Goal: Task Accomplishment & Management: Use online tool/utility

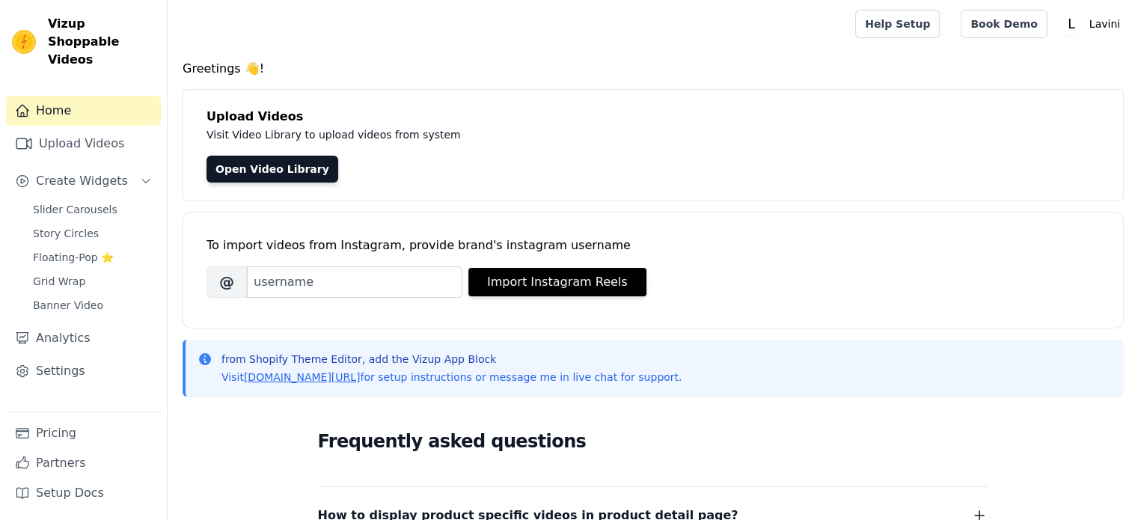
scroll to position [75, 0]
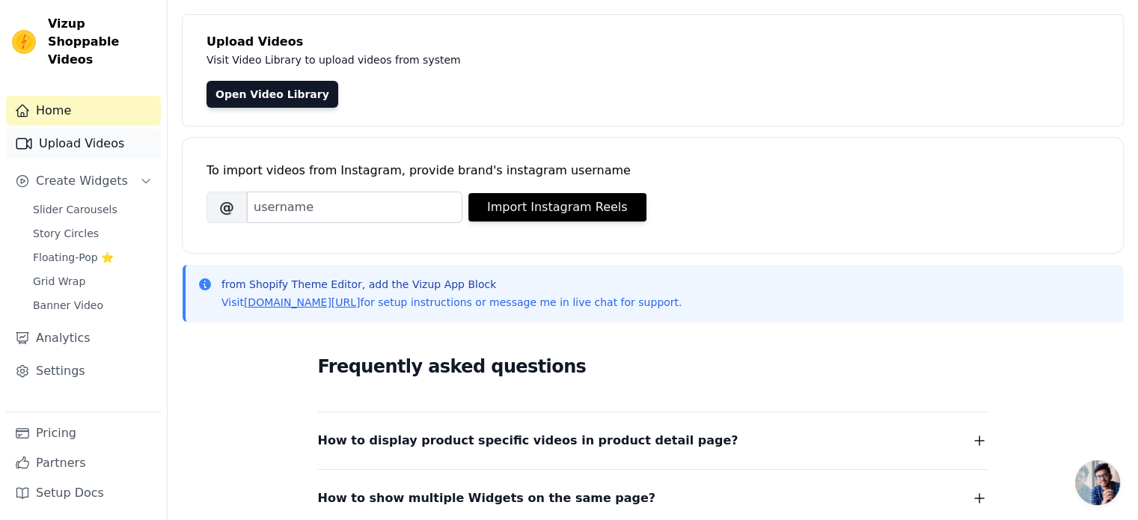
click at [87, 129] on link "Upload Videos" at bounding box center [83, 144] width 155 height 30
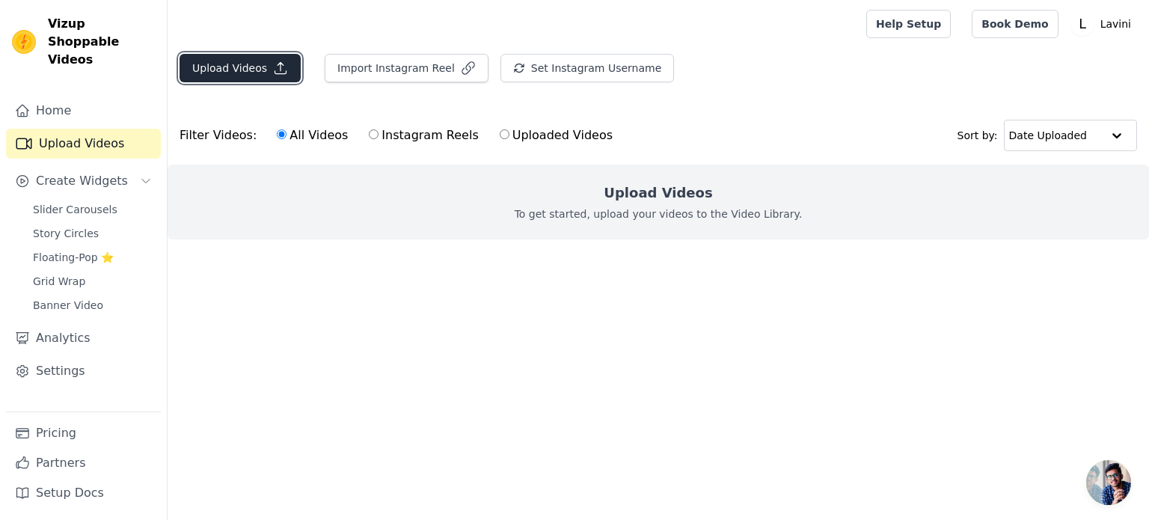
click at [235, 73] on button "Upload Videos" at bounding box center [240, 68] width 121 height 28
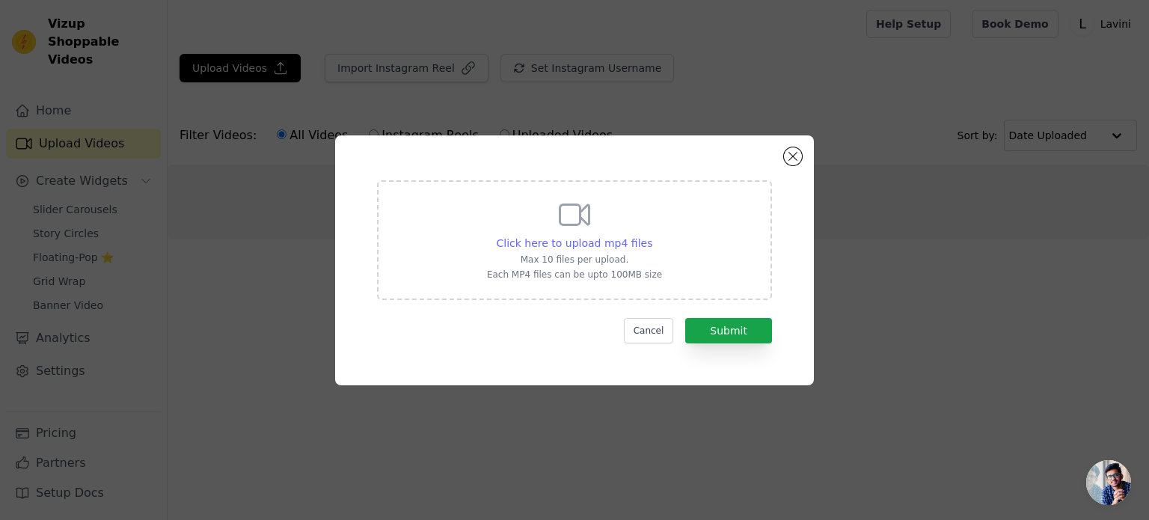
click at [563, 242] on span "Click here to upload mp4 files" at bounding box center [575, 243] width 156 height 12
click at [651, 236] on input "Click here to upload mp4 files Max 10 files per upload. Each MP4 files can be u…" at bounding box center [651, 235] width 1 height 1
type input "C:\fakepath\0904(19).mp4"
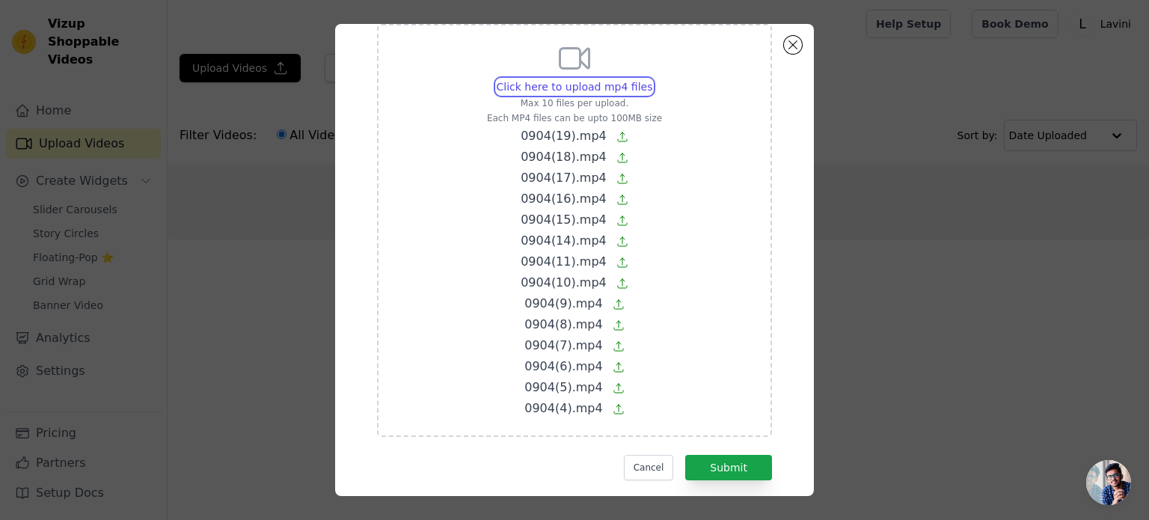
scroll to position [70, 0]
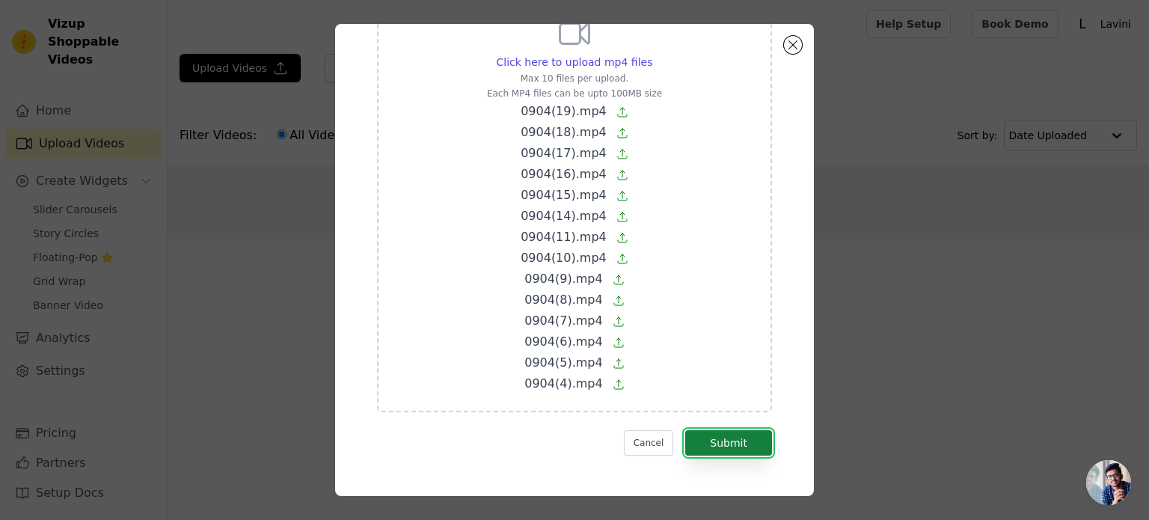
click at [720, 441] on button "Submit" at bounding box center [728, 442] width 87 height 25
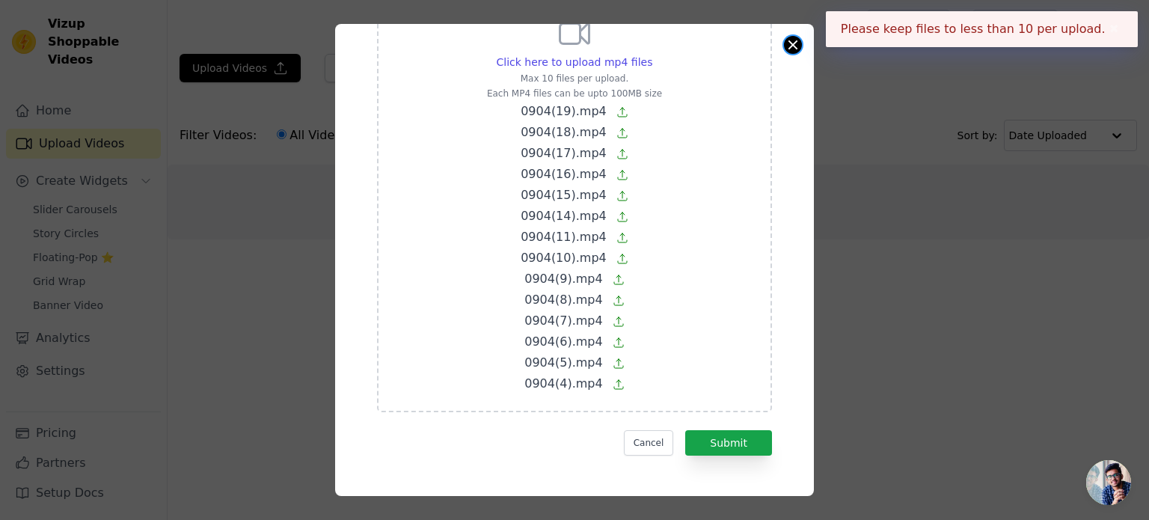
click at [793, 50] on button "Close modal" at bounding box center [793, 45] width 18 height 18
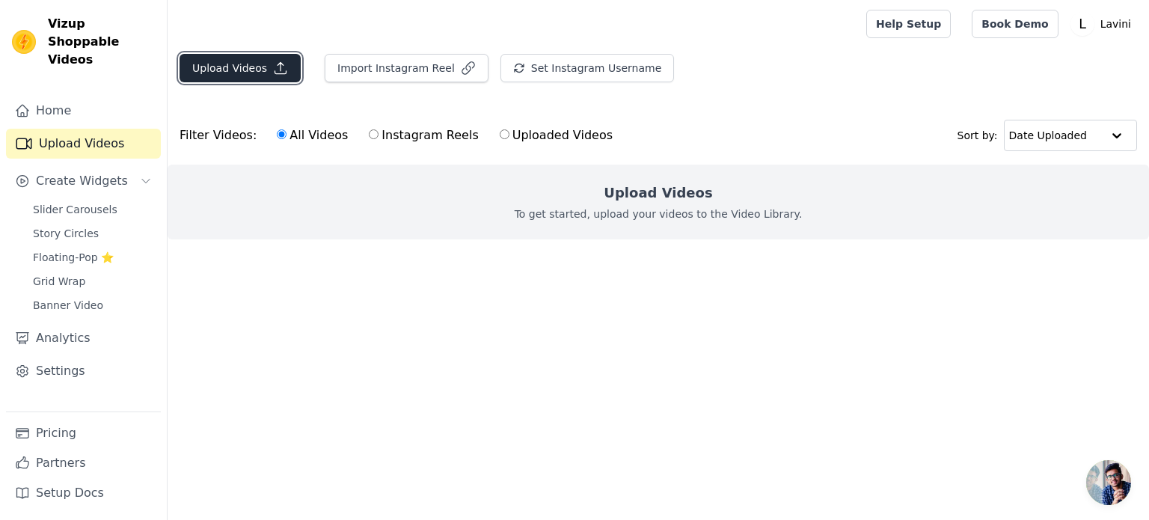
click at [254, 68] on button "Upload Videos" at bounding box center [240, 68] width 121 height 28
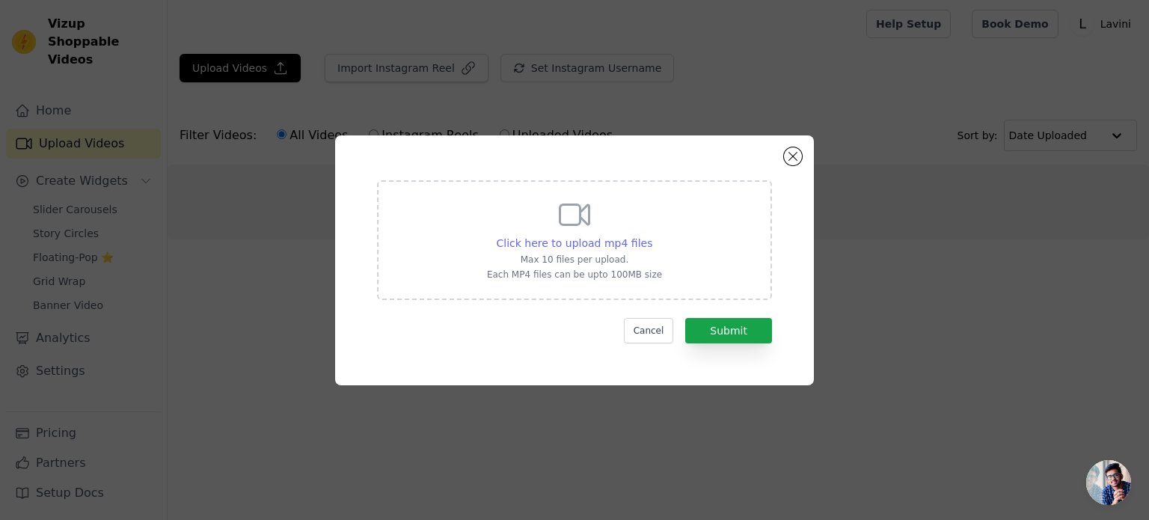
click at [571, 241] on span "Click here to upload mp4 files" at bounding box center [575, 243] width 156 height 12
click at [651, 236] on input "Click here to upload mp4 files Max 10 files per upload. Each MP4 files can be u…" at bounding box center [651, 235] width 1 height 1
type input "C:\fakepath\0904(19).mp4"
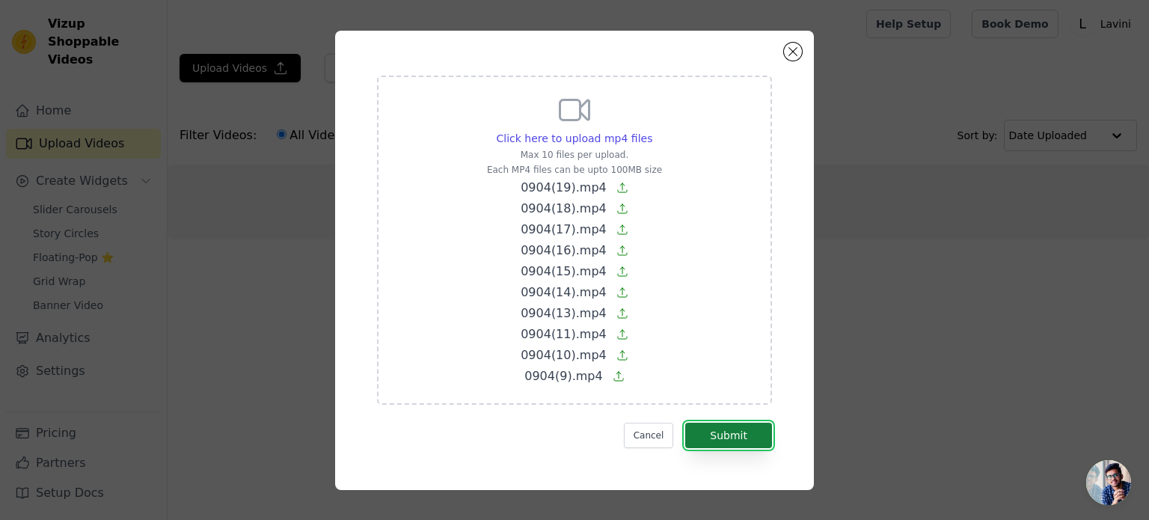
click at [754, 435] on button "Submit" at bounding box center [728, 435] width 87 height 25
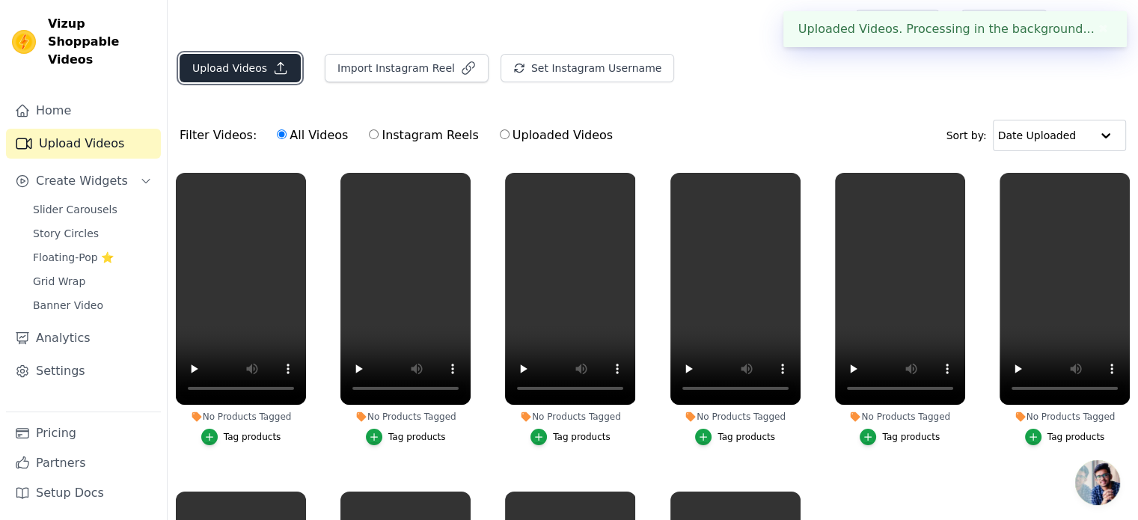
click at [257, 72] on button "Upload Videos" at bounding box center [240, 68] width 121 height 28
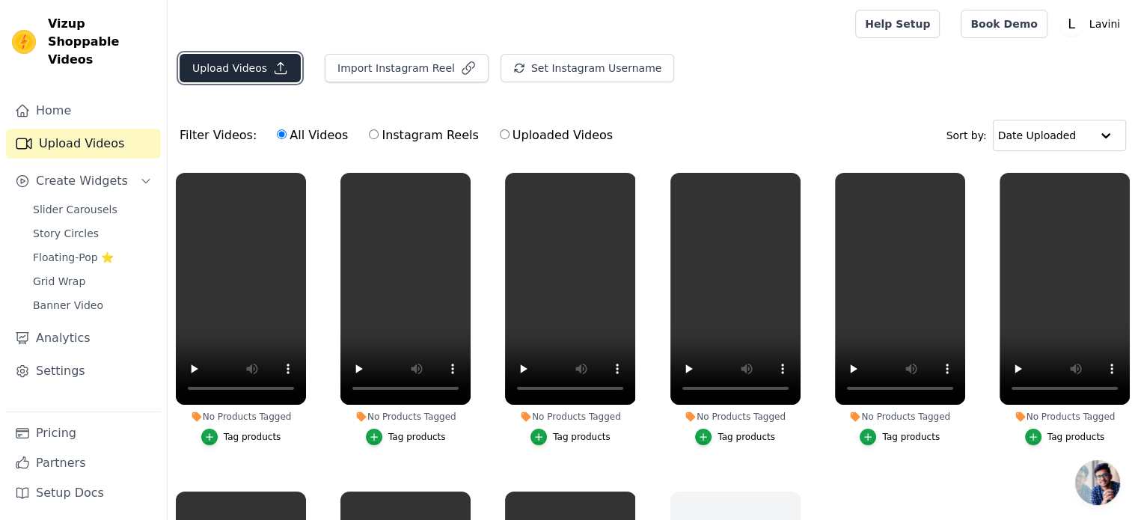
click at [249, 74] on button "Upload Videos" at bounding box center [240, 68] width 121 height 28
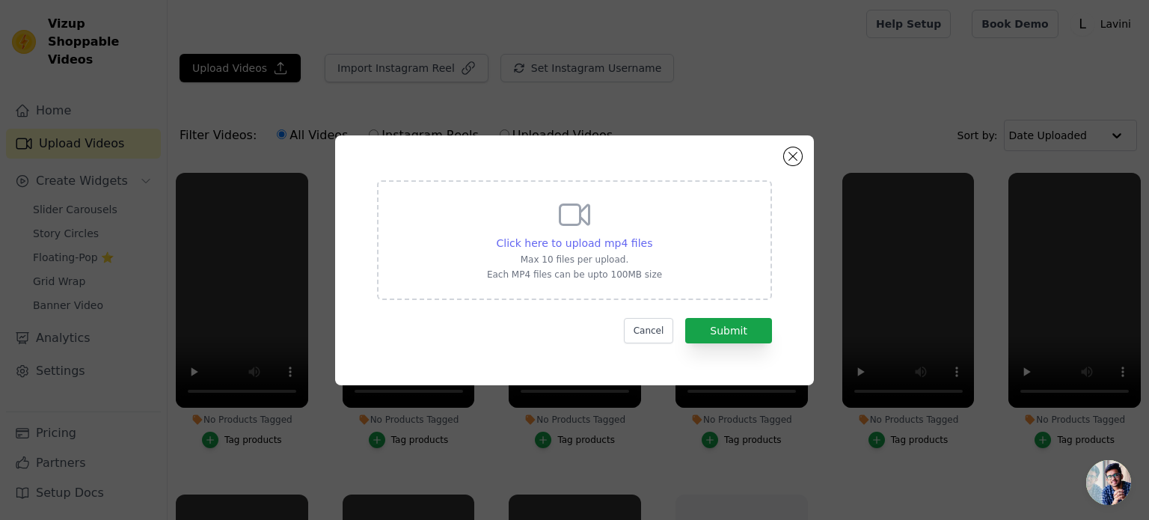
click at [574, 240] on span "Click here to upload mp4 files" at bounding box center [575, 243] width 156 height 12
click at [651, 236] on input "Click here to upload mp4 files Max 10 files per upload. Each MP4 files can be u…" at bounding box center [651, 235] width 1 height 1
type input "C:\fakepath\0904(8).mp4"
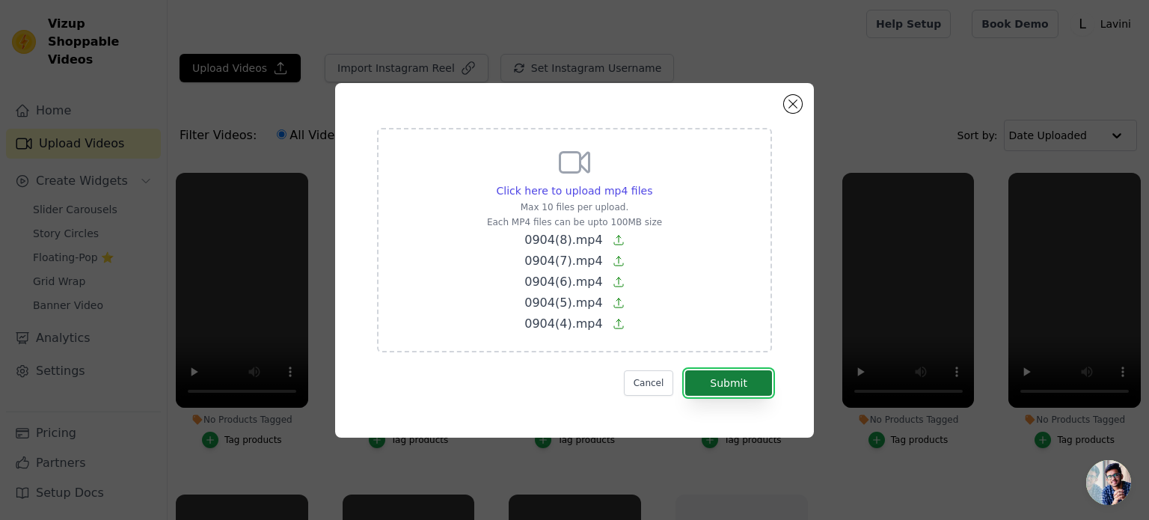
click at [720, 376] on button "Submit" at bounding box center [728, 382] width 87 height 25
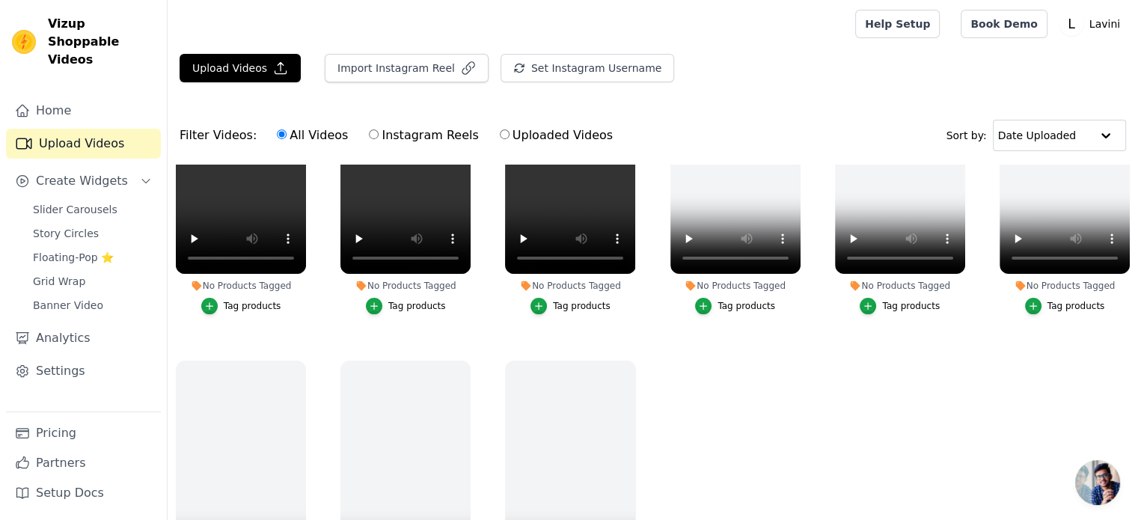
scroll to position [485, 0]
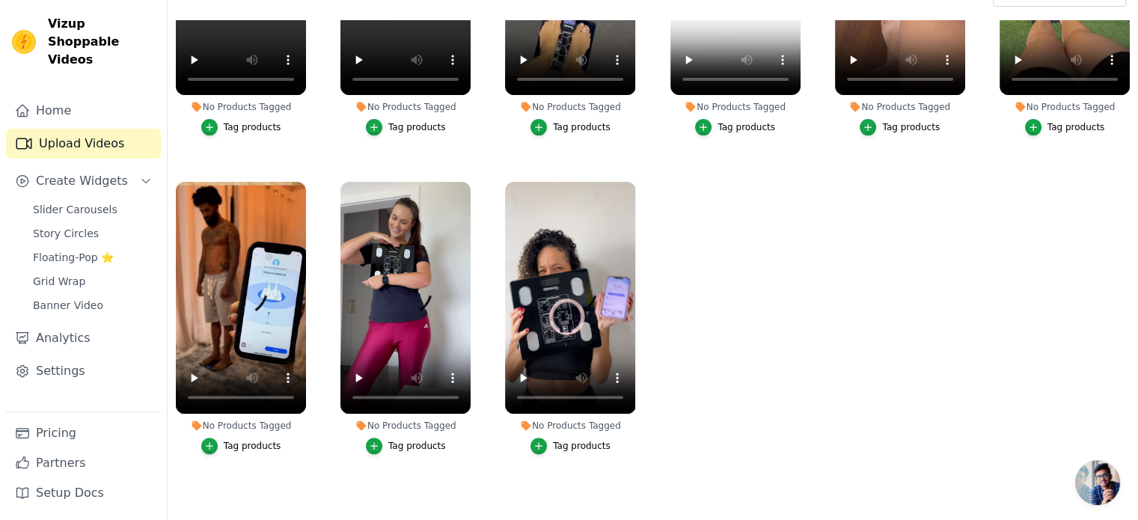
scroll to position [152, 0]
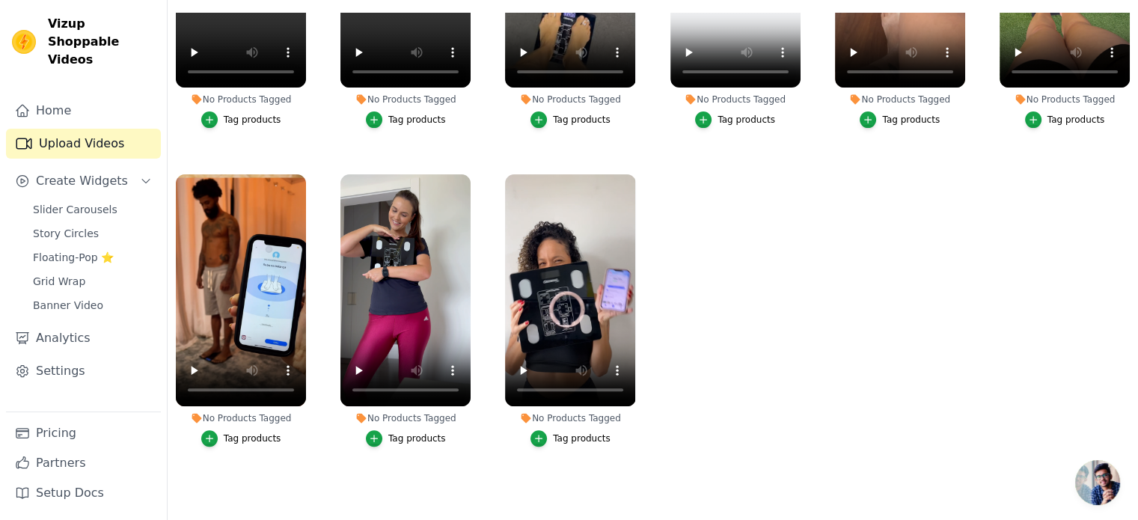
click at [571, 432] on div "Tag products" at bounding box center [582, 438] width 58 height 12
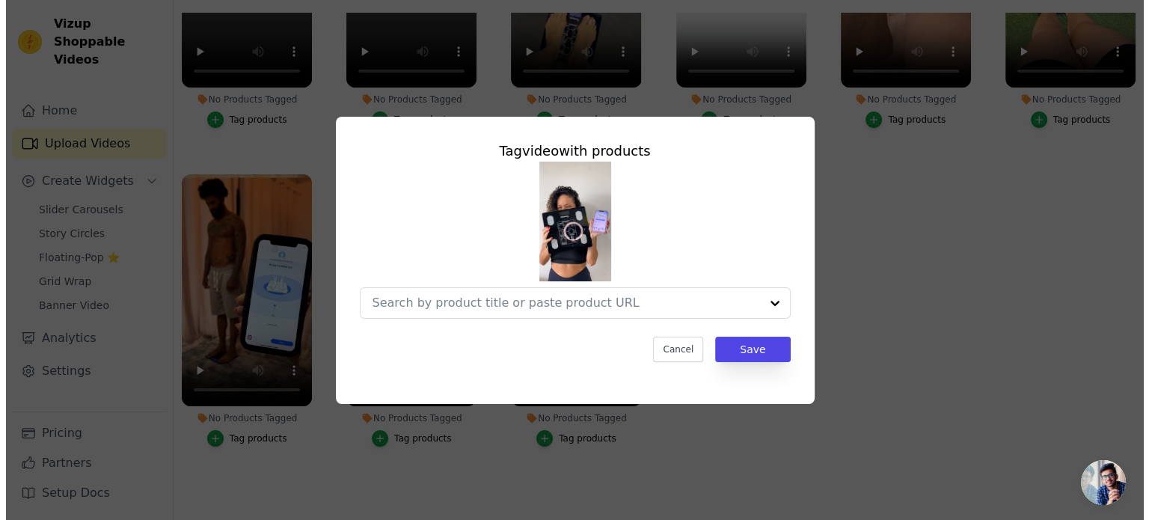
scroll to position [488, 0]
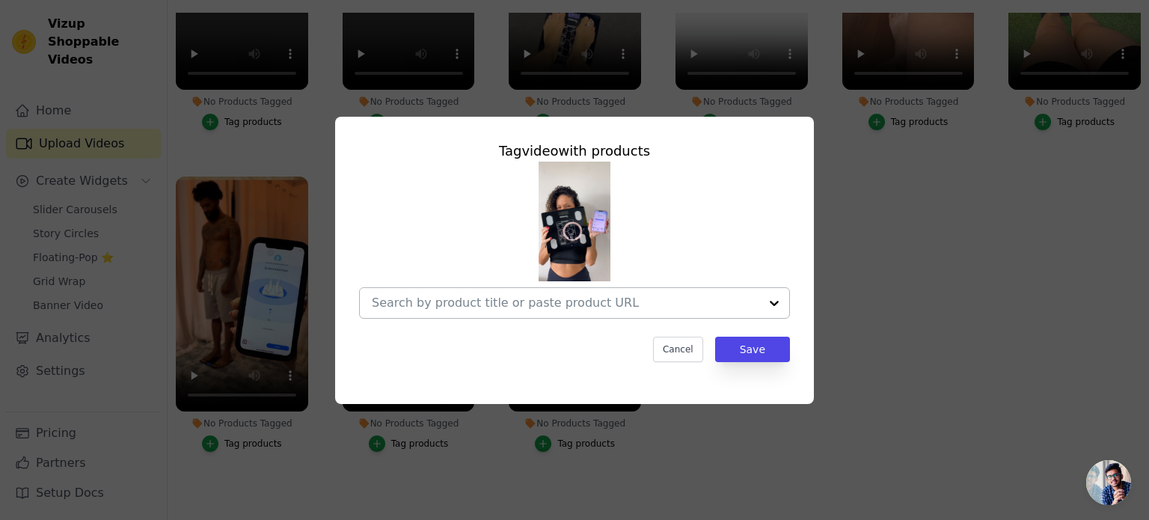
click at [487, 304] on input "No Products Tagged Tag video with products Cancel Save Tag products" at bounding box center [565, 302] width 387 height 14
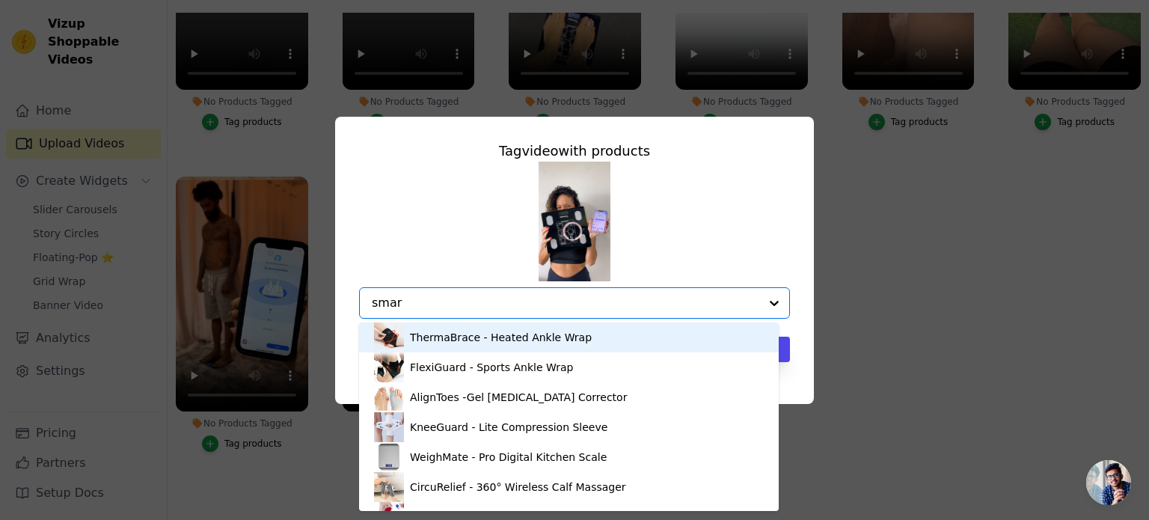
type input "smart"
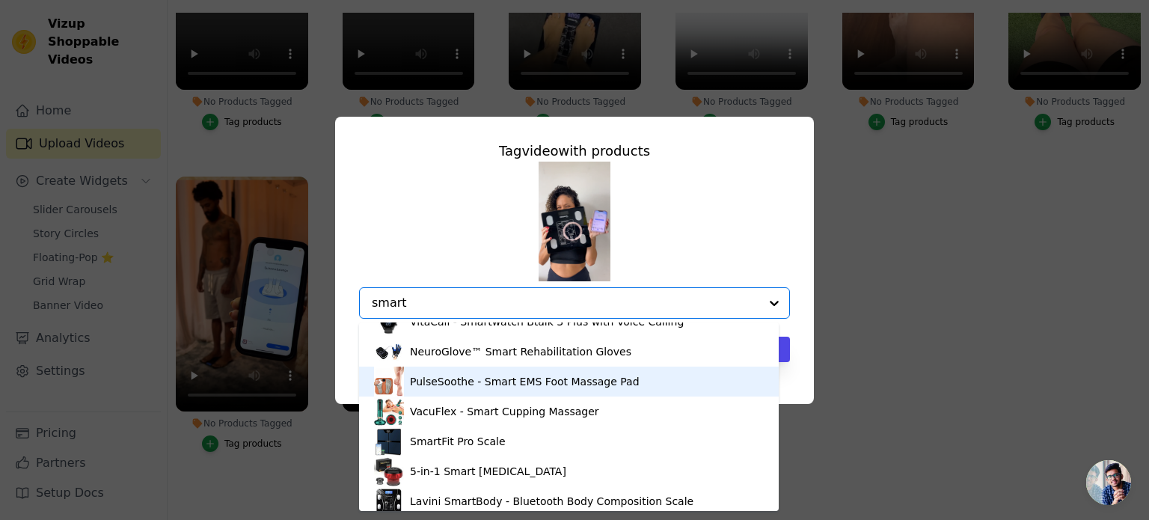
scroll to position [21, 0]
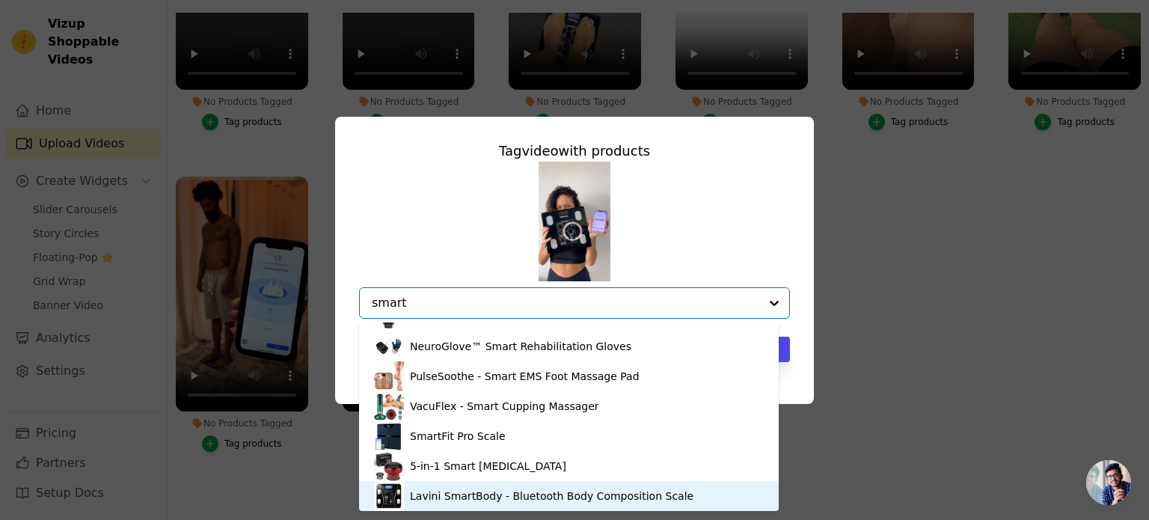
click at [484, 500] on div "Lavini SmartBody - Bluetooth Body Composition Scale" at bounding box center [551, 495] width 283 height 15
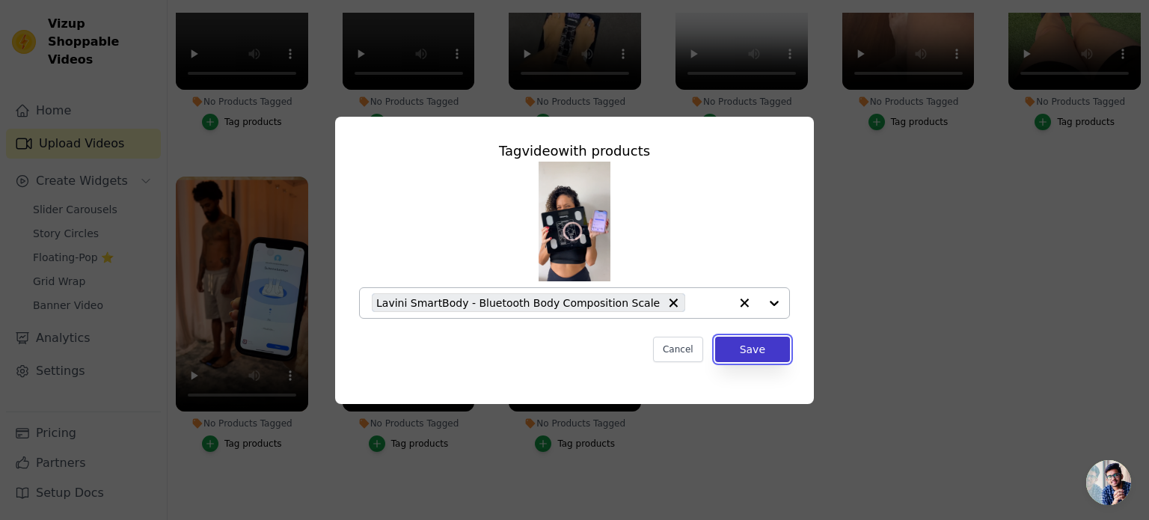
click at [748, 349] on button "Save" at bounding box center [752, 349] width 75 height 25
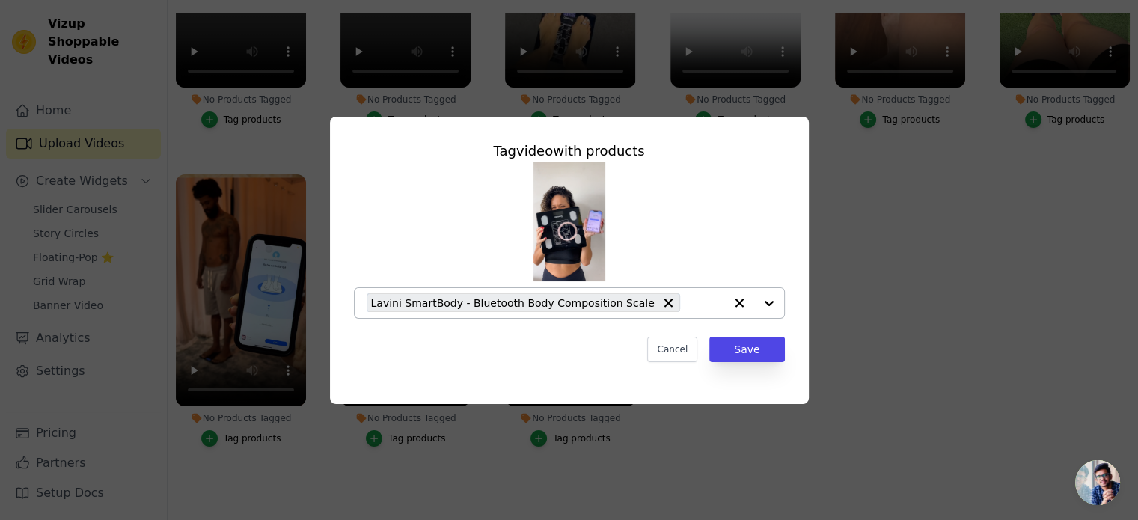
scroll to position [485, 0]
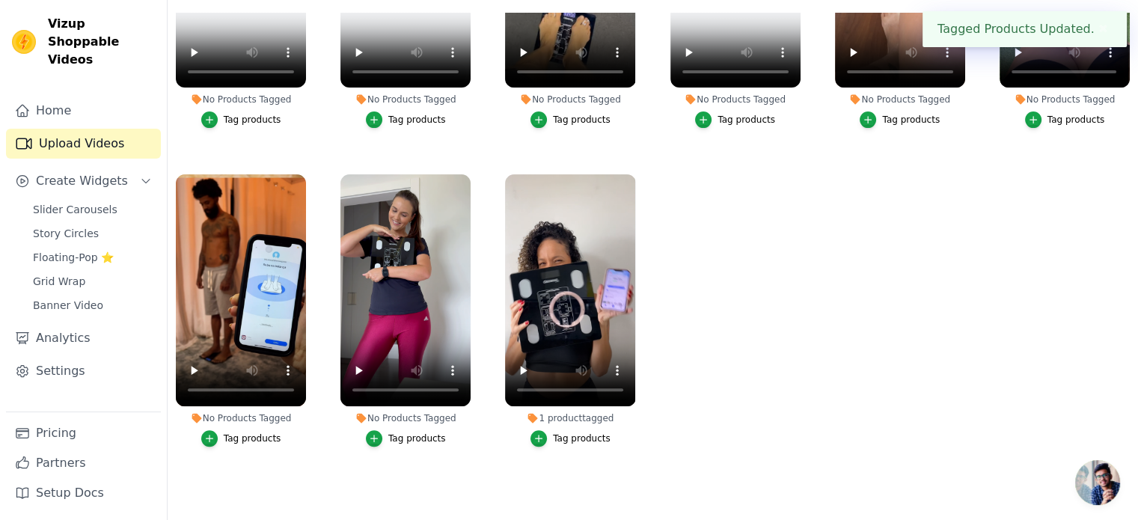
click at [412, 432] on div "Tag products" at bounding box center [417, 438] width 58 height 12
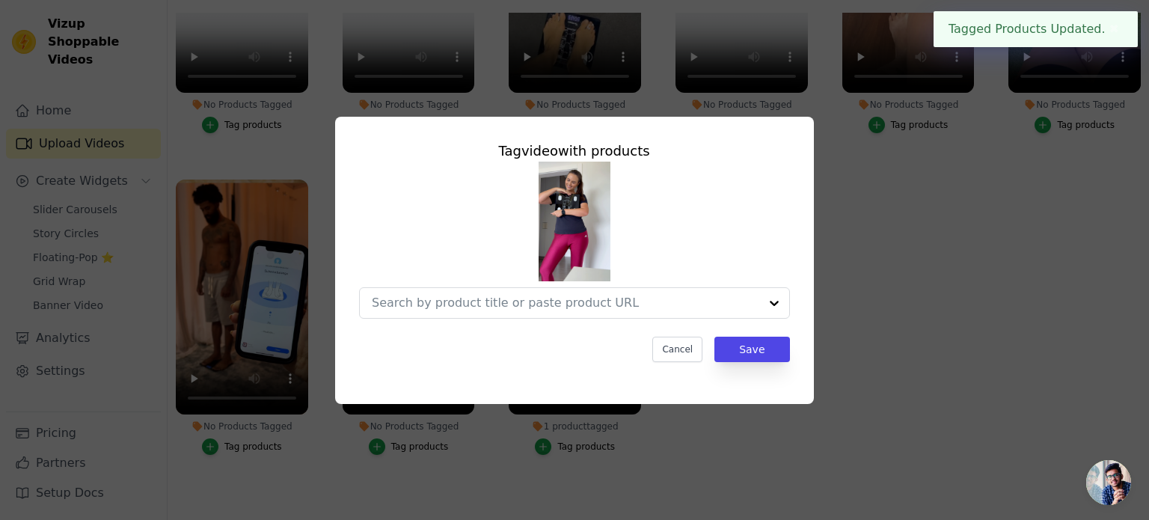
scroll to position [488, 0]
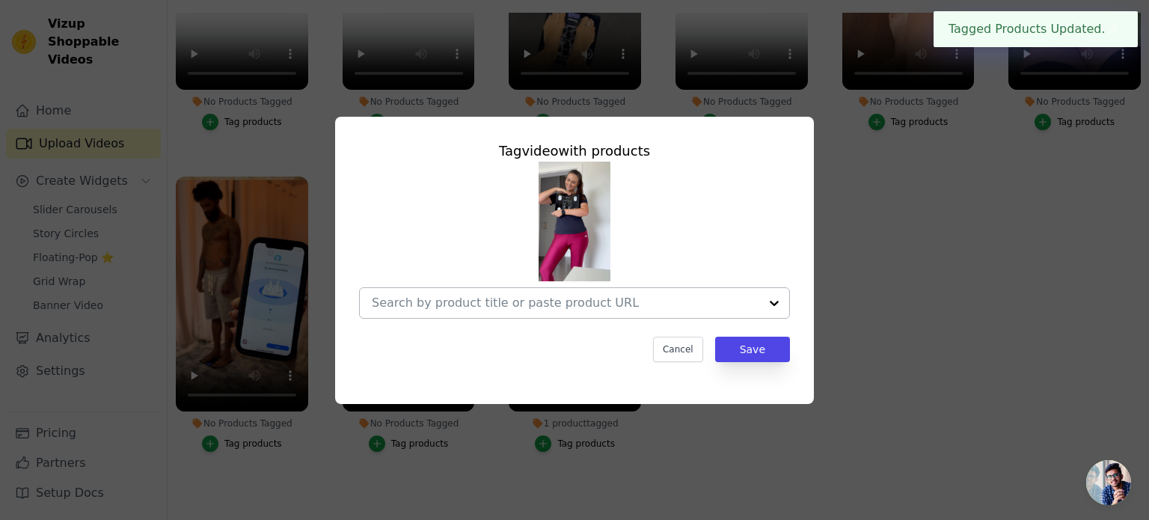
click at [470, 305] on input "No Products Tagged Tag video with products Cancel Save Tag products" at bounding box center [565, 302] width 387 height 14
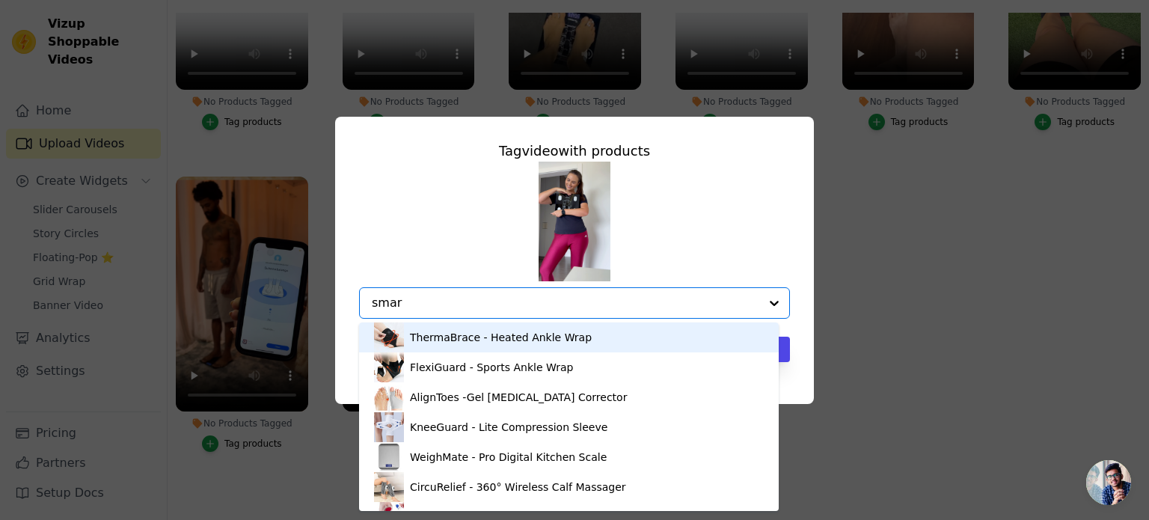
type input "smart"
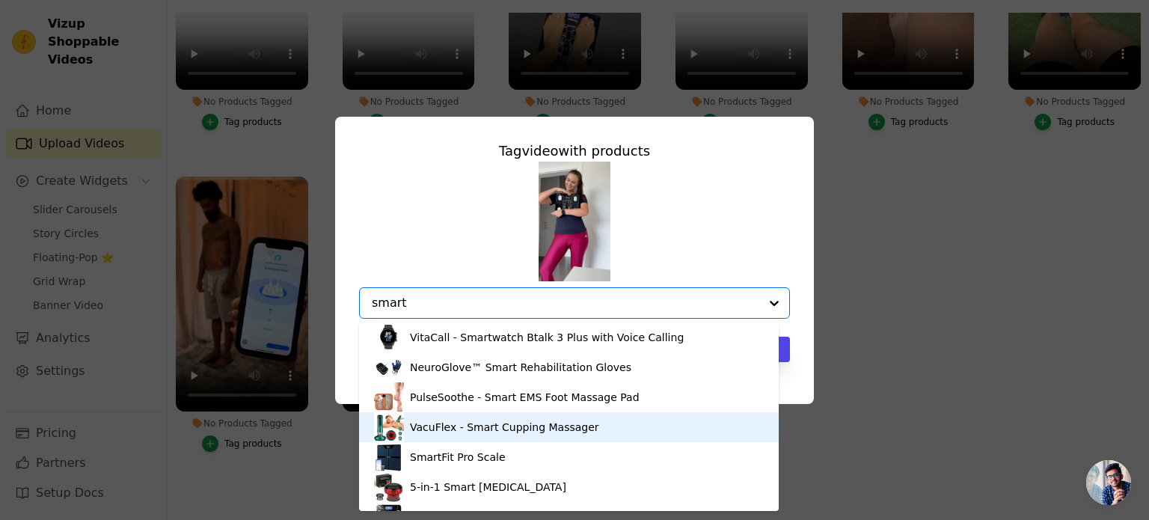
scroll to position [21, 0]
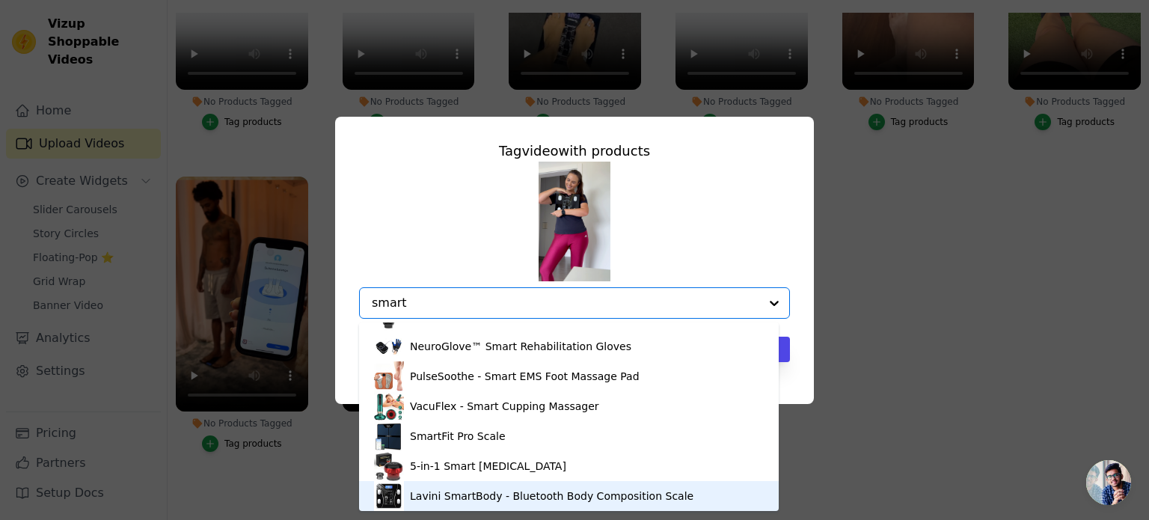
click at [497, 496] on div "Lavini SmartBody - Bluetooth Body Composition Scale" at bounding box center [551, 495] width 283 height 15
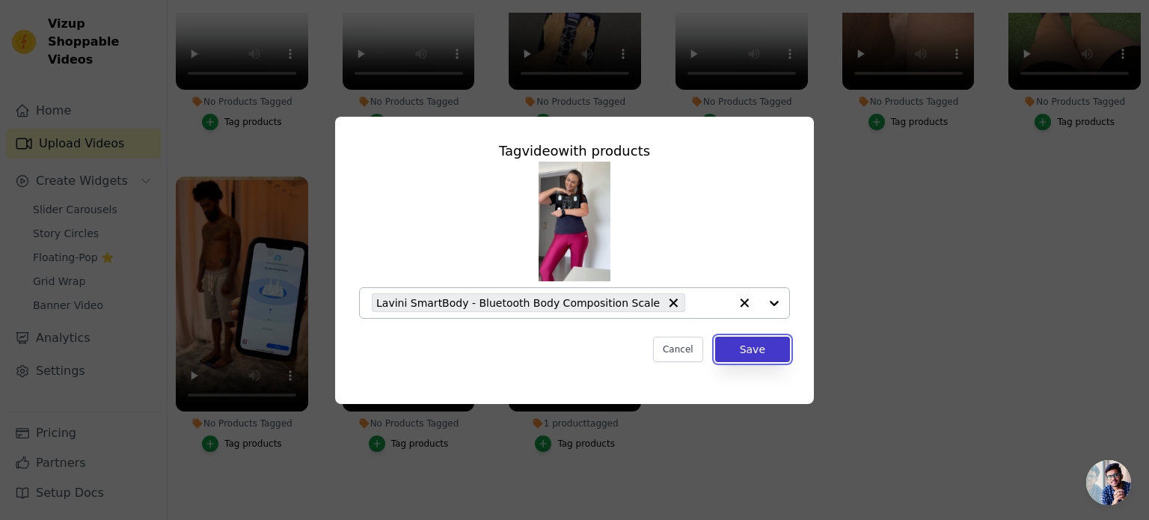
click at [763, 352] on button "Save" at bounding box center [752, 349] width 75 height 25
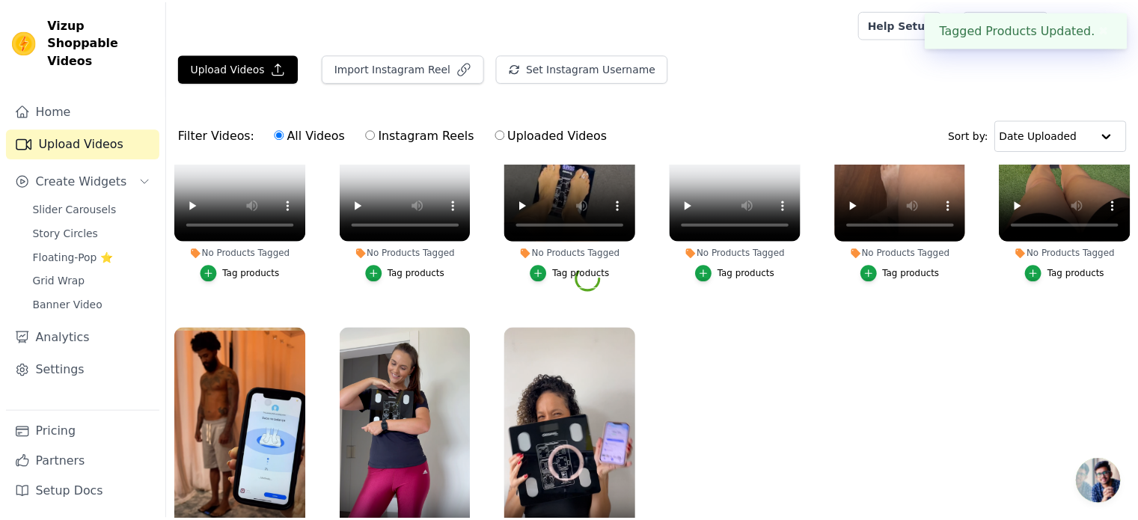
scroll to position [485, 0]
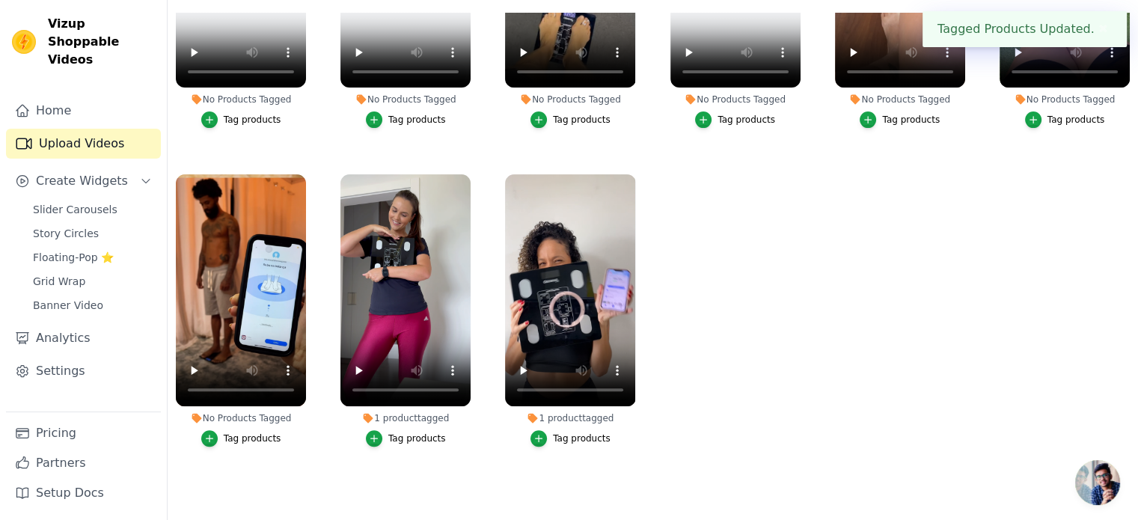
click at [257, 432] on div "Tag products" at bounding box center [253, 438] width 58 height 12
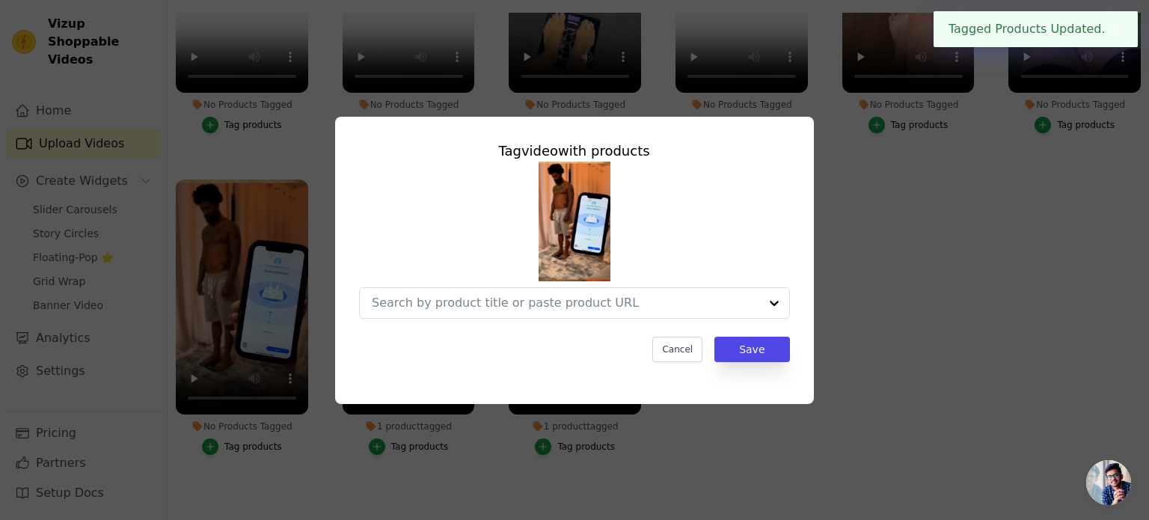
scroll to position [488, 0]
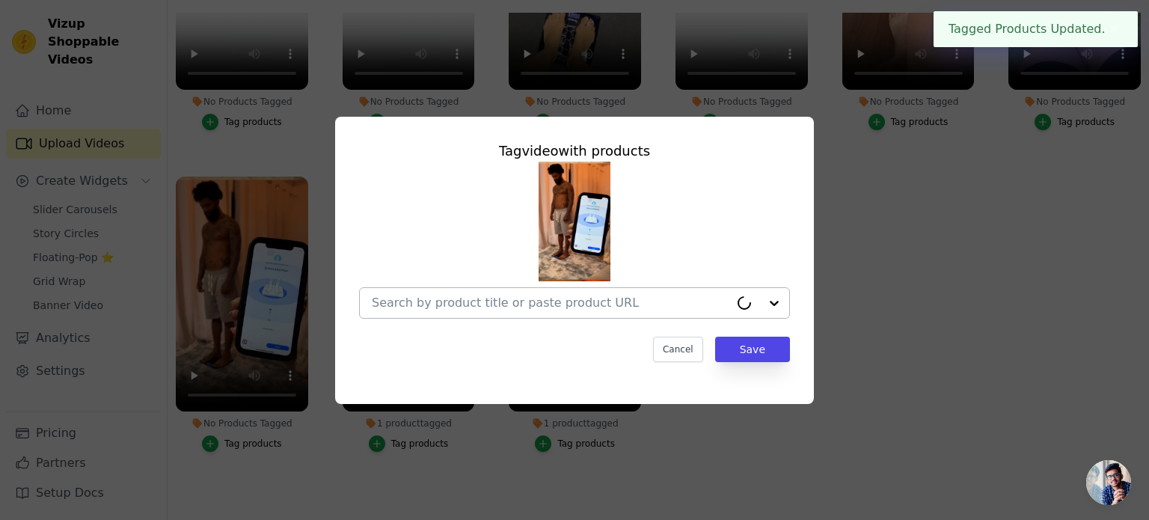
click at [443, 301] on input "No Products Tagged Tag video with products Cancel Save Tag products" at bounding box center [551, 302] width 358 height 14
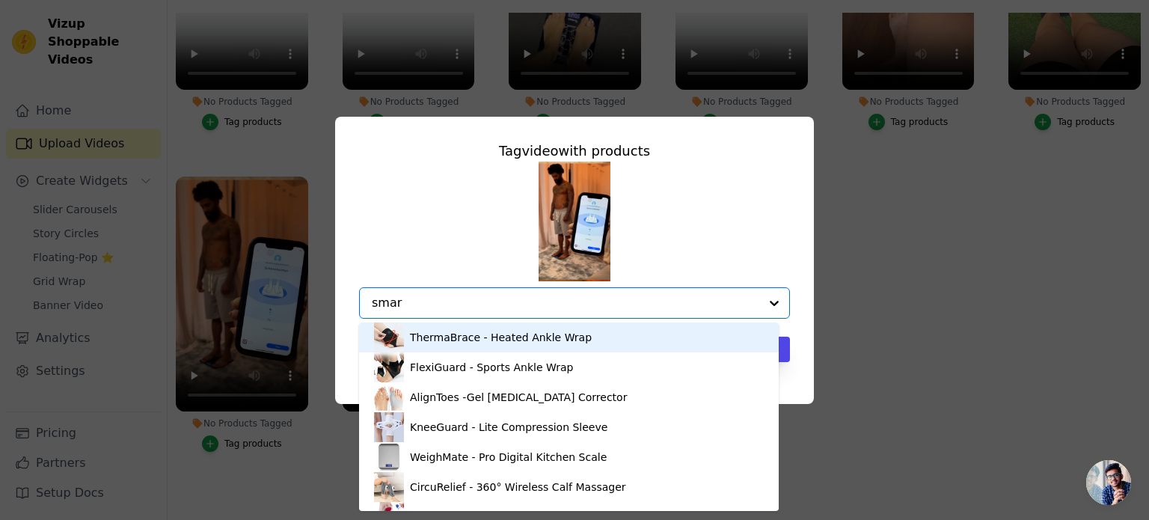
type input "smart"
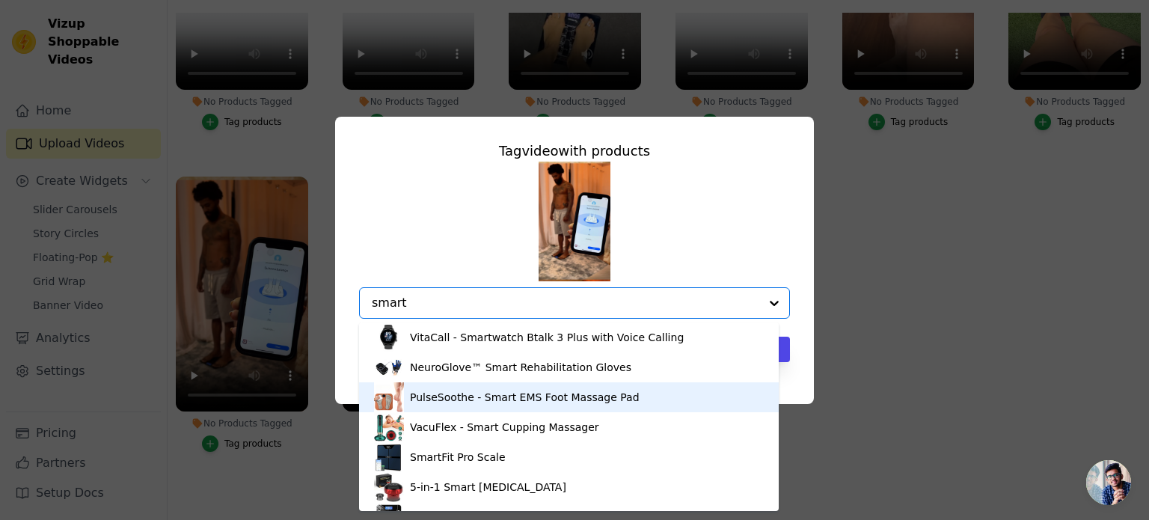
scroll to position [21, 0]
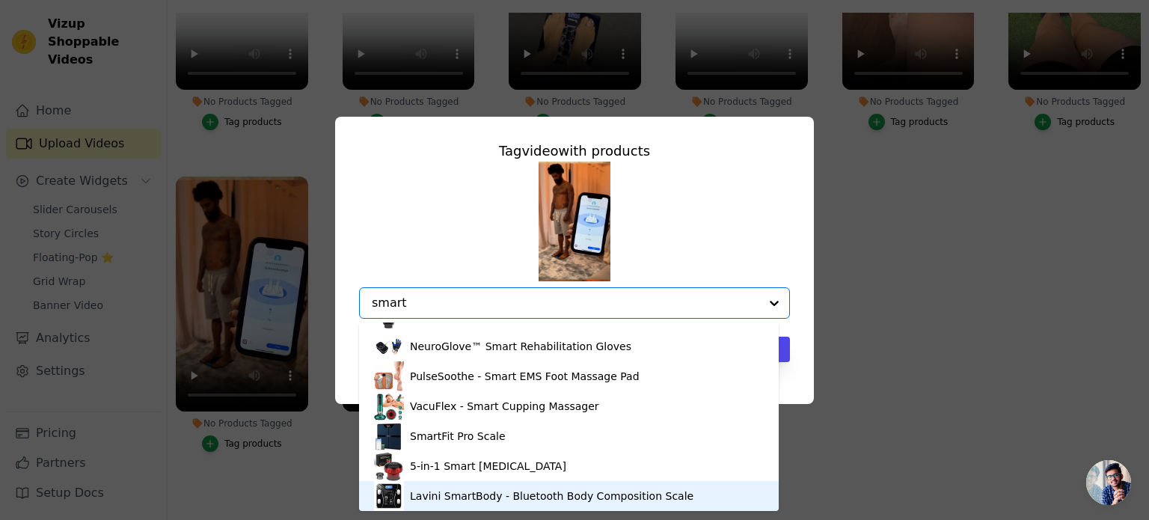
click at [472, 496] on div "Lavini SmartBody - Bluetooth Body Composition Scale" at bounding box center [551, 495] width 283 height 15
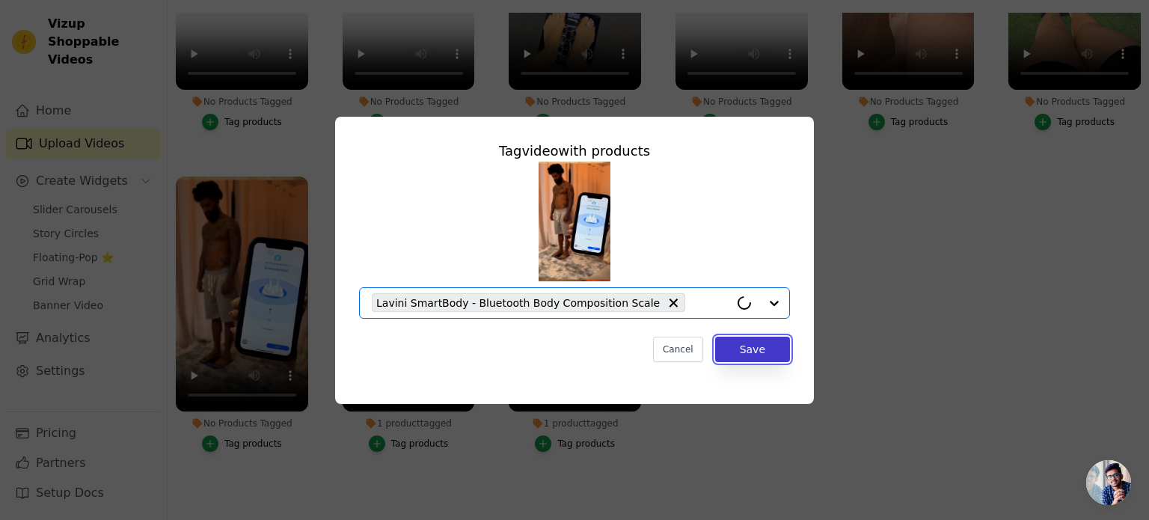
click at [754, 354] on button "Save" at bounding box center [752, 349] width 75 height 25
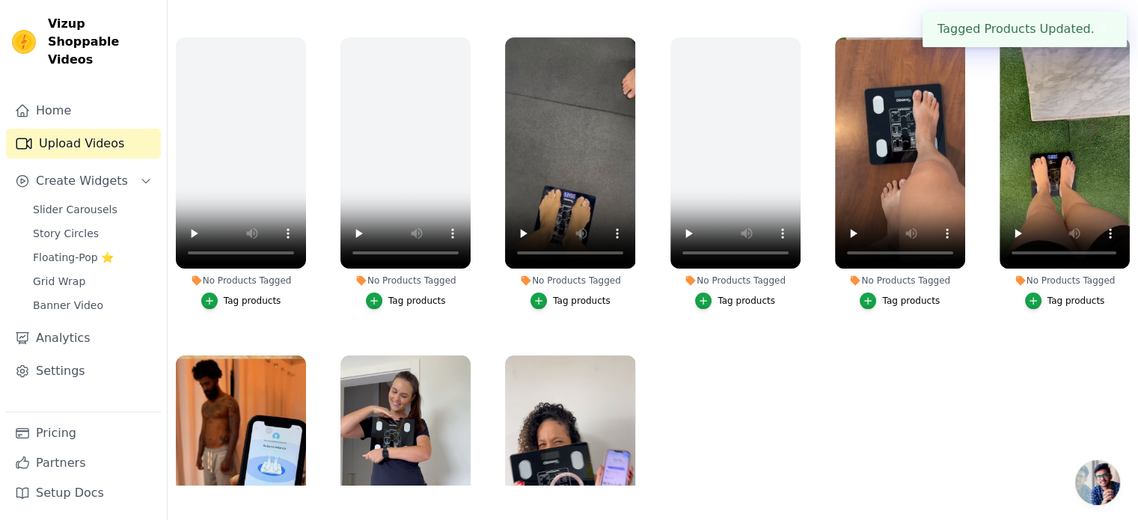
scroll to position [260, 0]
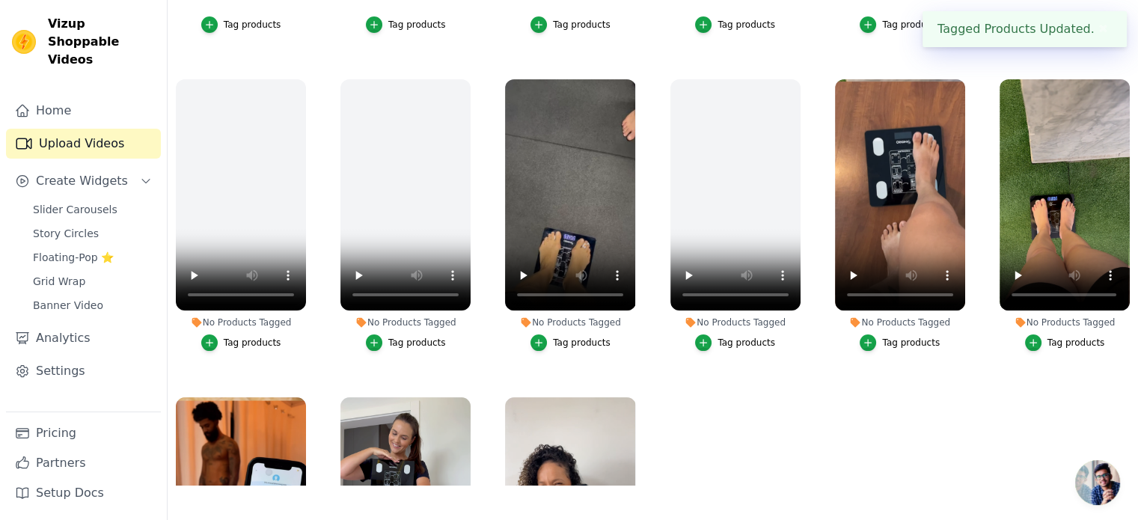
click at [1055, 337] on div "Tag products" at bounding box center [1076, 343] width 58 height 12
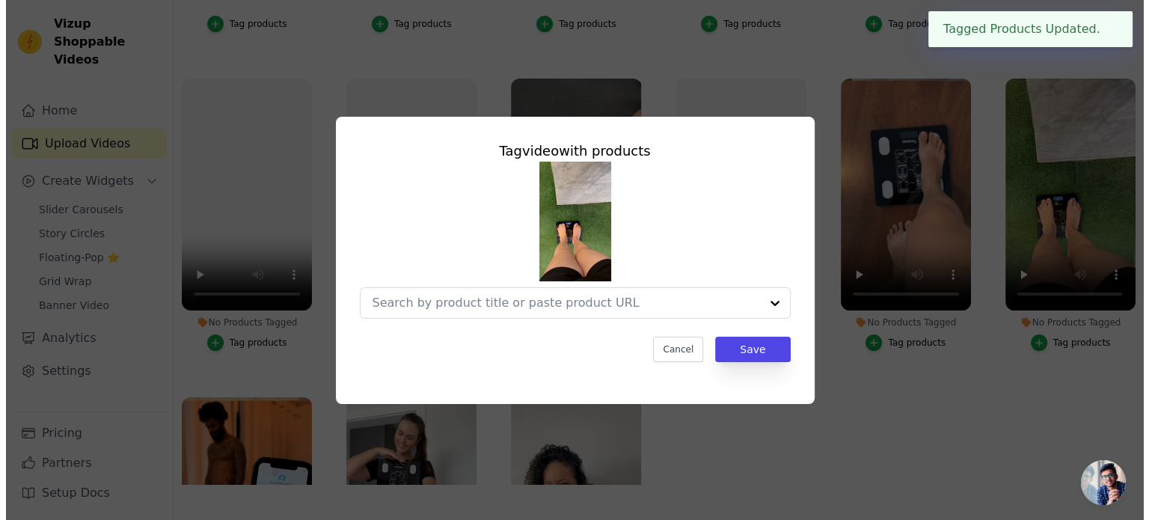
scroll to position [263, 0]
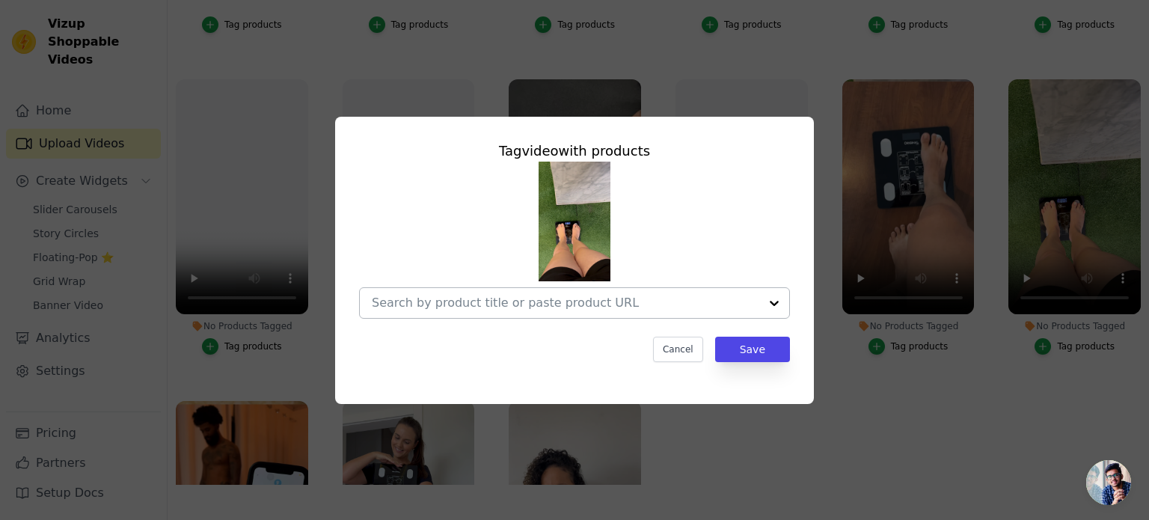
click at [530, 299] on input "No Products Tagged Tag video with products Cancel Save Tag products" at bounding box center [565, 302] width 387 height 14
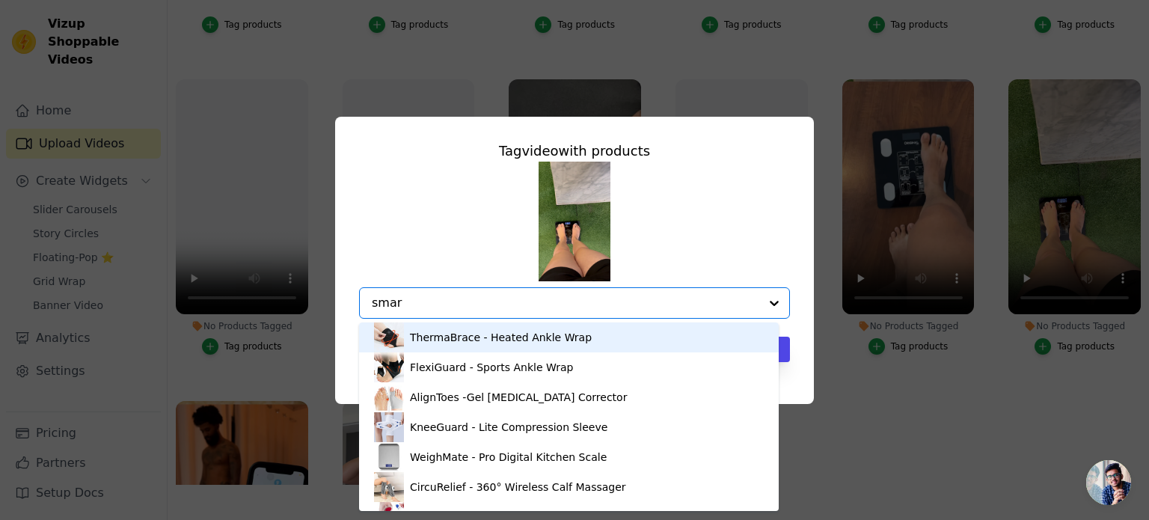
type input "smart"
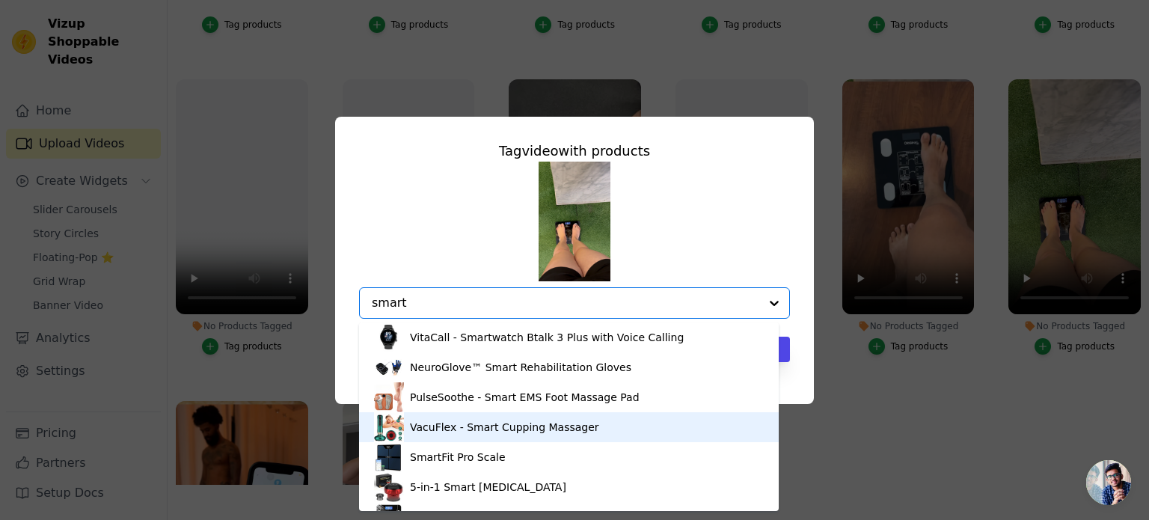
scroll to position [21, 0]
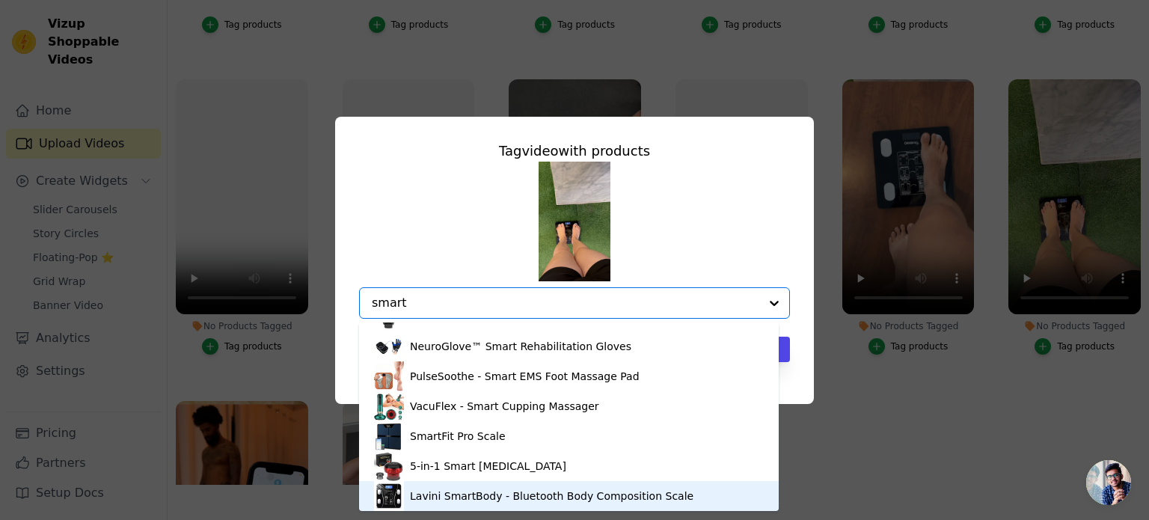
click at [485, 494] on div "Lavini SmartBody - Bluetooth Body Composition Scale" at bounding box center [551, 495] width 283 height 15
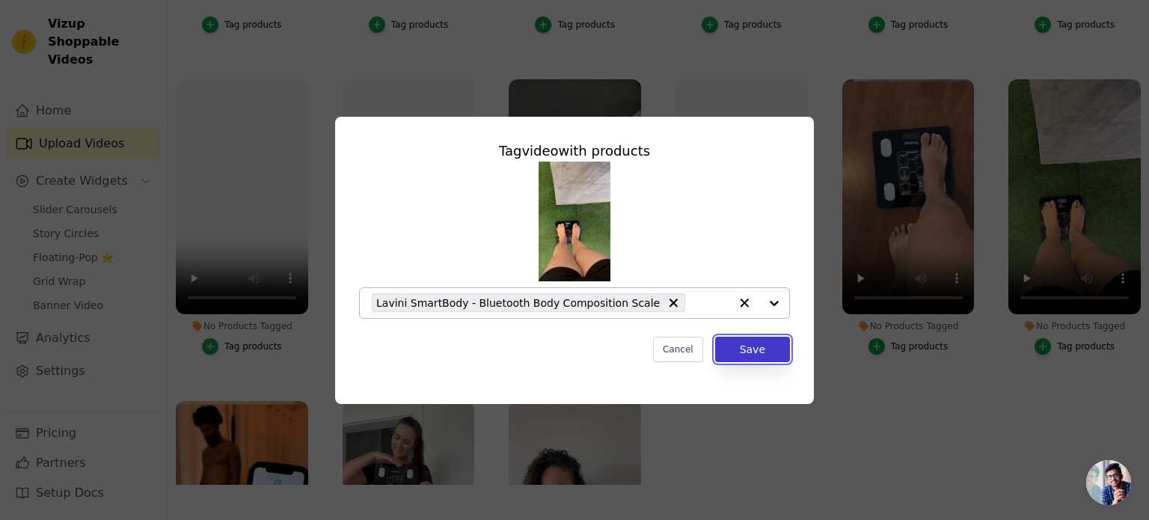
click at [754, 349] on button "Save" at bounding box center [752, 349] width 75 height 25
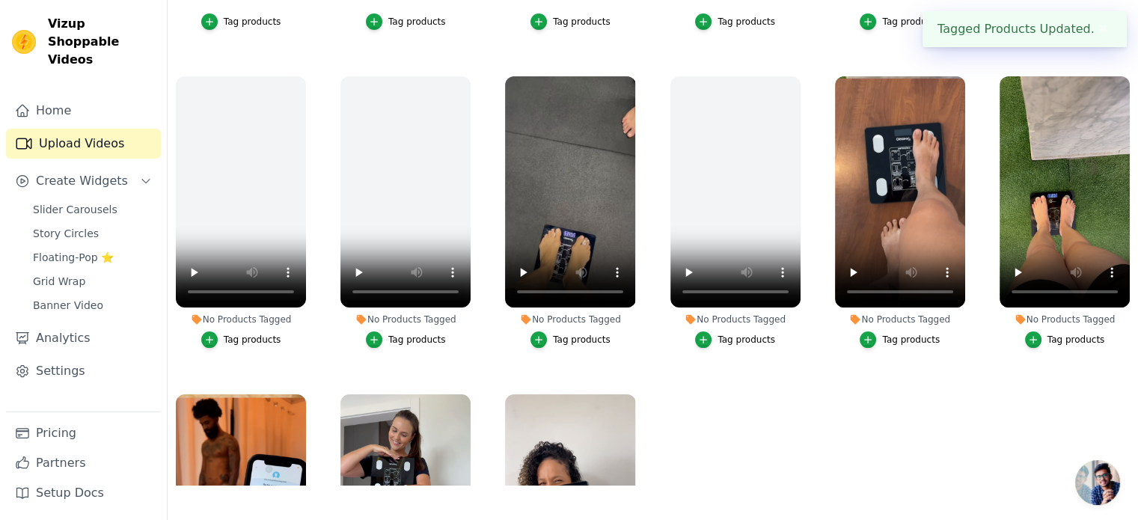
scroll to position [260, 0]
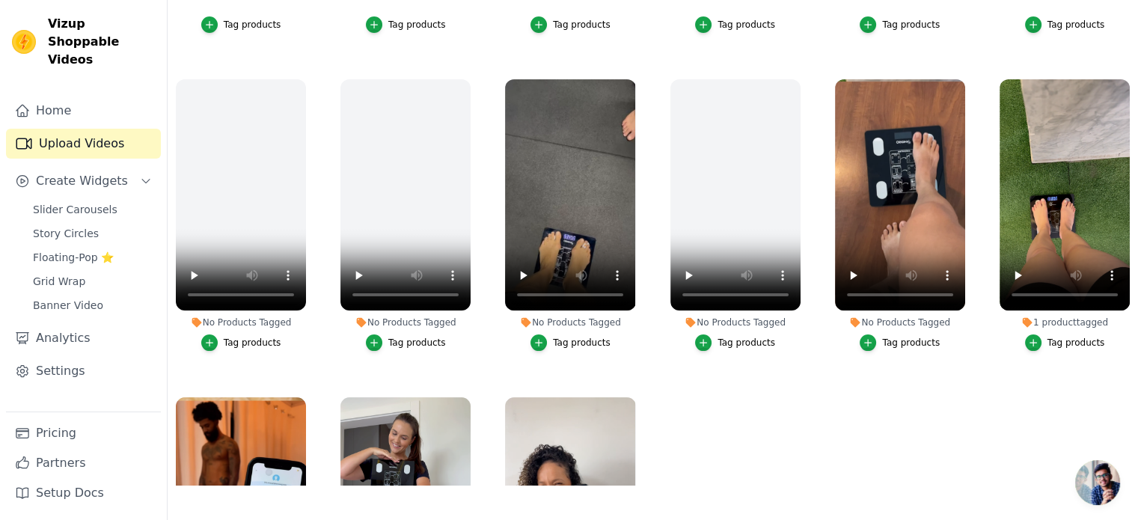
click at [897, 337] on div "Tag products" at bounding box center [911, 343] width 58 height 12
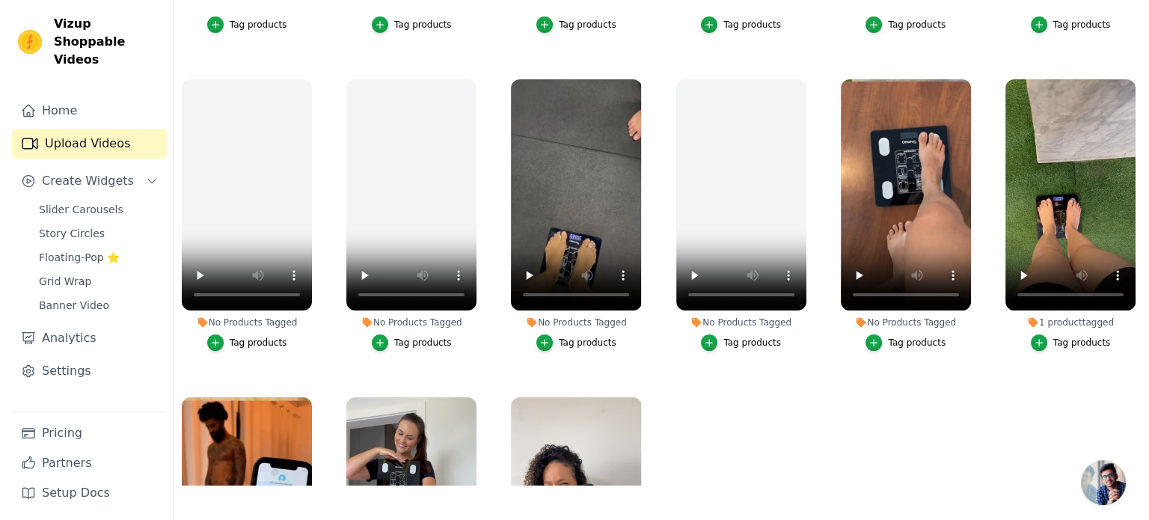
scroll to position [263, 0]
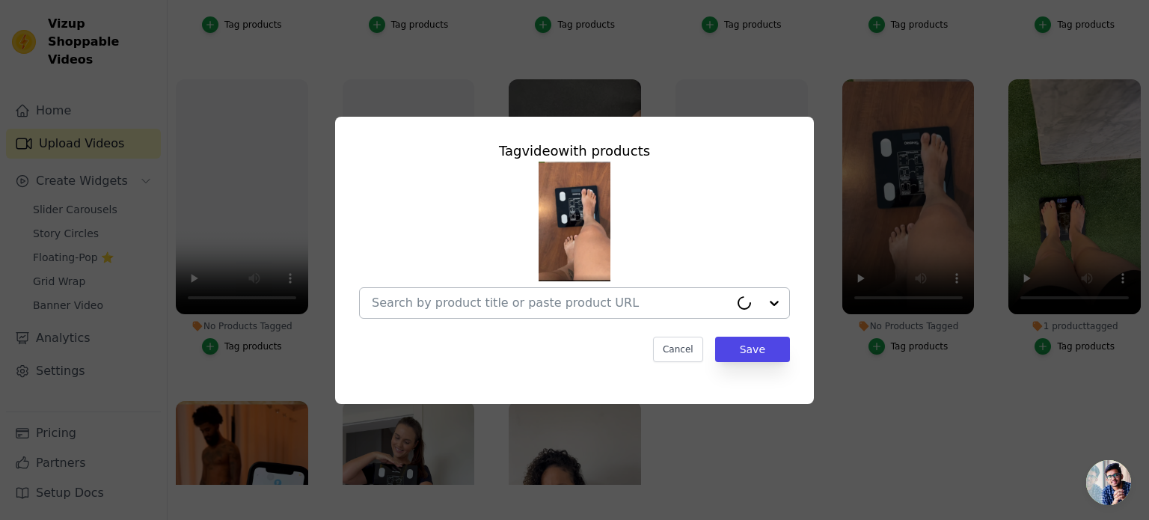
click at [536, 299] on input "No Products Tagged Tag video with products Cancel Save Tag products" at bounding box center [551, 302] width 358 height 14
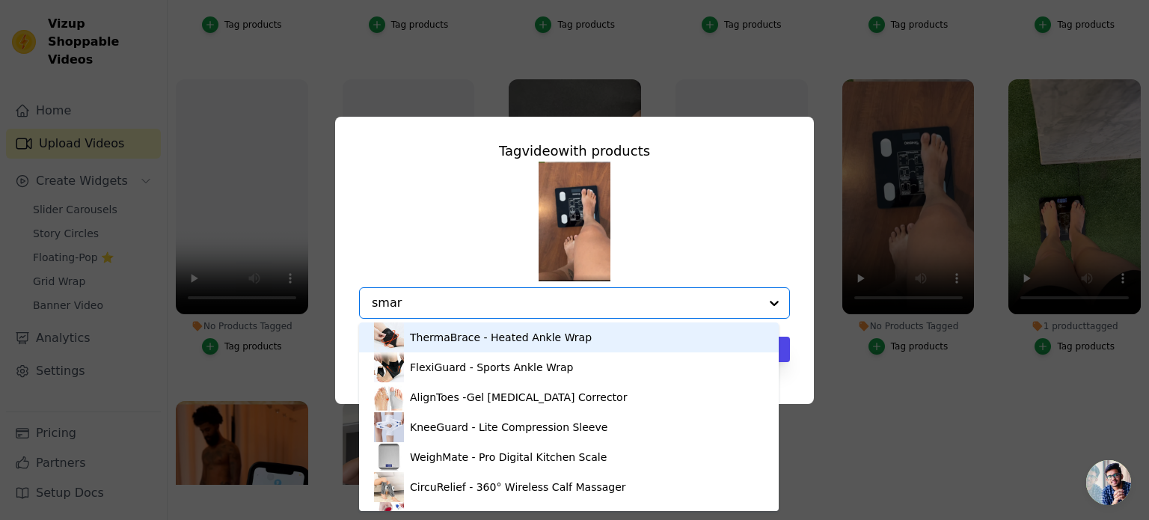
type input "smart"
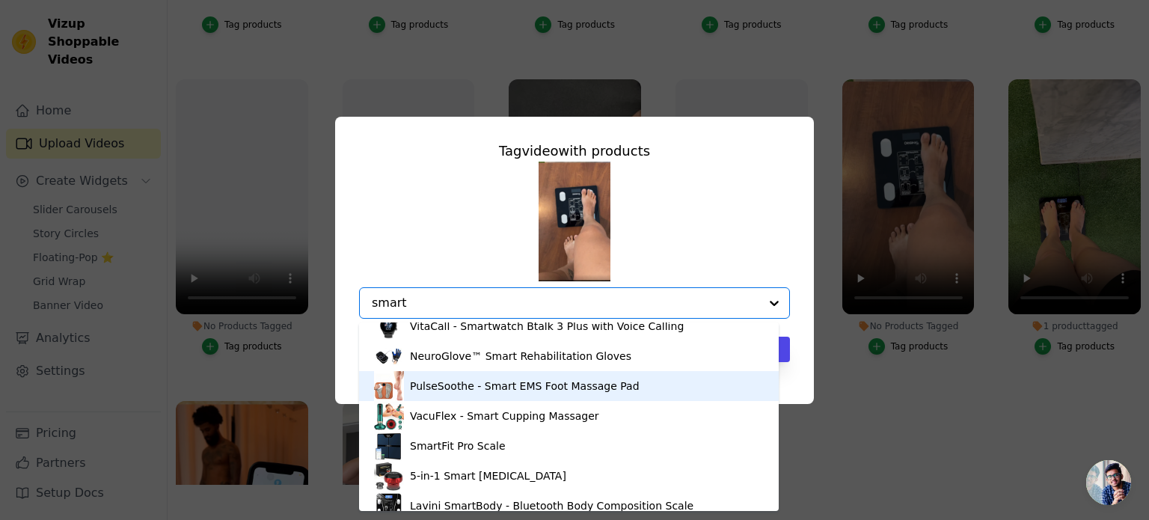
scroll to position [21, 0]
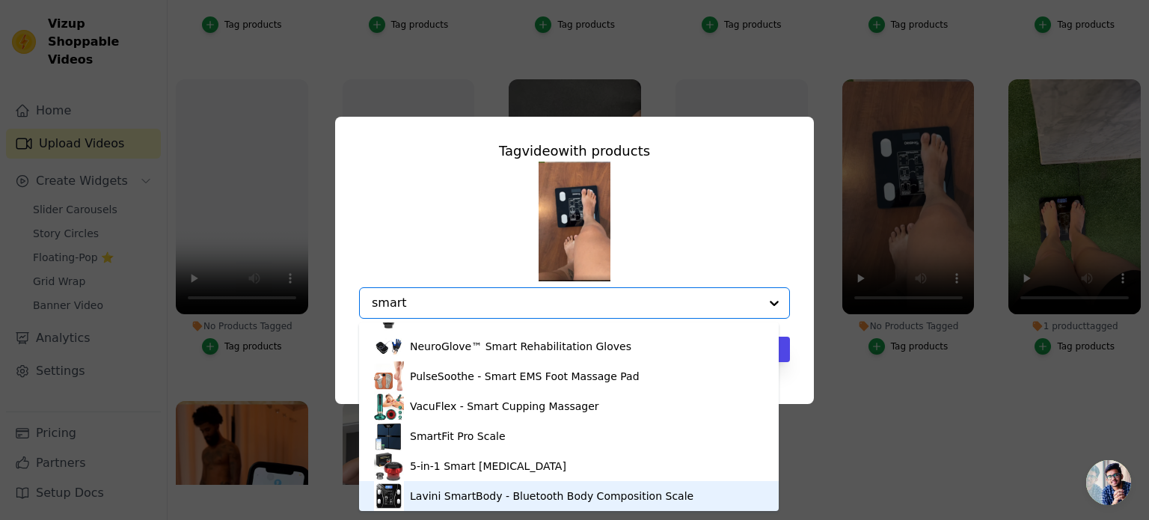
click at [520, 502] on div "Lavini SmartBody - Bluetooth Body Composition Scale" at bounding box center [551, 495] width 283 height 15
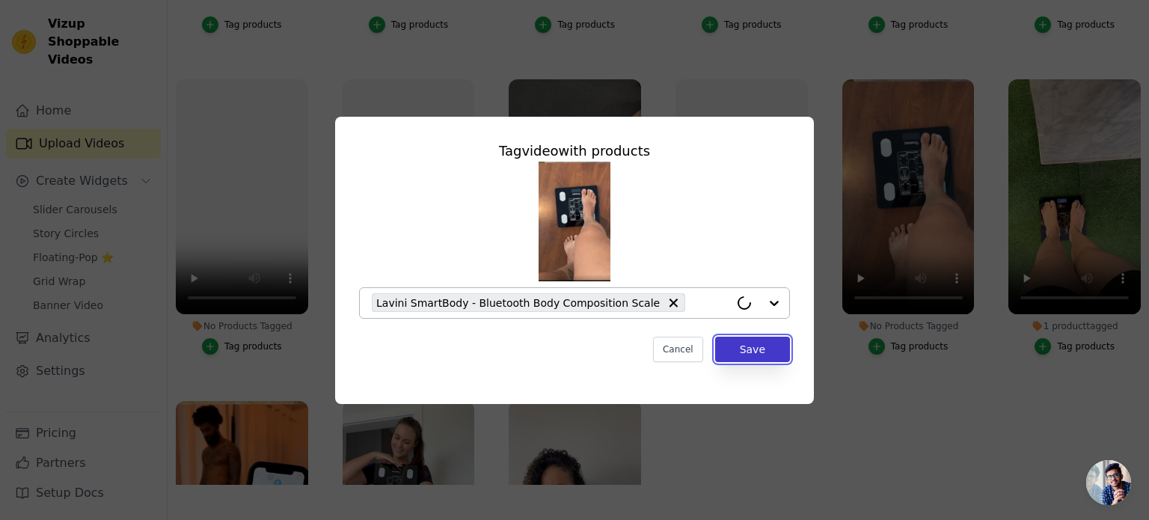
click at [757, 349] on button "Save" at bounding box center [752, 349] width 75 height 25
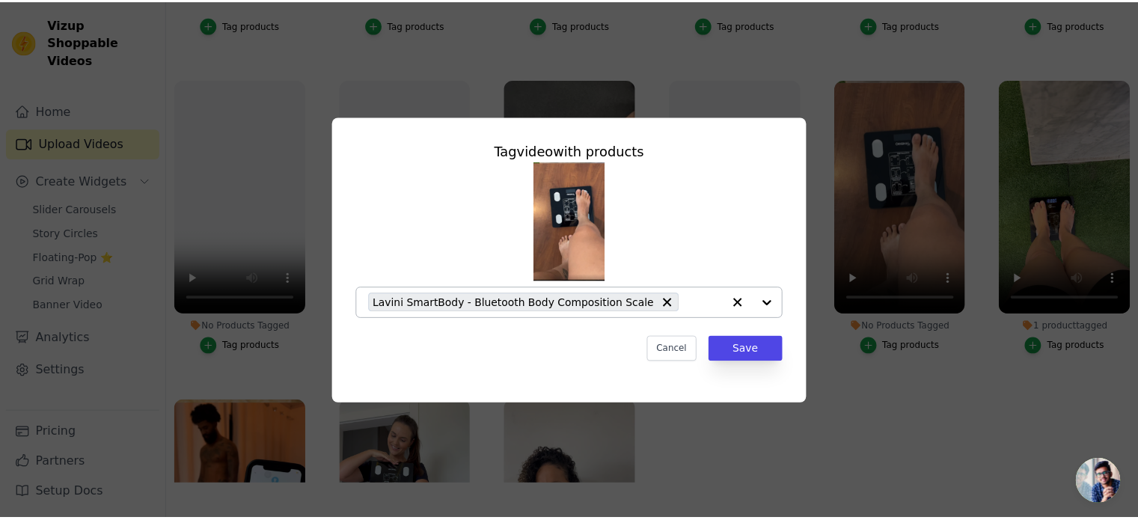
scroll to position [260, 0]
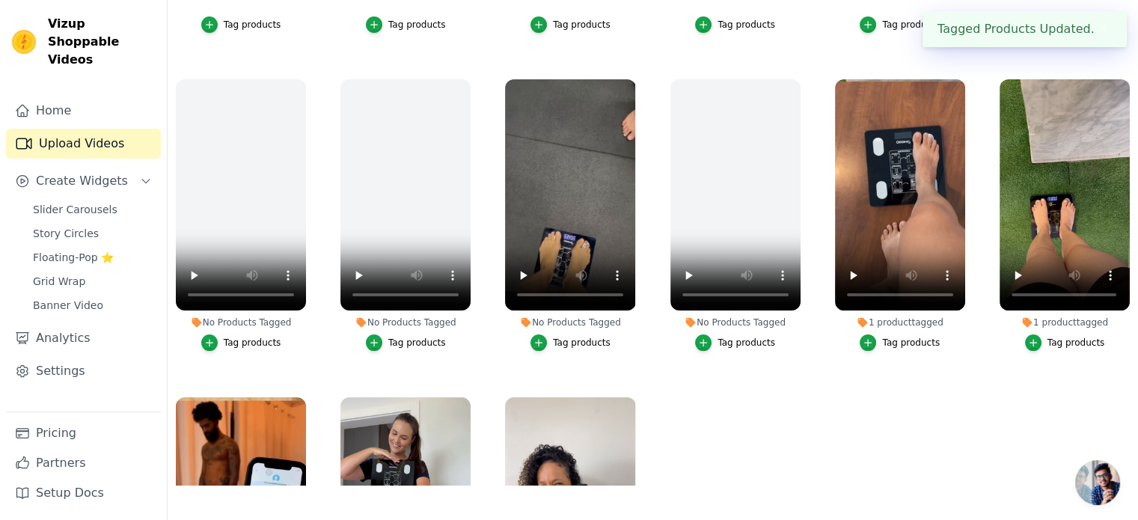
click at [727, 338] on div "Tag products" at bounding box center [746, 343] width 58 height 12
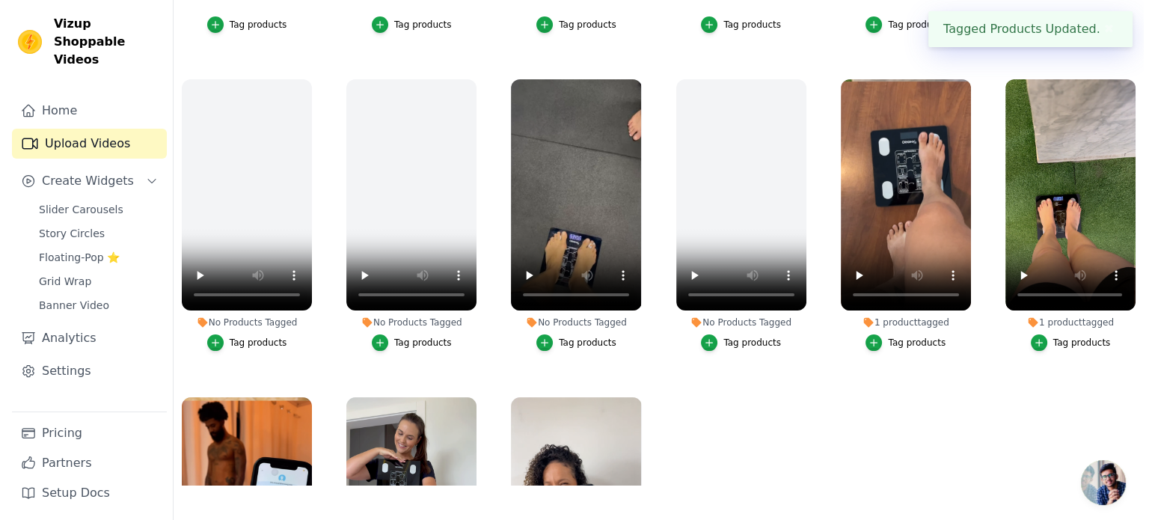
scroll to position [263, 0]
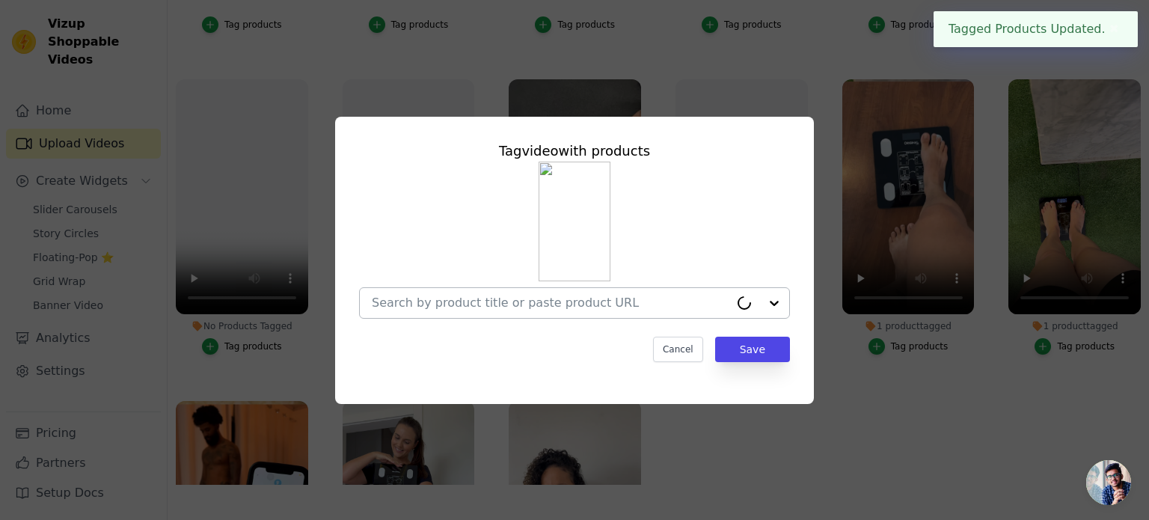
click at [580, 307] on input "No Products Tagged Tag video with products Cancel Save Tag products" at bounding box center [551, 302] width 358 height 14
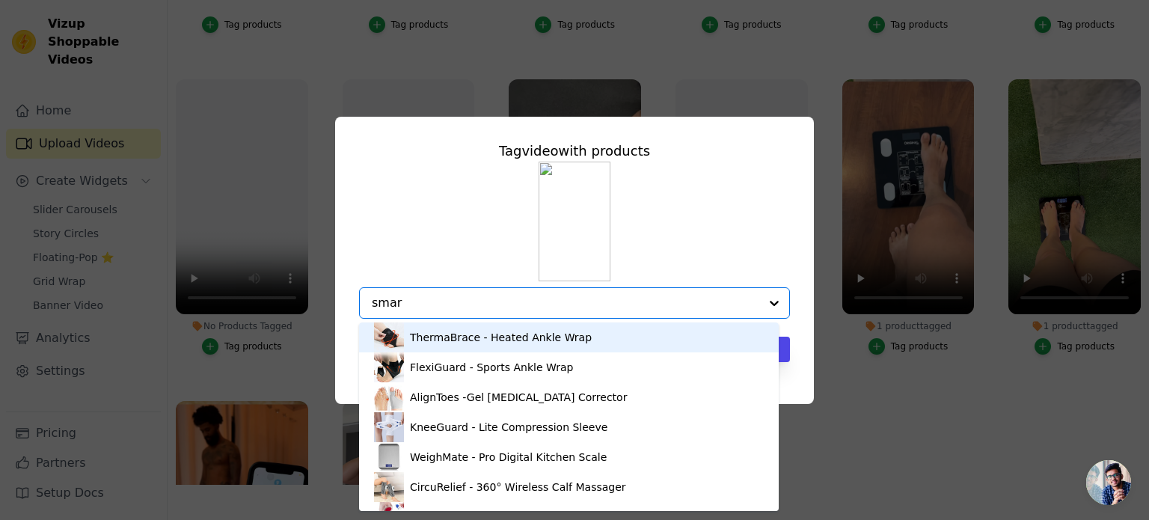
type input "smart"
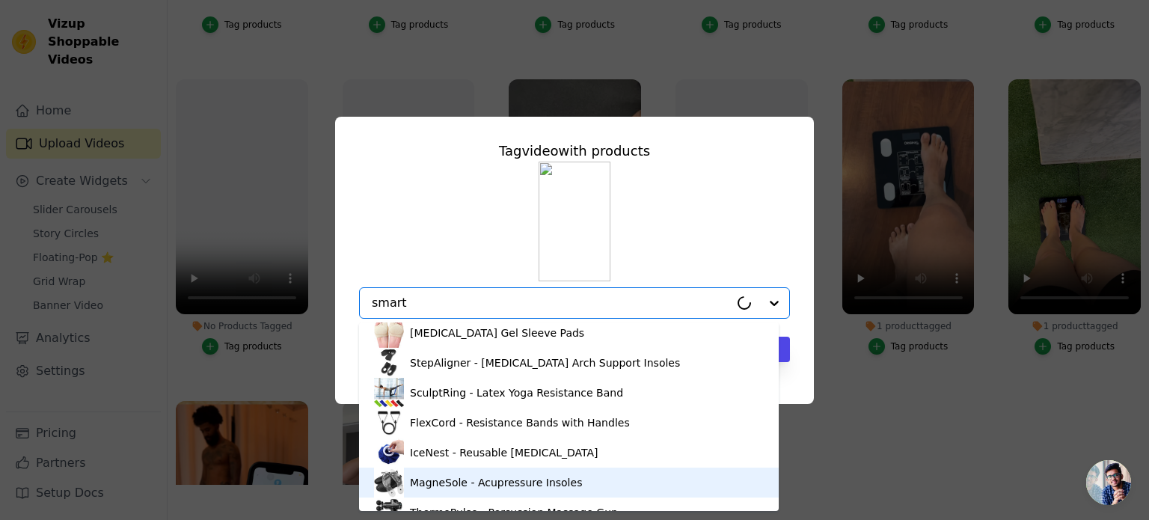
scroll to position [21, 0]
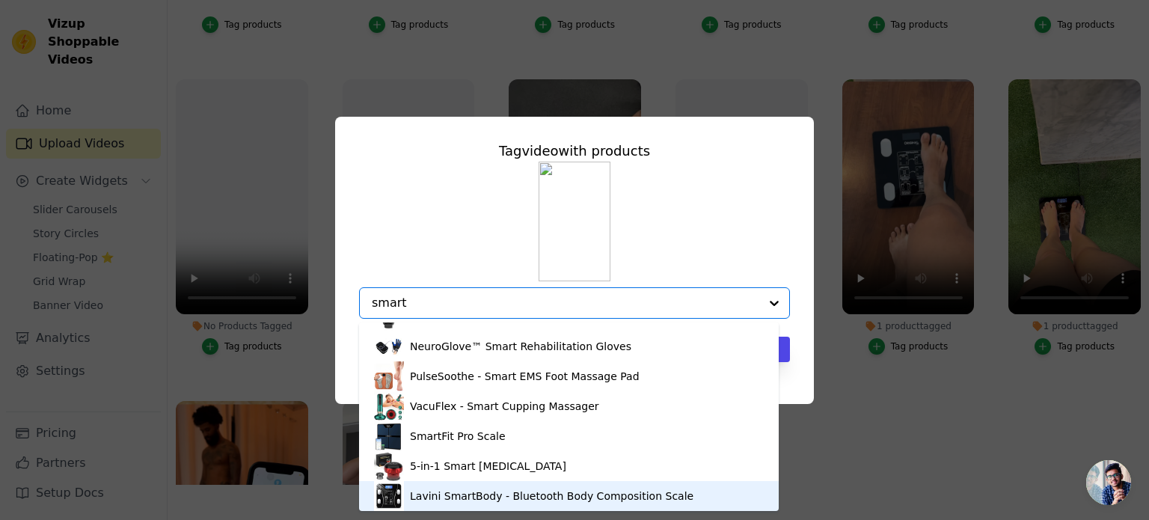
click at [495, 494] on div "Lavini SmartBody - Bluetooth Body Composition Scale" at bounding box center [551, 495] width 283 height 15
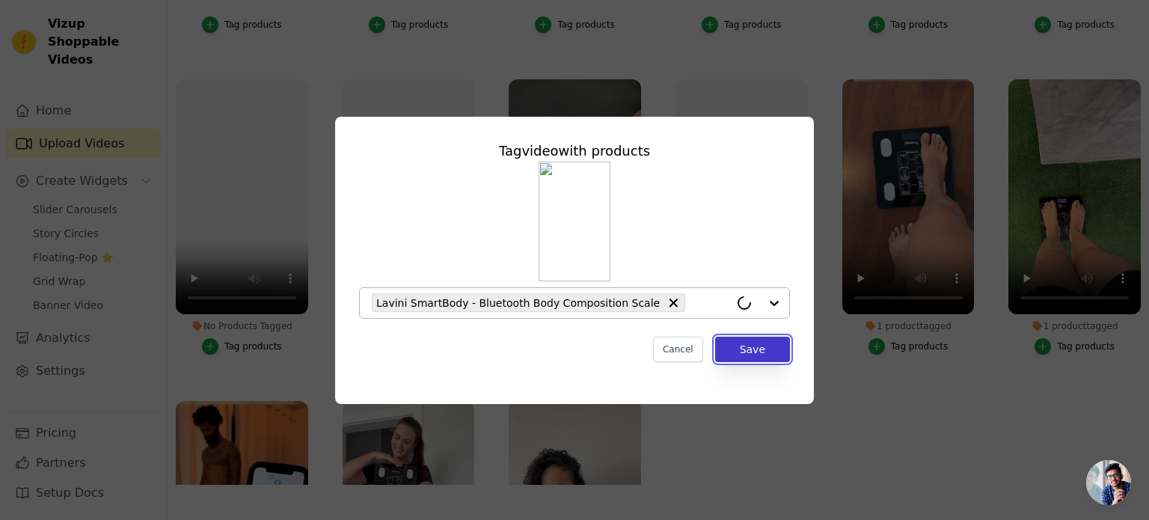
click at [740, 349] on button "Save" at bounding box center [752, 349] width 75 height 25
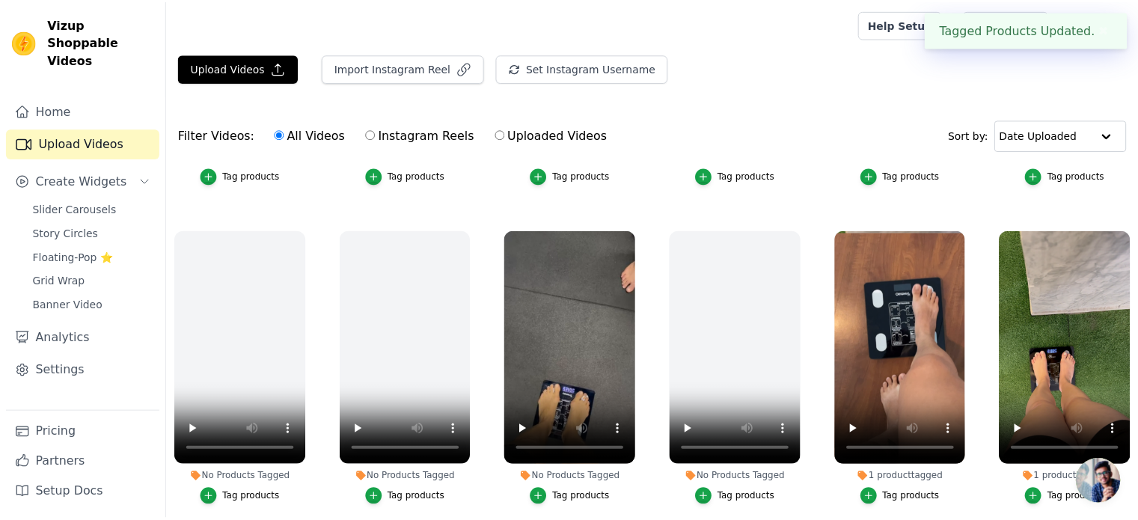
scroll to position [260, 0]
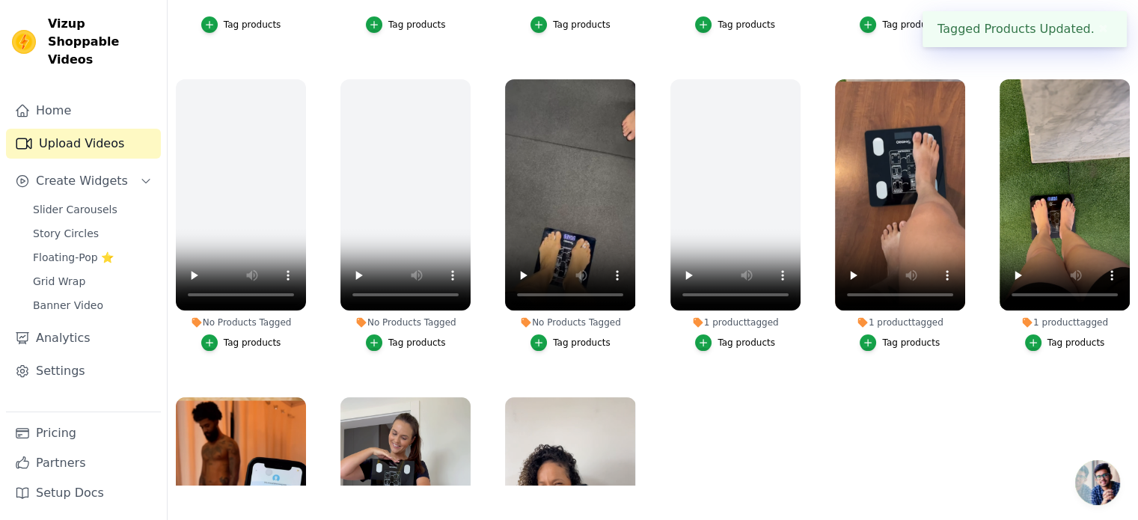
click at [567, 340] on div "Tag products" at bounding box center [582, 343] width 58 height 12
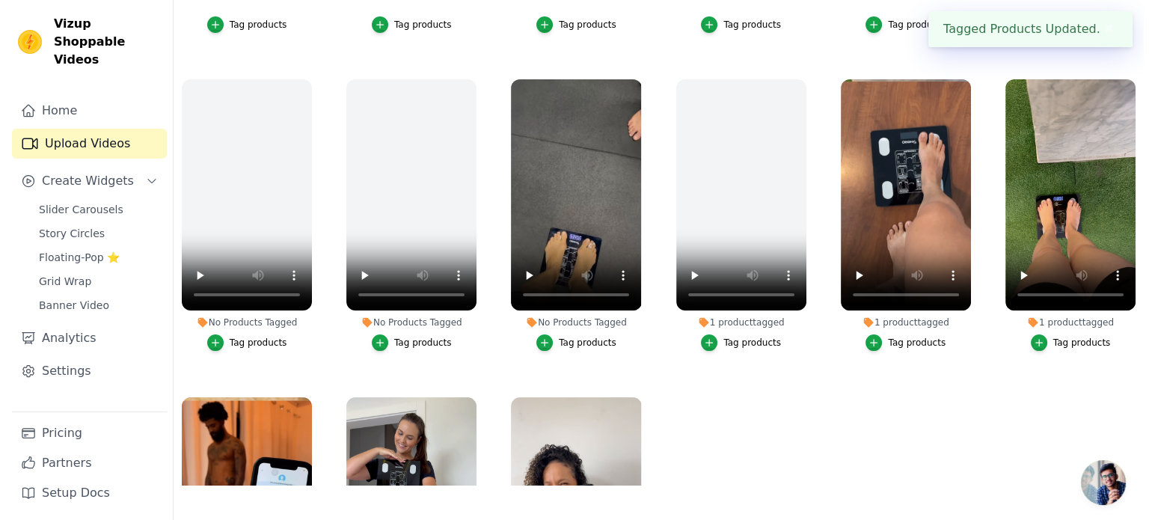
scroll to position [263, 0]
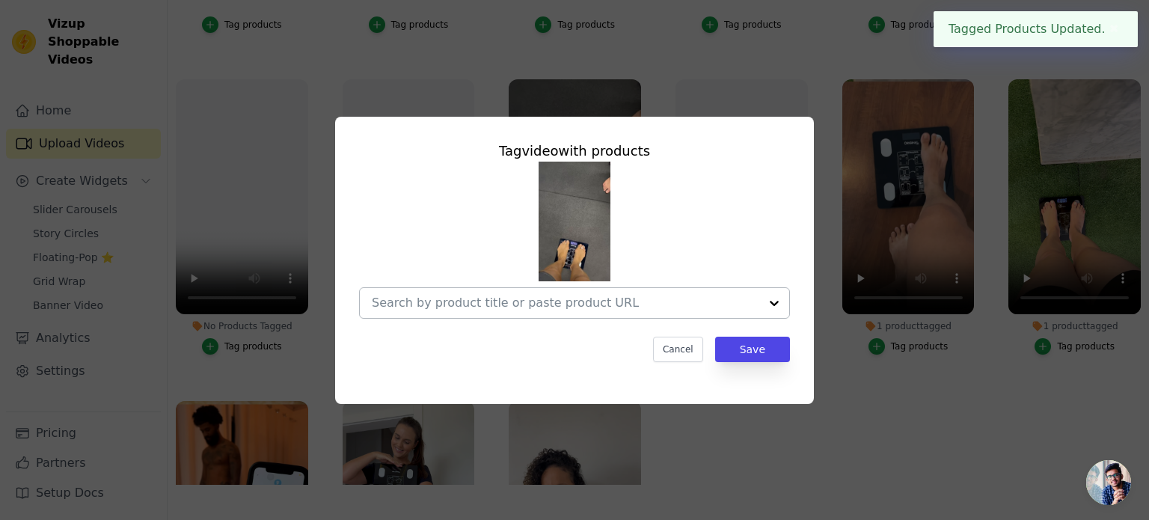
click at [485, 300] on input "No Products Tagged Tag video with products Cancel Save Tag products" at bounding box center [565, 302] width 387 height 14
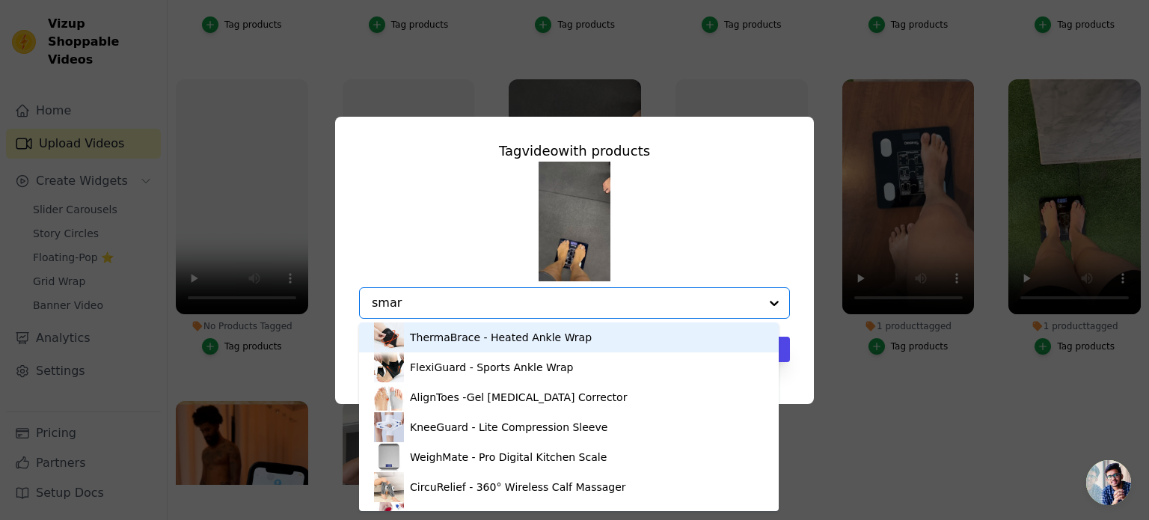
type input "smart"
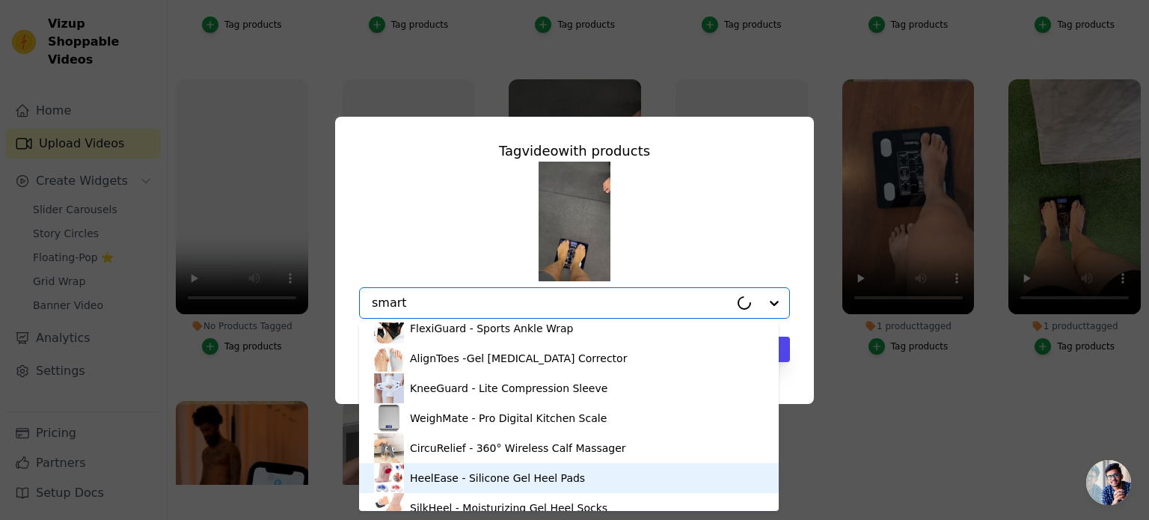
scroll to position [0, 0]
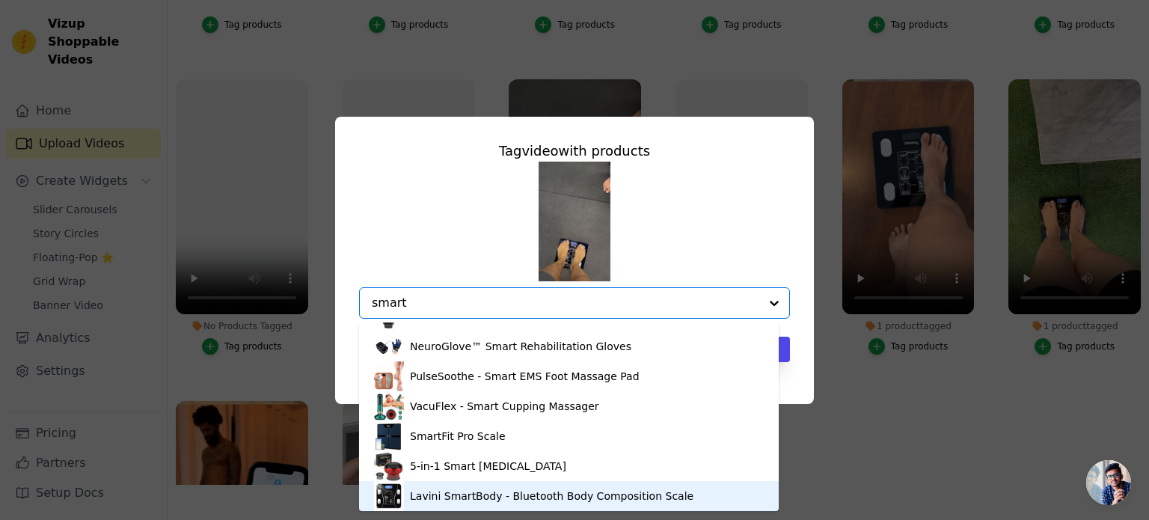
click at [522, 492] on div "Lavini SmartBody - Bluetooth Body Composition Scale" at bounding box center [551, 495] width 283 height 15
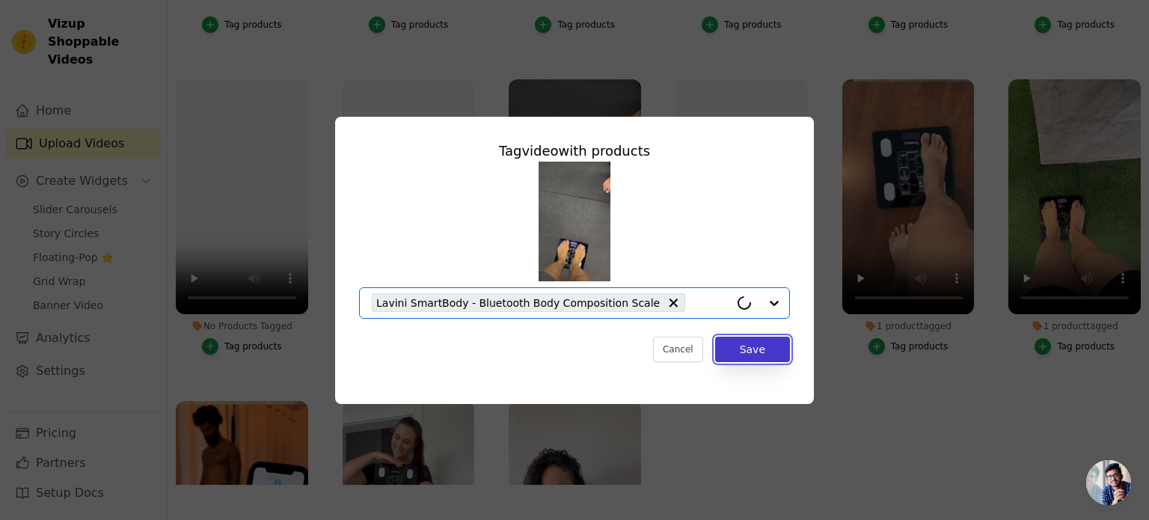
click at [782, 344] on button "Save" at bounding box center [752, 349] width 75 height 25
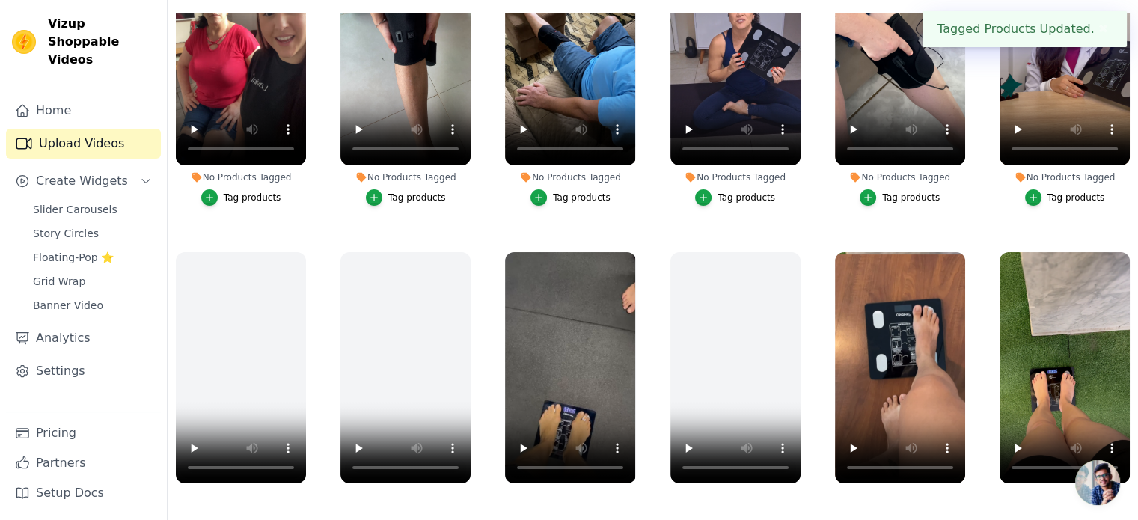
scroll to position [36, 0]
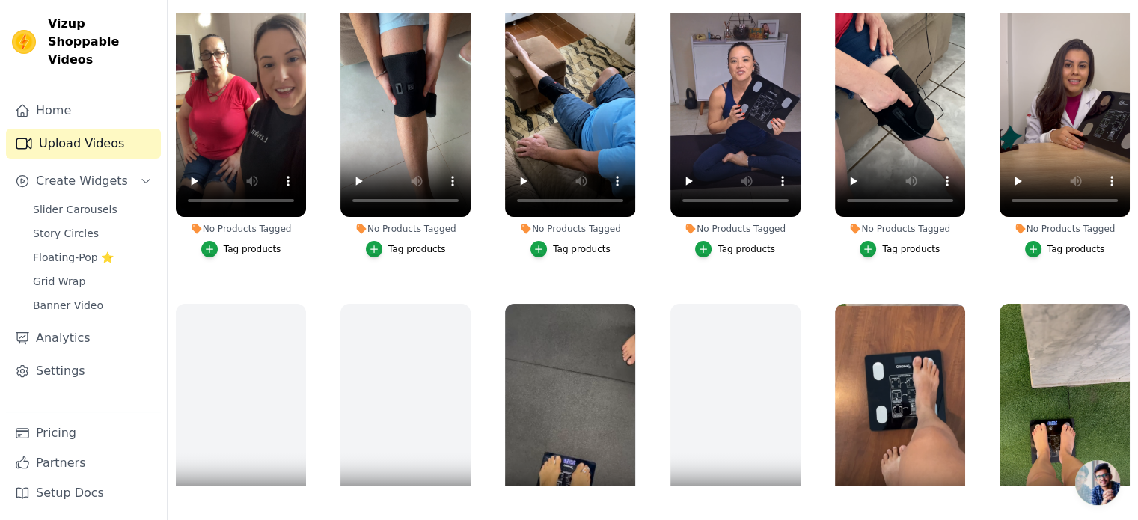
click at [1069, 248] on div "Tag products" at bounding box center [1076, 249] width 58 height 12
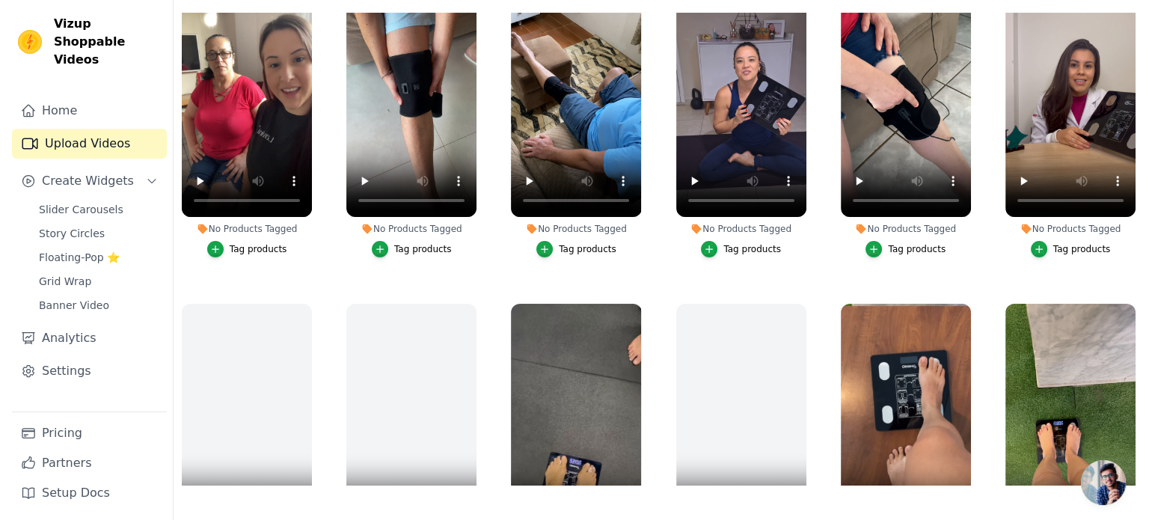
scroll to position [0, 0]
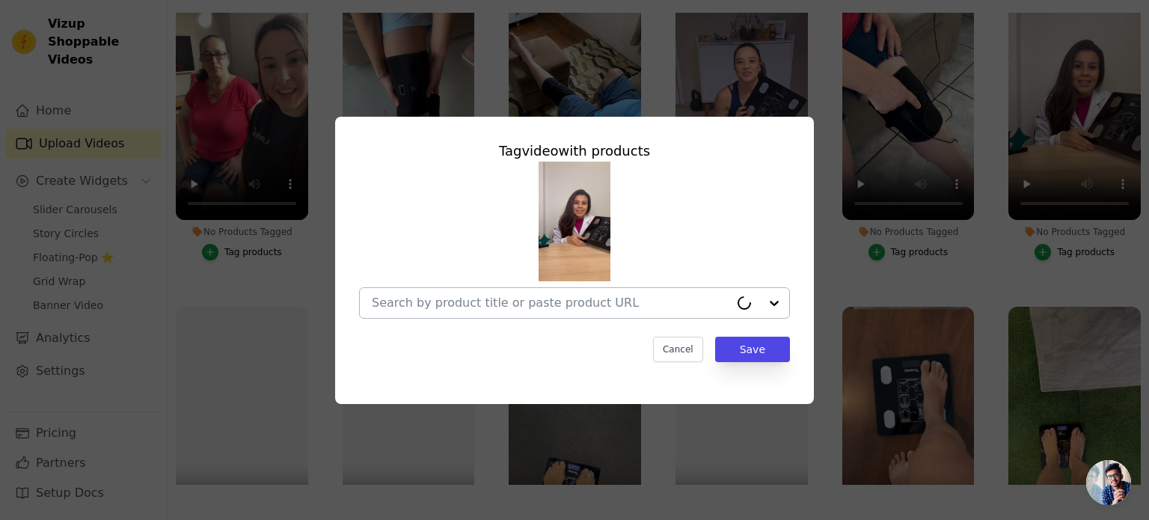
click at [551, 304] on input "No Products Tagged Tag video with products Cancel Save Tag products" at bounding box center [551, 302] width 358 height 14
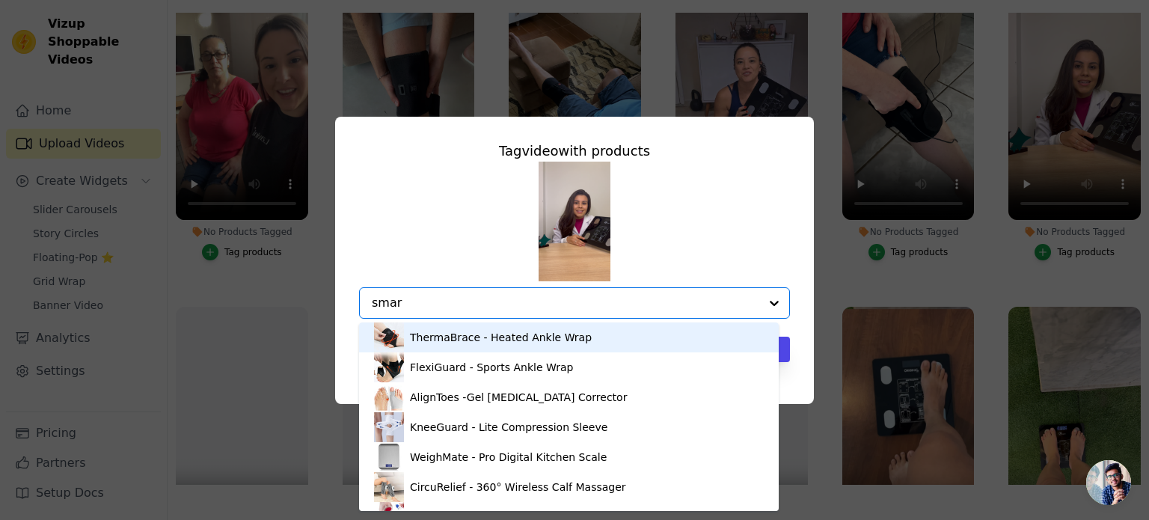
type input "smart"
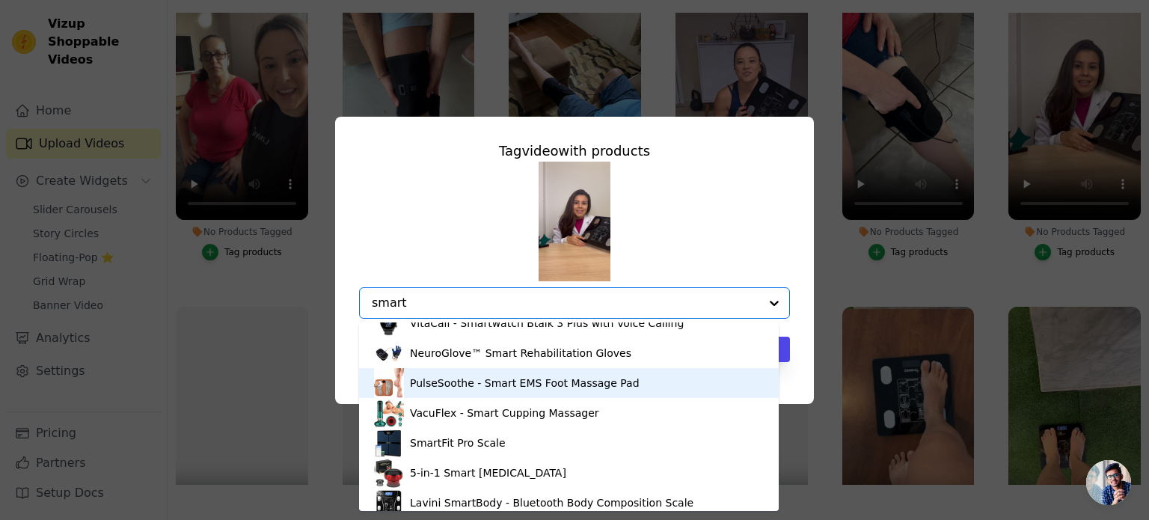
scroll to position [21, 0]
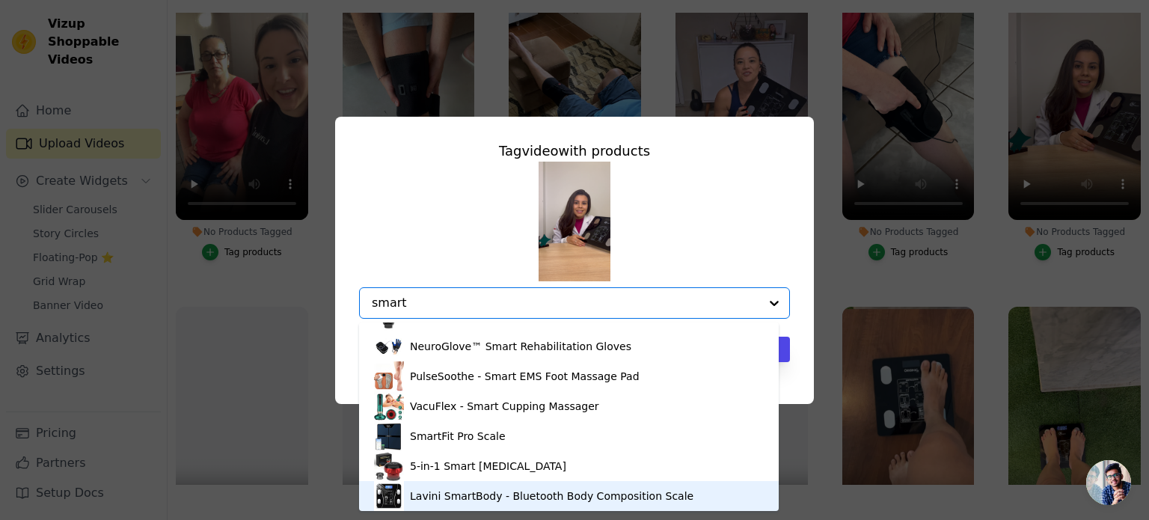
click at [467, 494] on div "Lavini SmartBody - Bluetooth Body Composition Scale" at bounding box center [551, 495] width 283 height 15
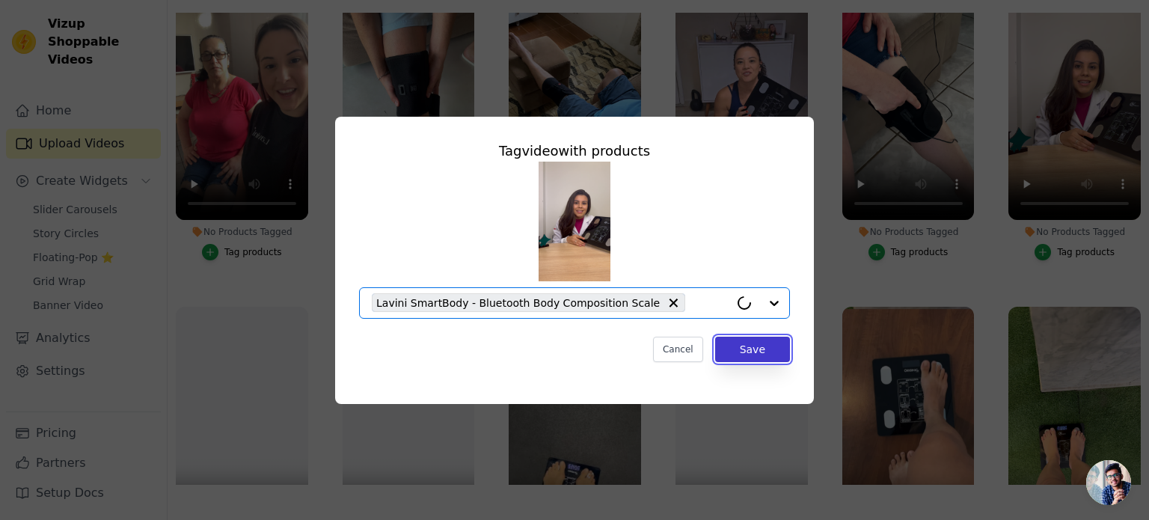
click at [776, 347] on button "Save" at bounding box center [752, 349] width 75 height 25
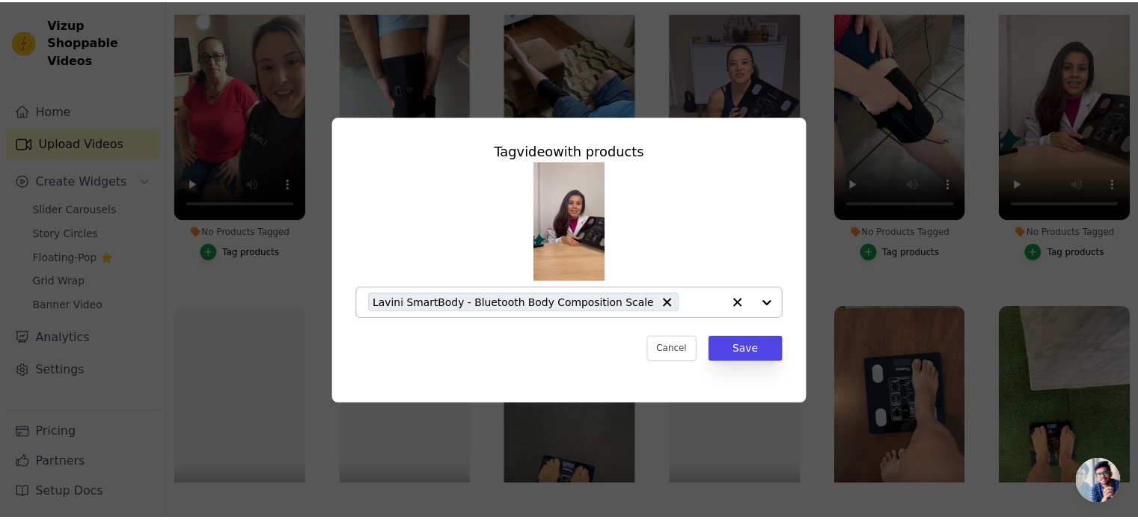
scroll to position [152, 0]
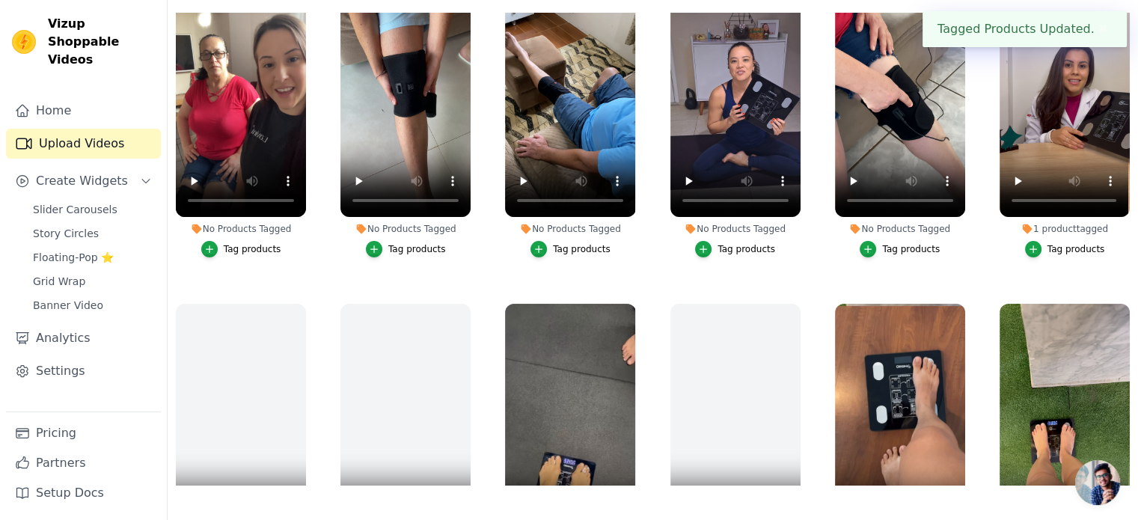
click at [743, 244] on div "Tag products" at bounding box center [746, 249] width 58 height 12
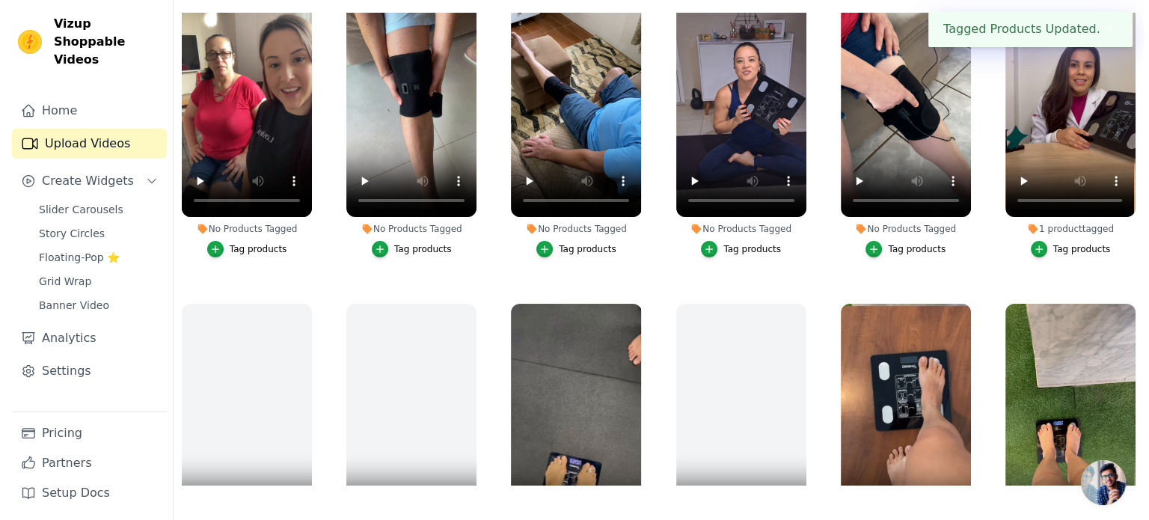
scroll to position [0, 0]
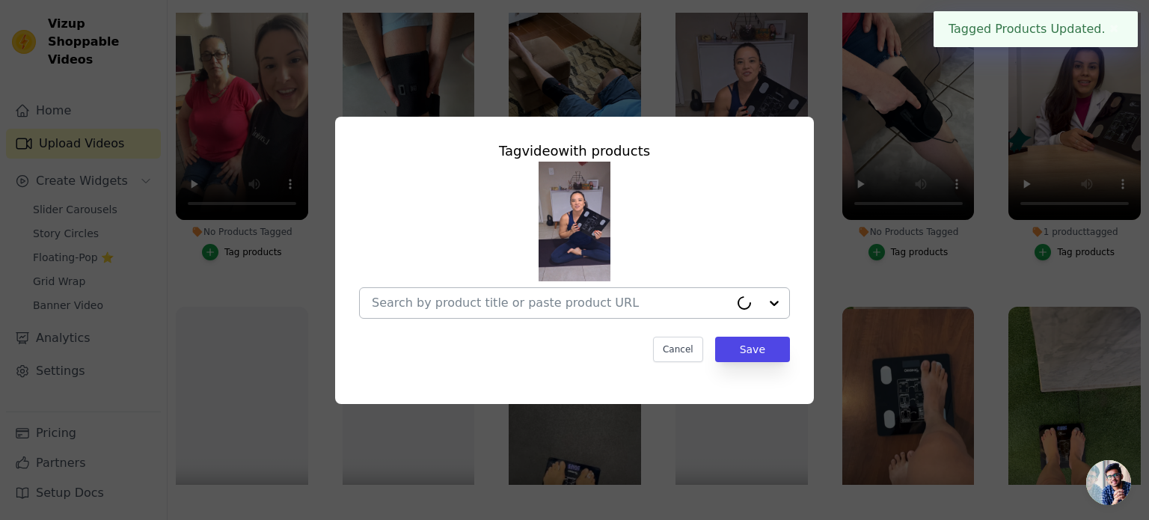
click at [461, 301] on input "No Products Tagged Tag video with products Cancel Save Tag products" at bounding box center [551, 302] width 358 height 14
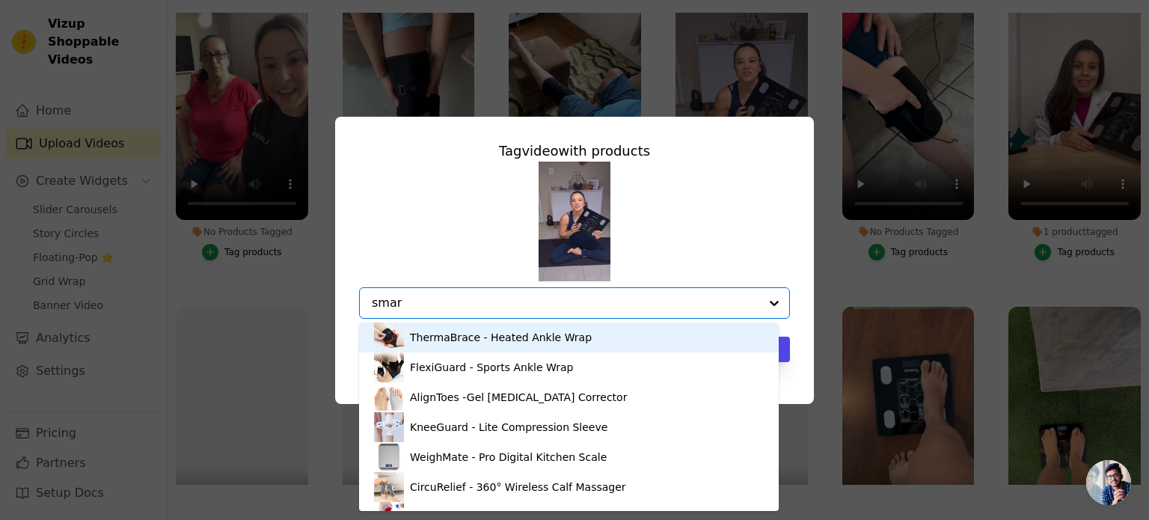
type input "smart"
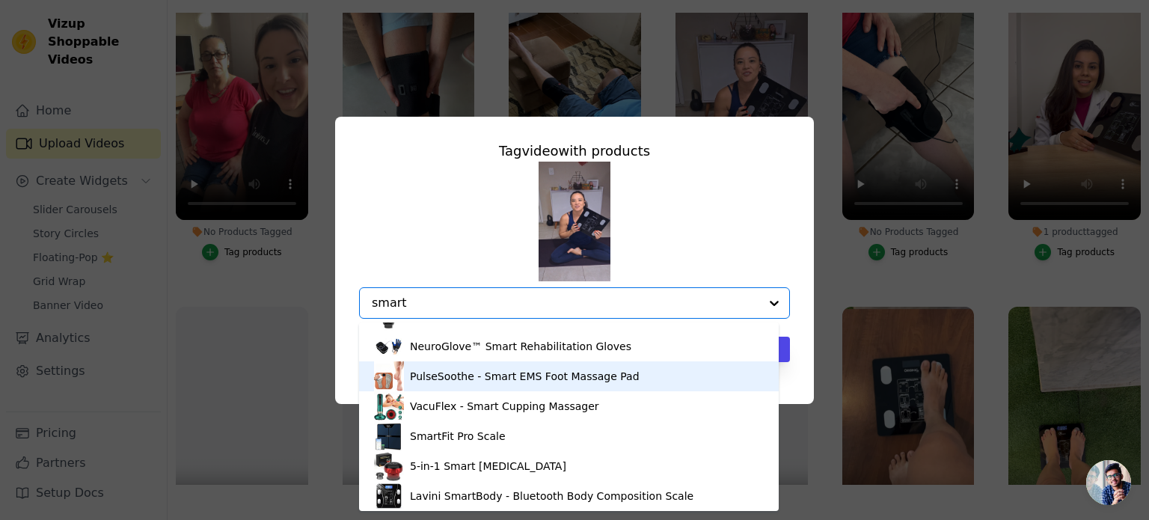
scroll to position [21, 0]
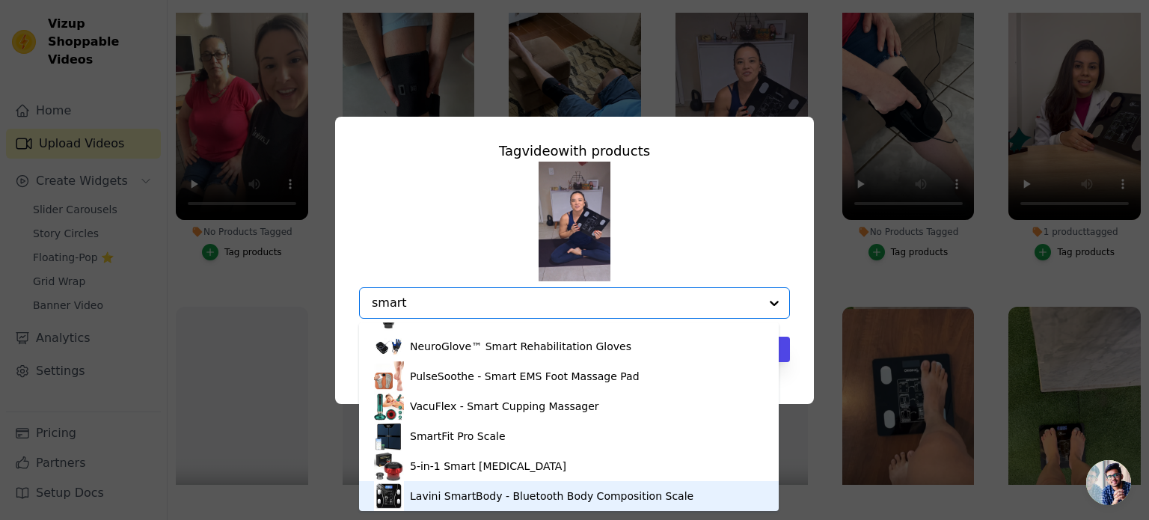
click at [497, 500] on div "Lavini SmartBody - Bluetooth Body Composition Scale" at bounding box center [551, 495] width 283 height 15
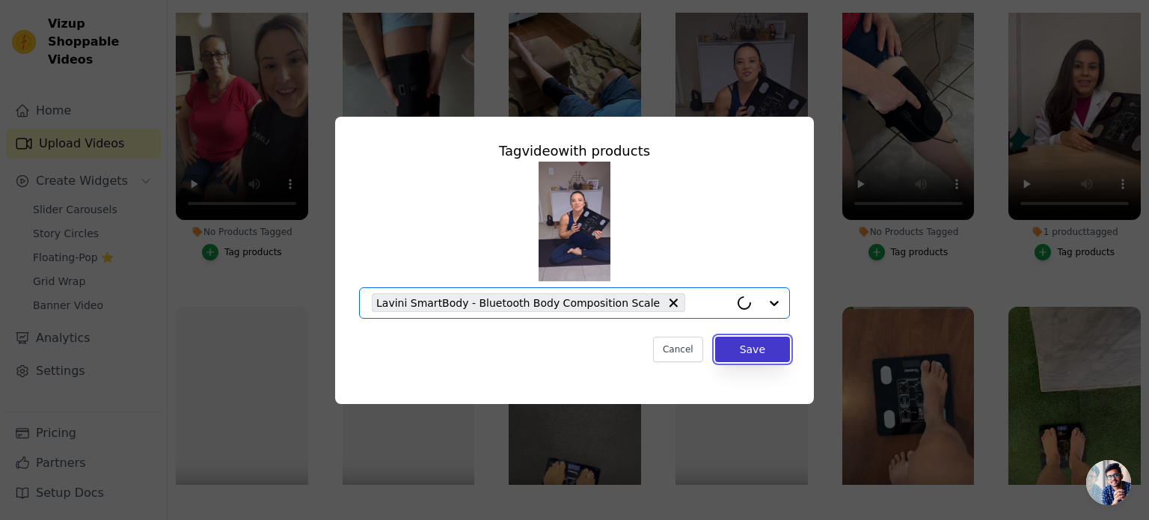
click at [761, 351] on button "Save" at bounding box center [752, 349] width 75 height 25
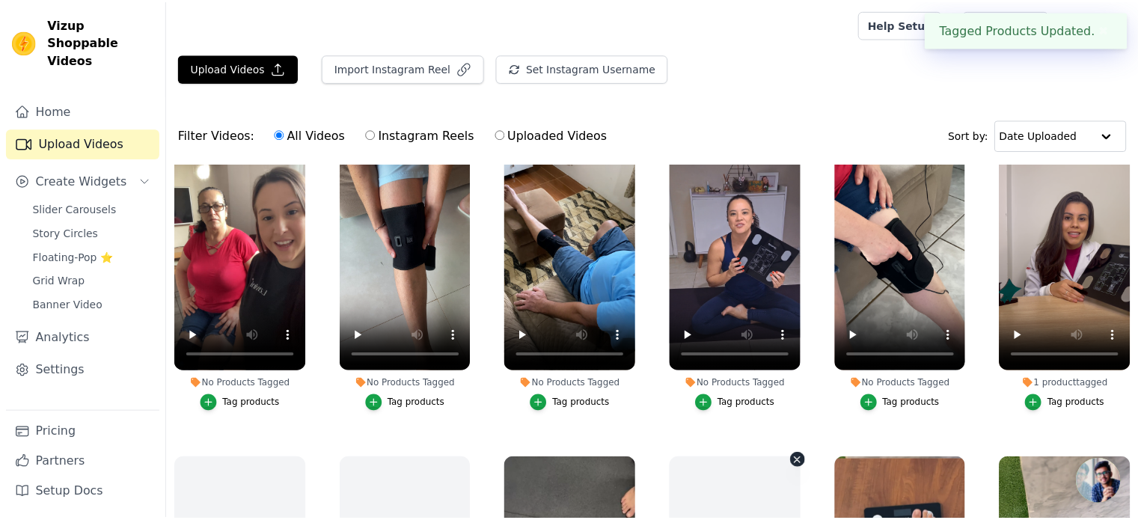
scroll to position [152, 0]
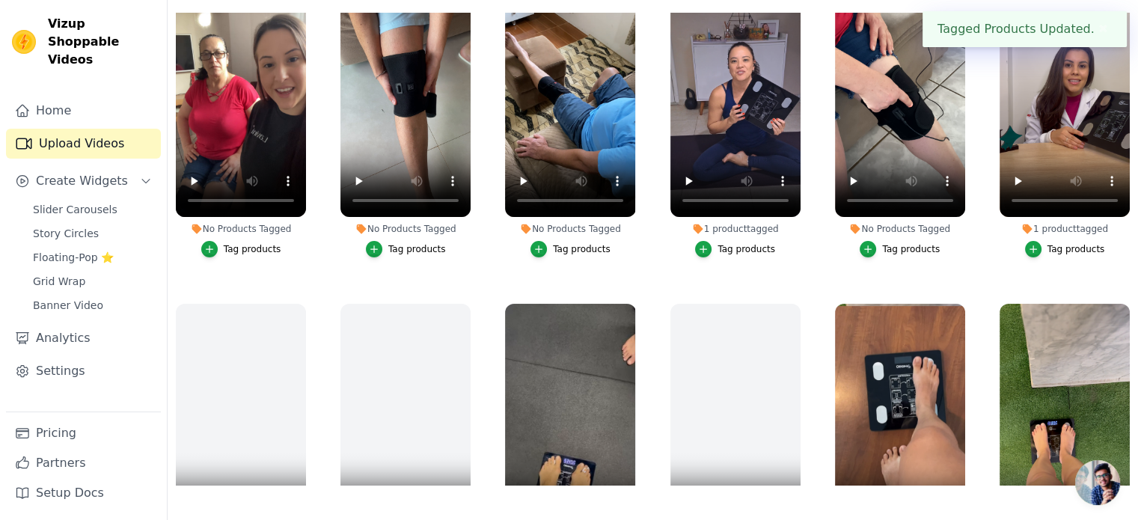
click at [236, 245] on div "Tag products" at bounding box center [253, 249] width 58 height 12
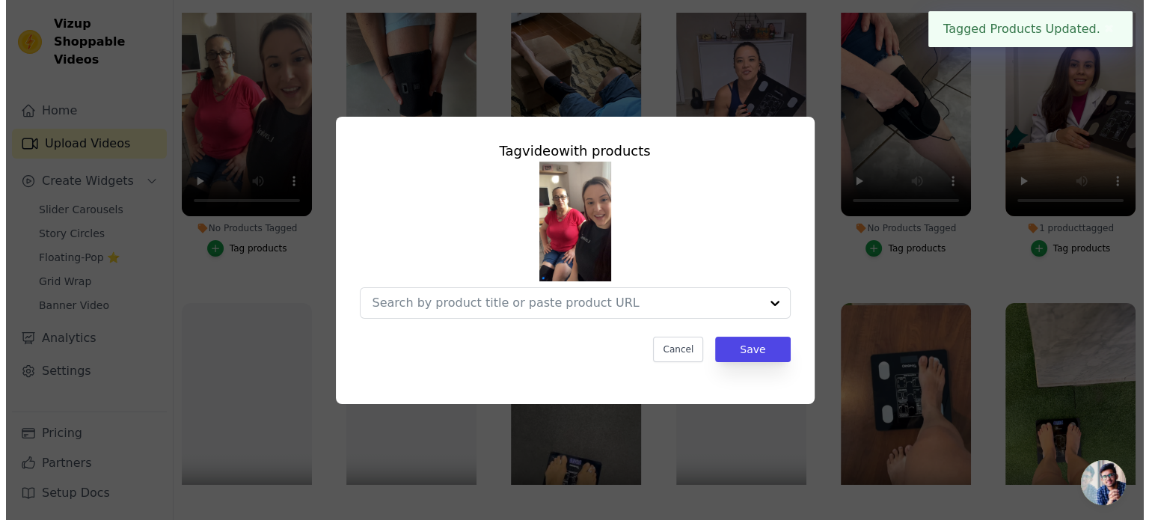
scroll to position [0, 0]
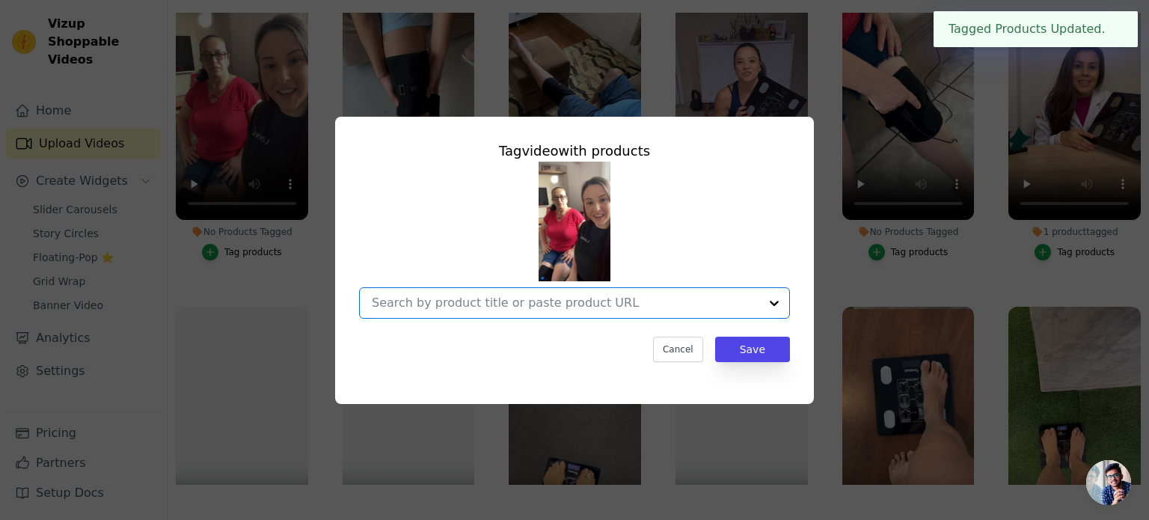
click at [473, 301] on input "No Products Tagged Tag video with products Option undefined, selected. Select i…" at bounding box center [565, 302] width 387 height 14
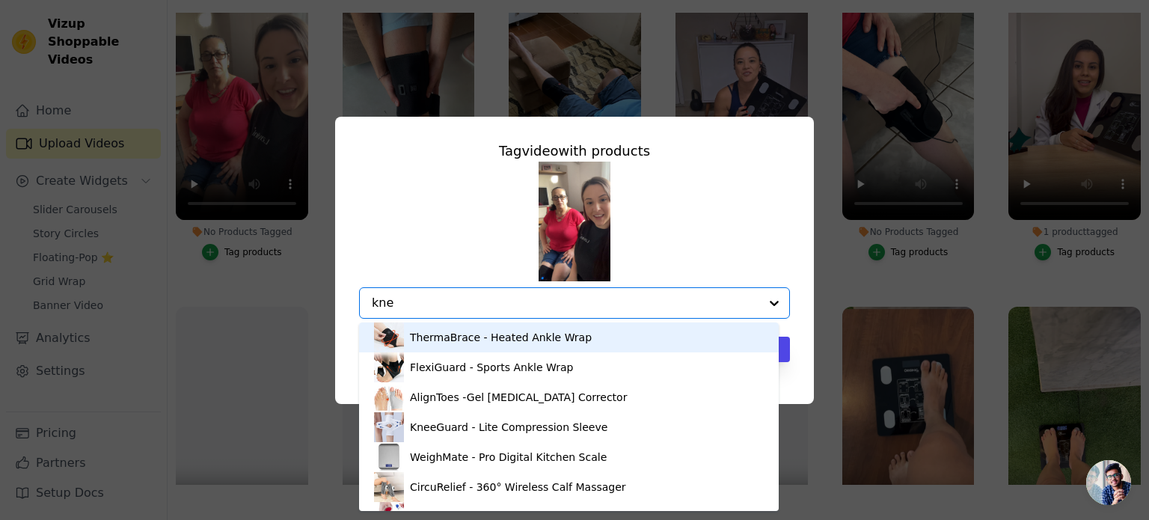
type input "knee"
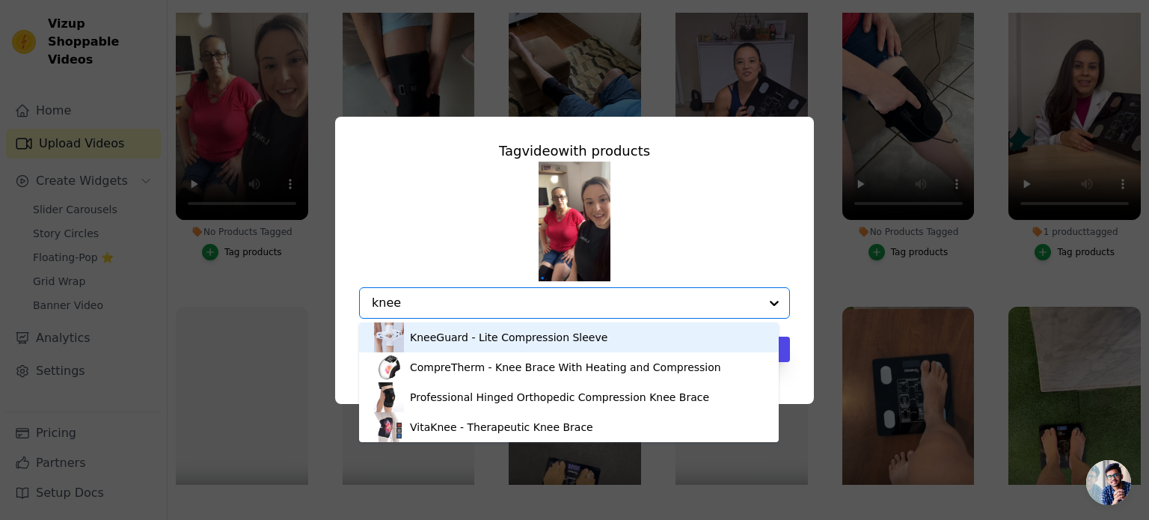
drag, startPoint x: 401, startPoint y: 301, endPoint x: 358, endPoint y: 298, distance: 42.7
click at [358, 298] on div "Tag video with products KneeGuard - Lite Compression Sleeve CompreTherm - Knee …" at bounding box center [574, 251] width 455 height 245
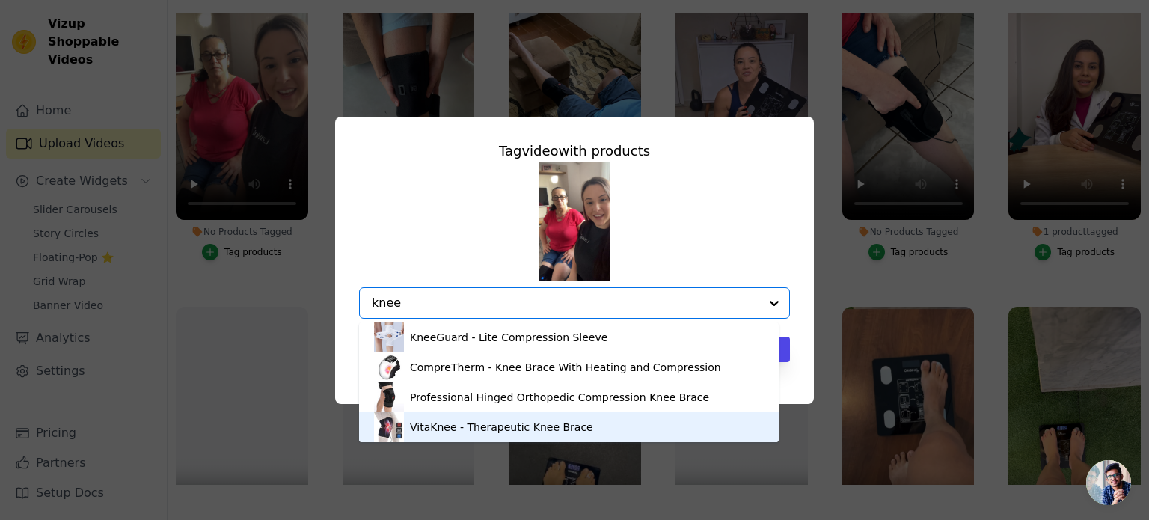
click at [479, 433] on div "VitaKnee - Therapeutic Knee Brace" at bounding box center [501, 427] width 183 height 15
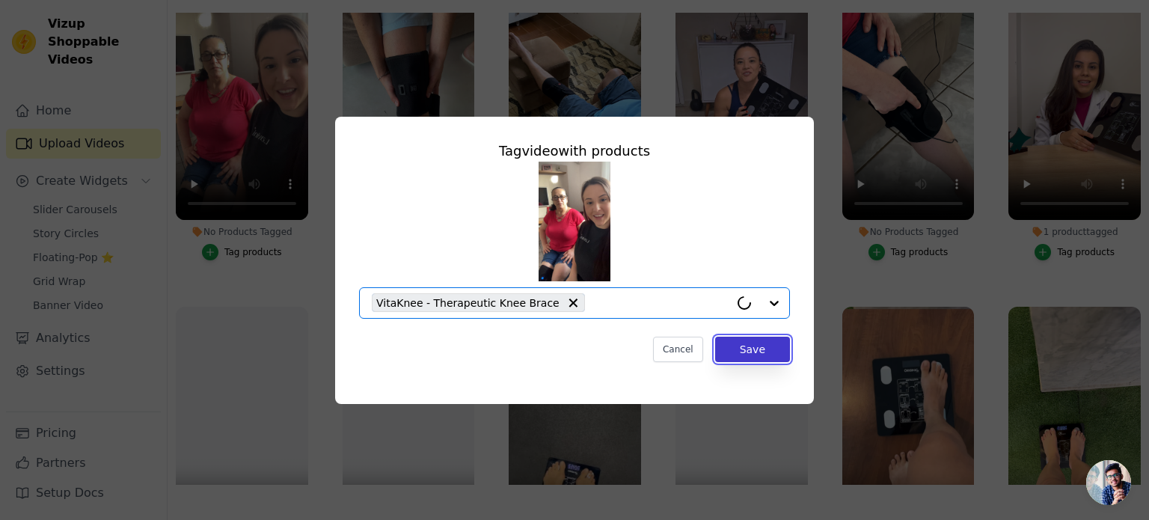
click at [758, 359] on button "Save" at bounding box center [752, 349] width 75 height 25
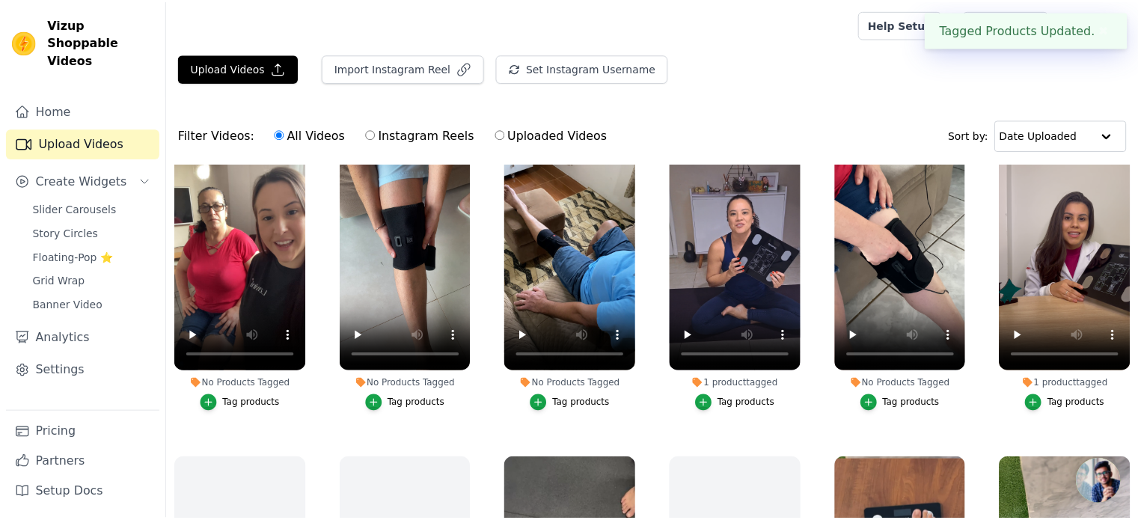
scroll to position [152, 0]
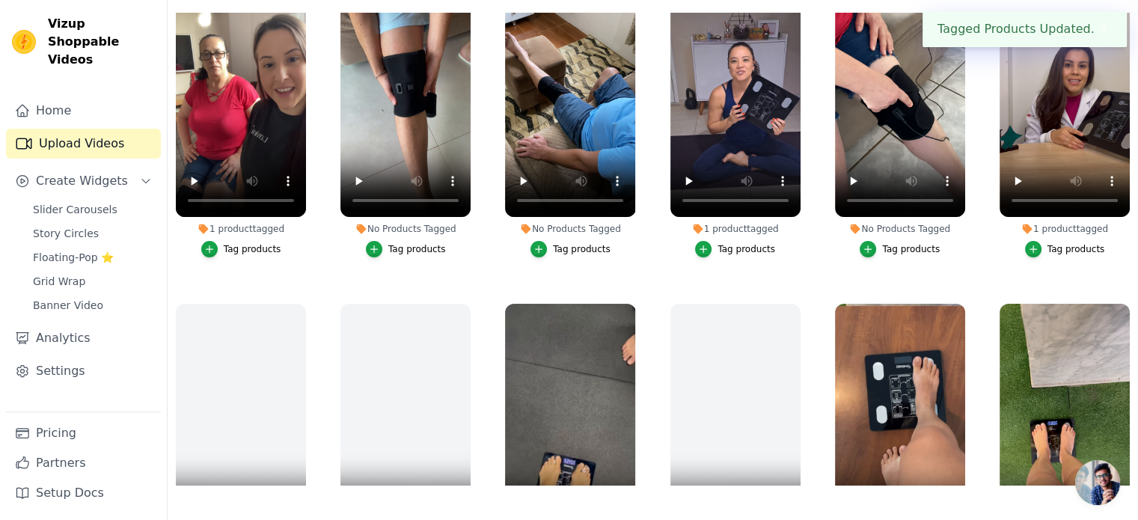
click at [420, 247] on div "Tag products" at bounding box center [417, 249] width 58 height 12
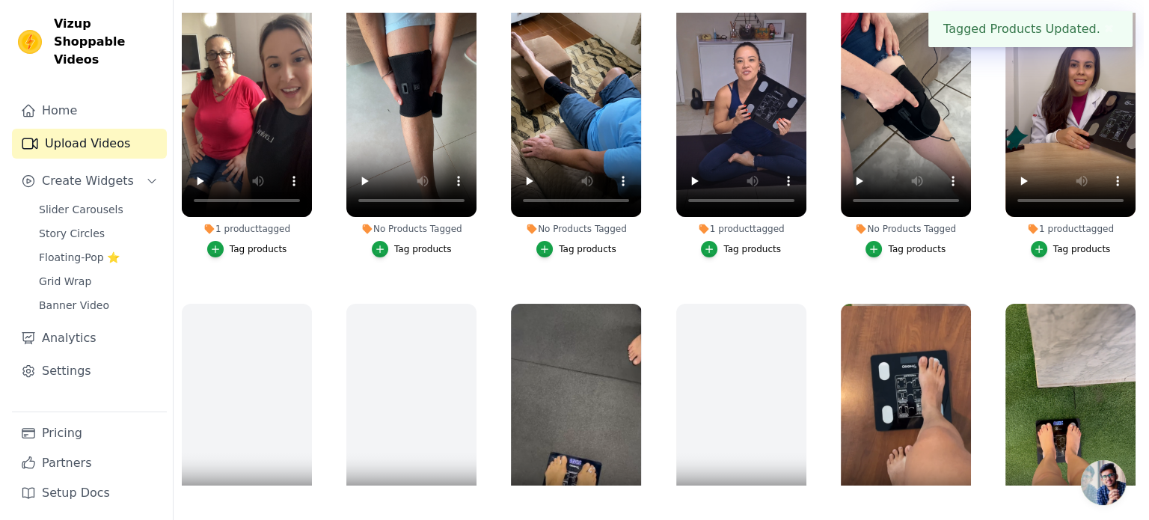
scroll to position [0, 0]
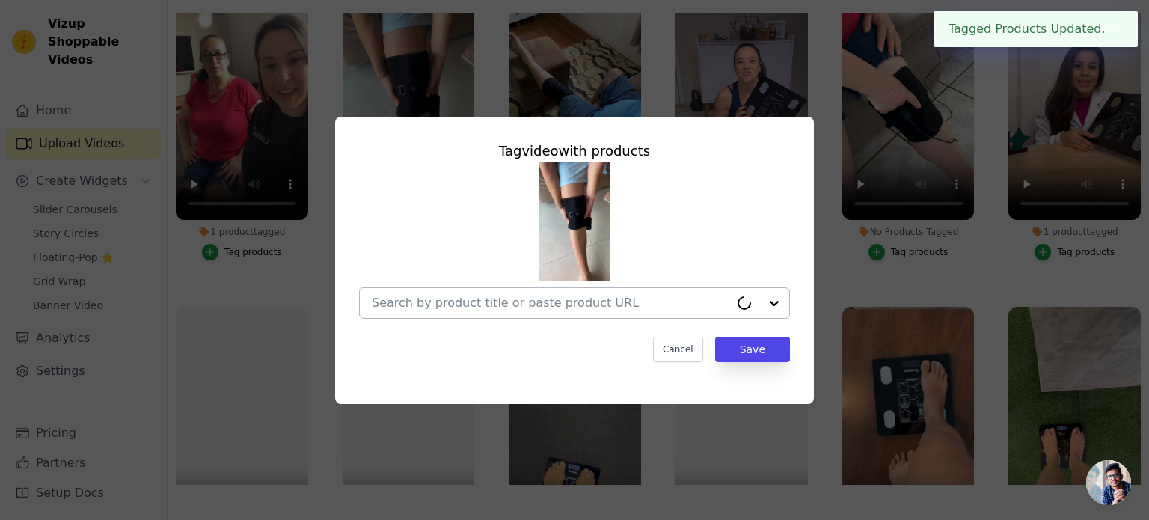
click at [417, 304] on input "No Products Tagged Tag video with products Cancel Save Tag products" at bounding box center [551, 302] width 358 height 14
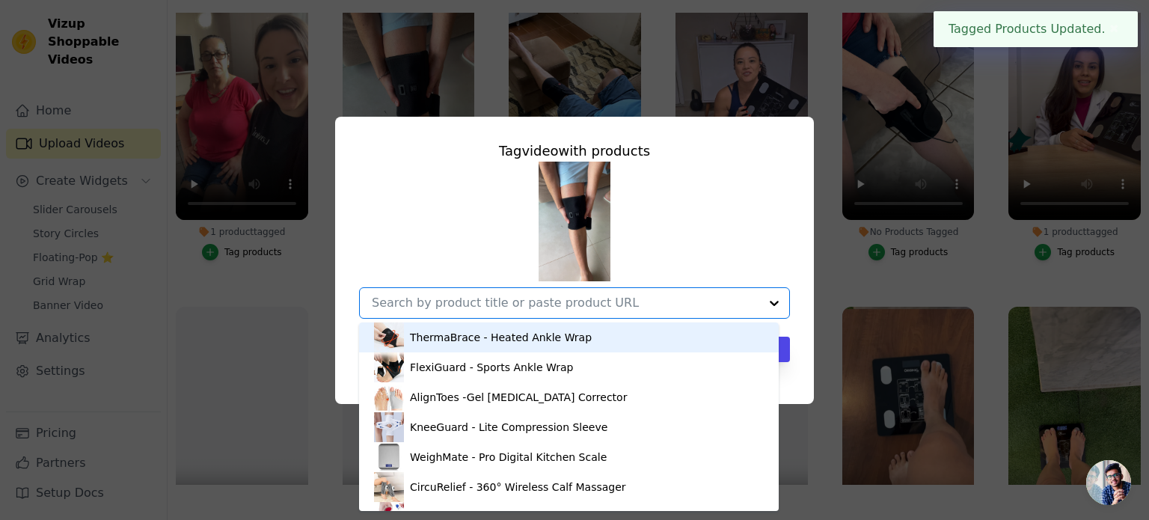
paste input "knee"
type input "knee"
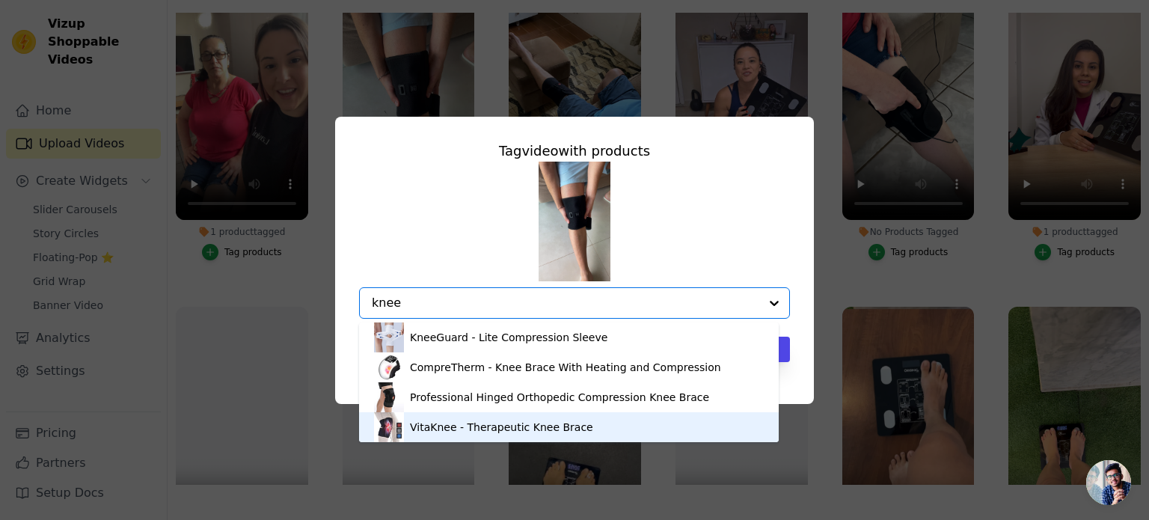
click at [455, 426] on div "VitaKnee - Therapeutic Knee Brace" at bounding box center [501, 427] width 183 height 15
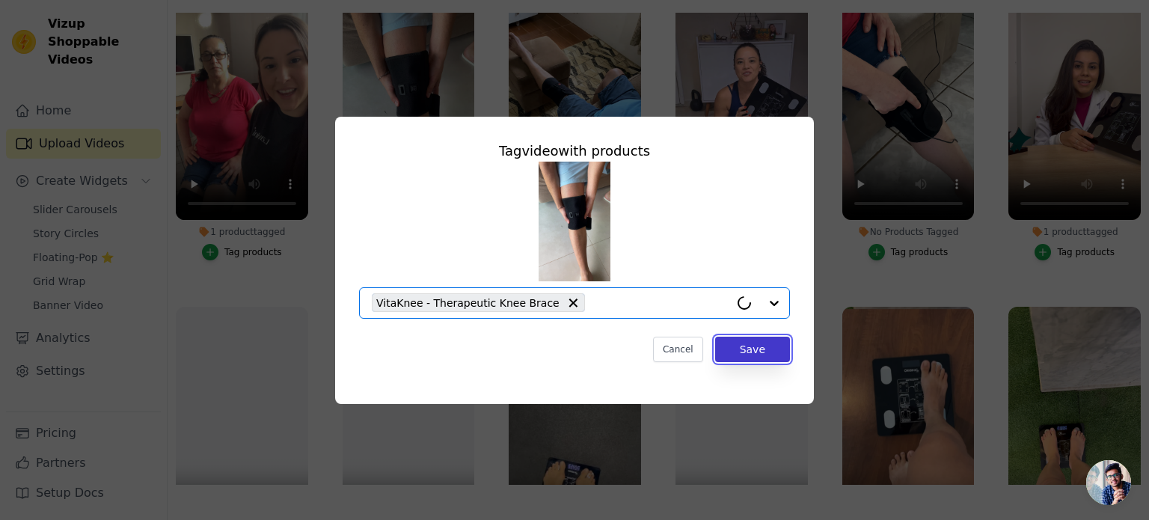
click at [733, 352] on button "Save" at bounding box center [752, 349] width 75 height 25
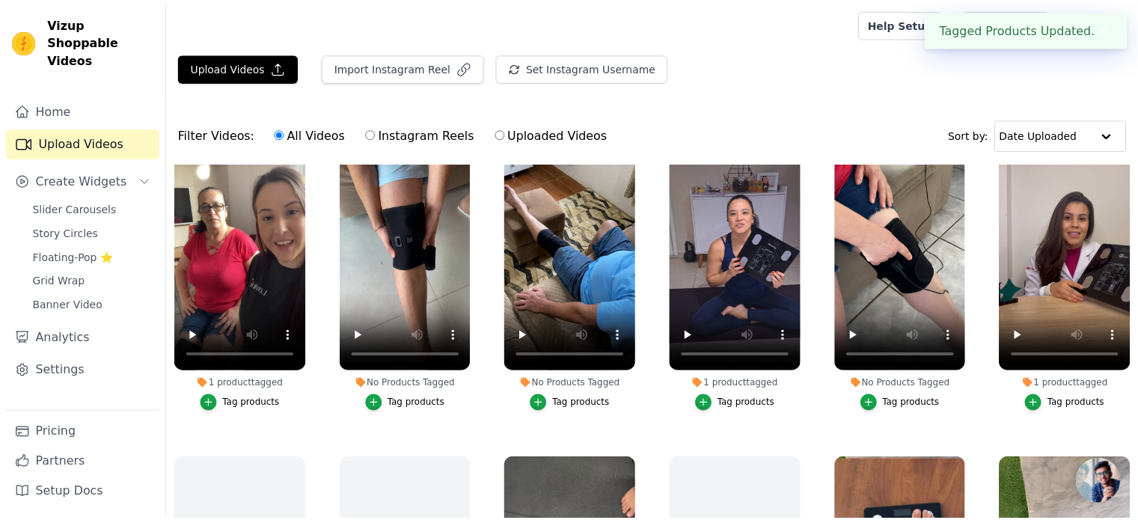
scroll to position [152, 0]
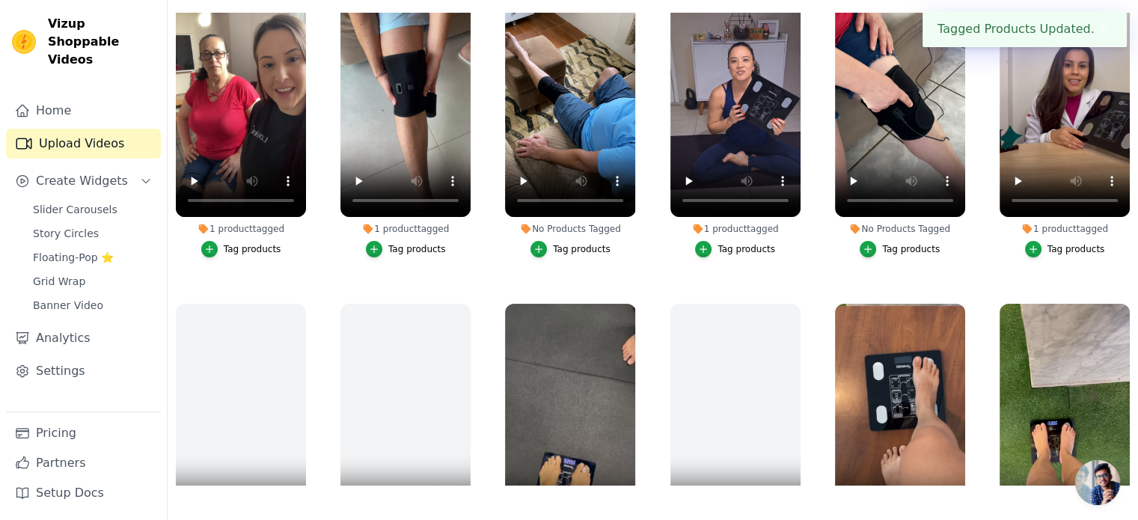
click at [573, 247] on div "Tag products" at bounding box center [582, 249] width 58 height 12
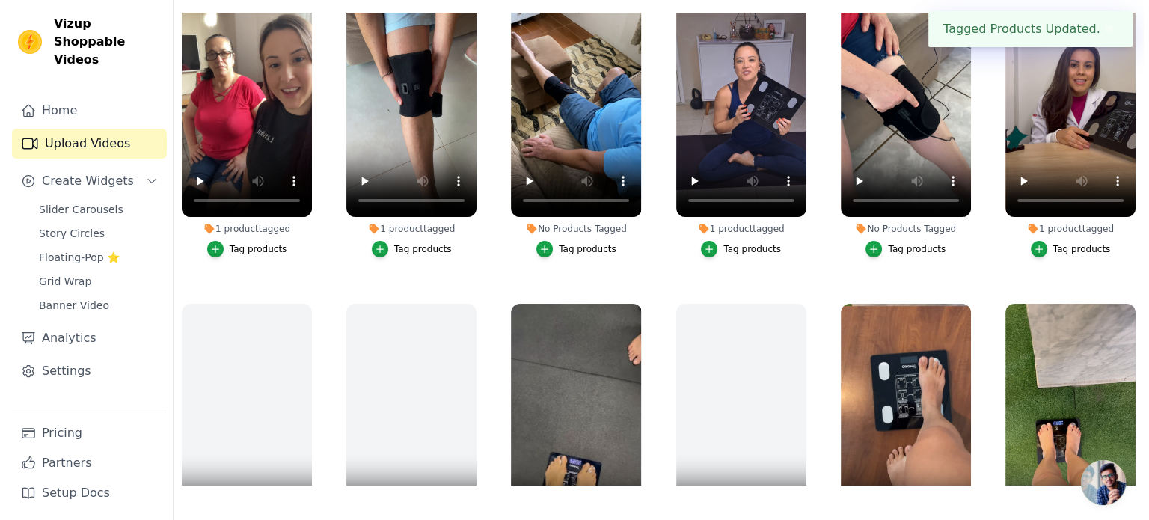
scroll to position [0, 0]
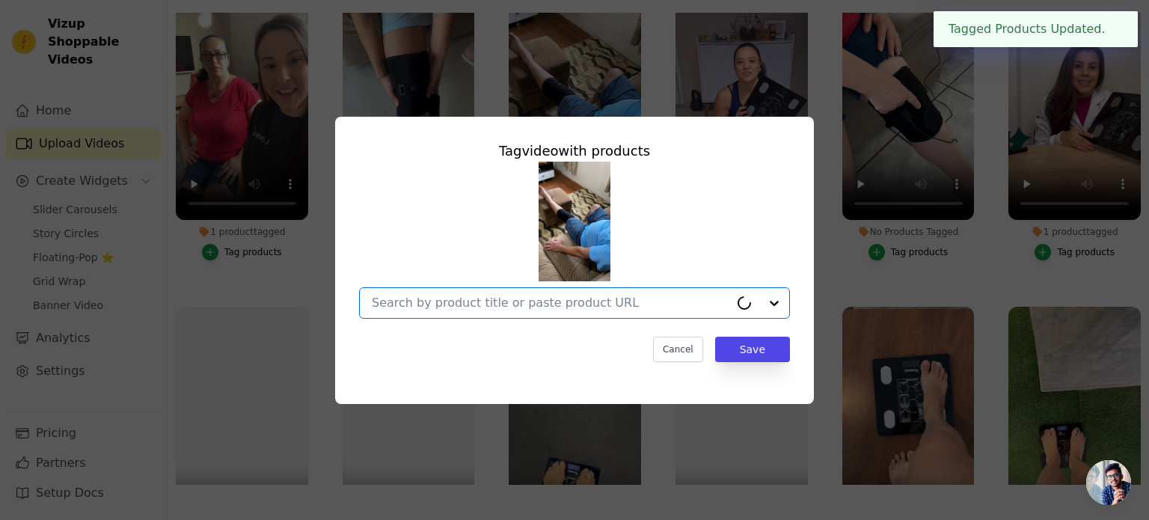
click at [458, 298] on input "No Products Tagged Tag video with products Option undefined, selected. Select i…" at bounding box center [551, 302] width 358 height 14
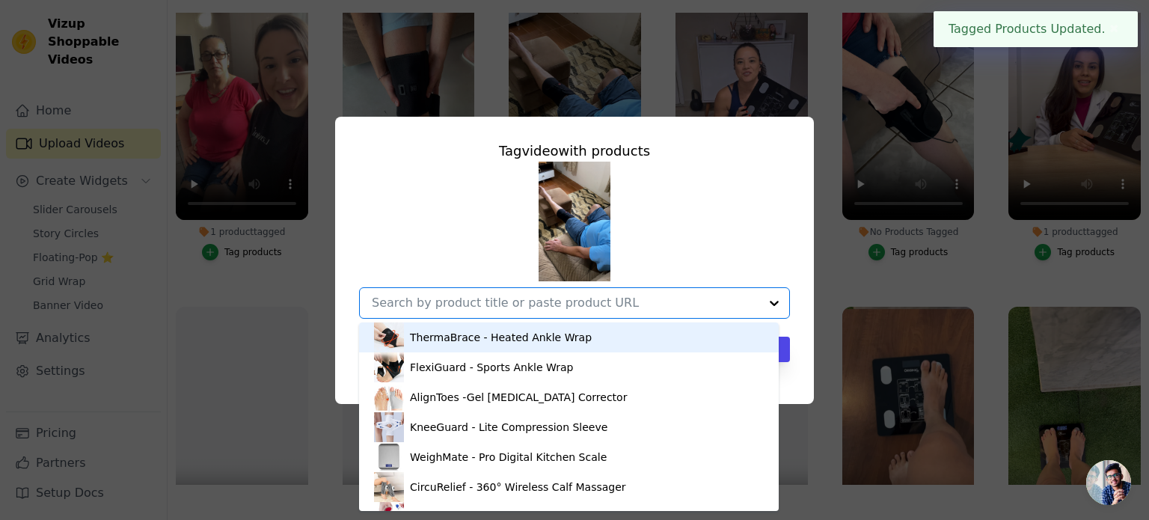
paste input "knee"
type input "knee"
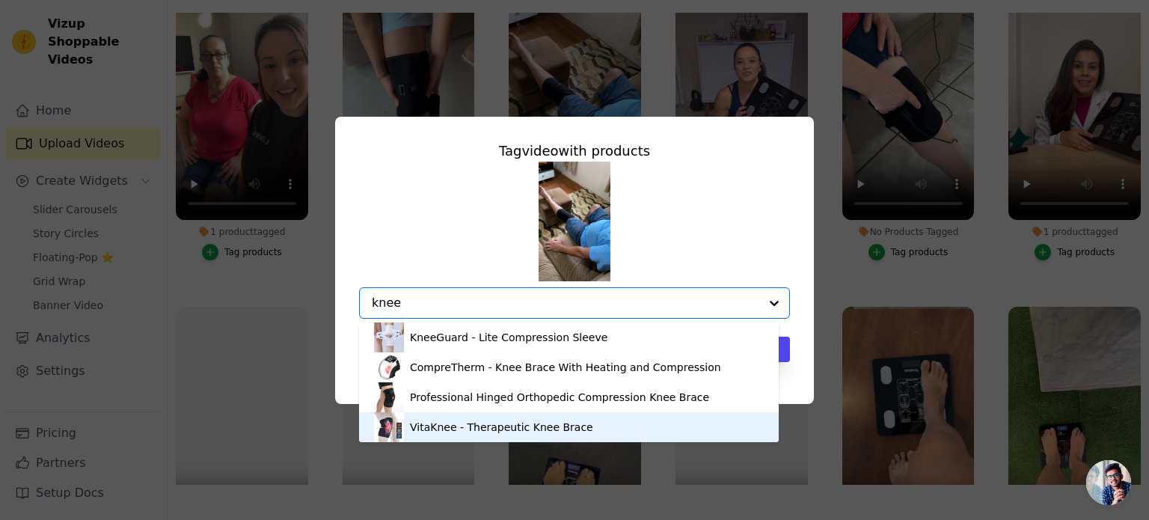
click at [498, 427] on div "VitaKnee - Therapeutic Knee Brace" at bounding box center [501, 427] width 183 height 15
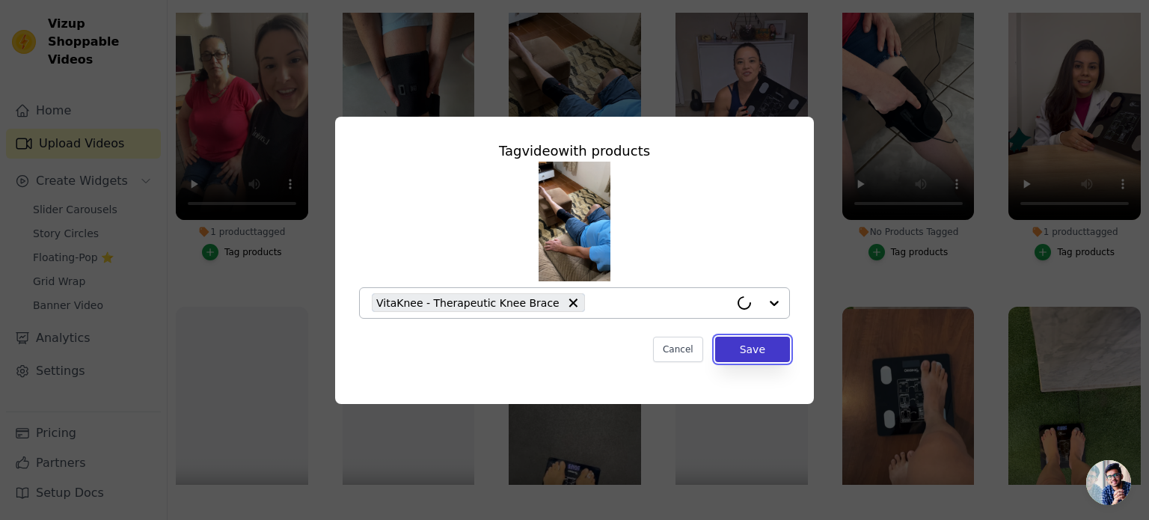
click at [749, 355] on button "Save" at bounding box center [752, 349] width 75 height 25
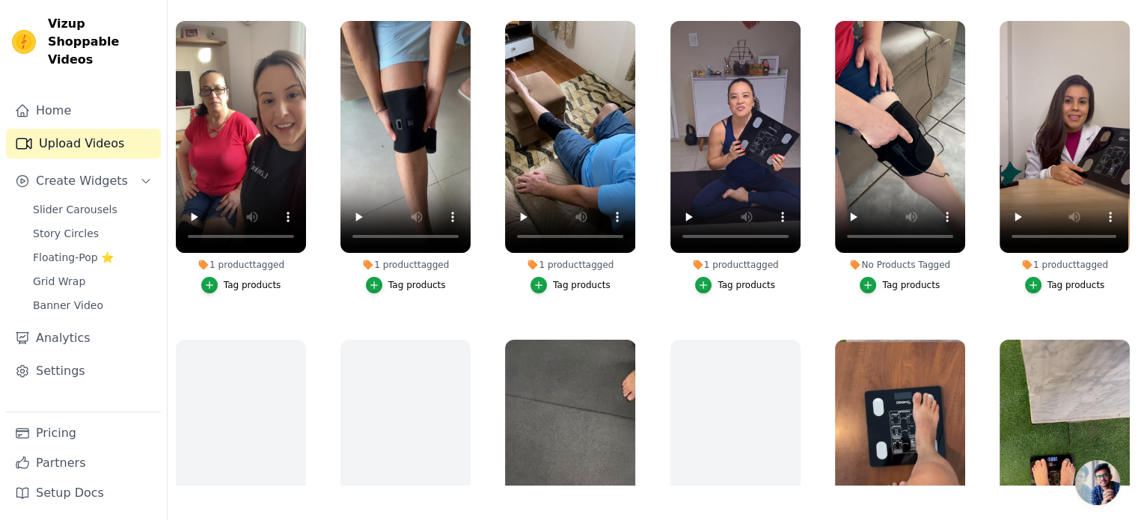
click at [895, 281] on div "Tag products" at bounding box center [911, 285] width 58 height 12
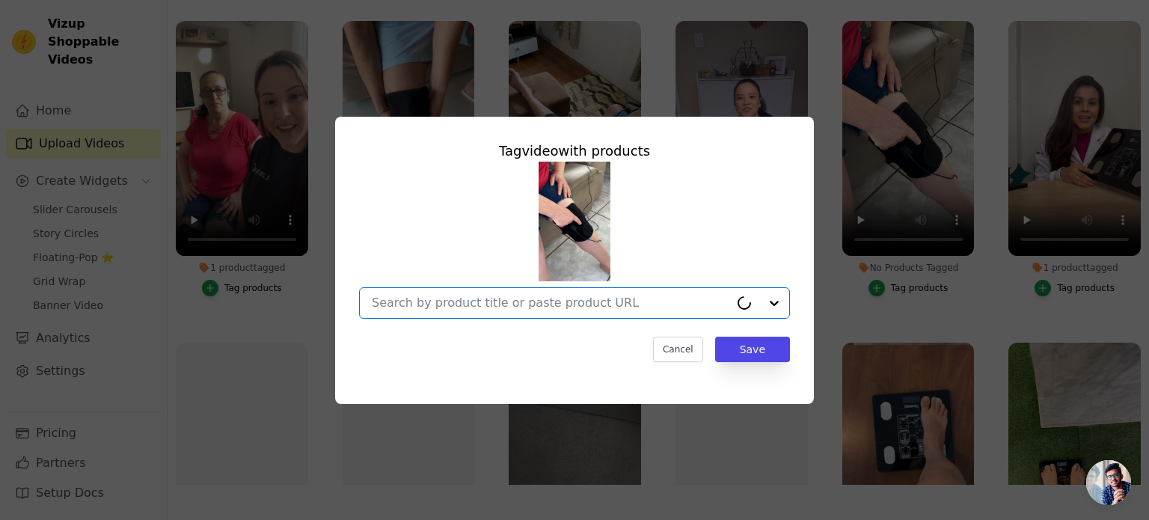
click at [487, 307] on input "No Products Tagged Tag video with products Option undefined, selected. Cancel S…" at bounding box center [551, 302] width 358 height 14
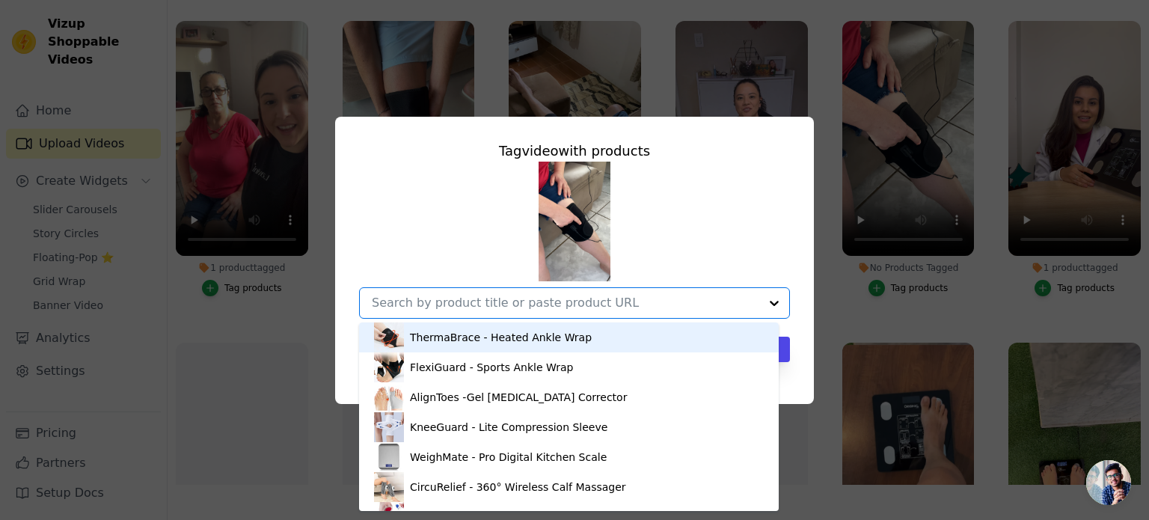
paste input "knee"
type input "knee"
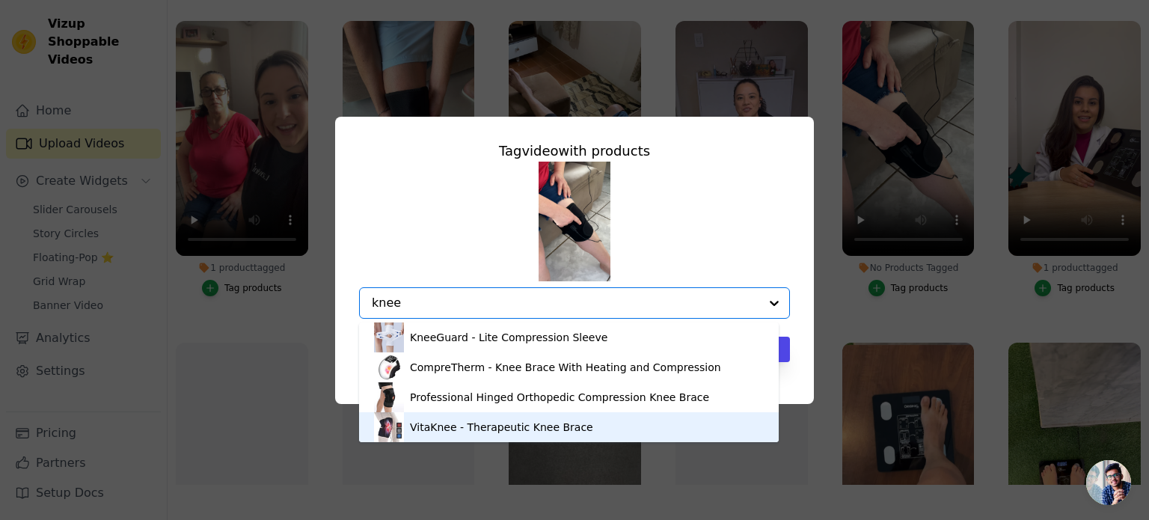
click at [503, 433] on div "VitaKnee - Therapeutic Knee Brace" at bounding box center [501, 427] width 183 height 15
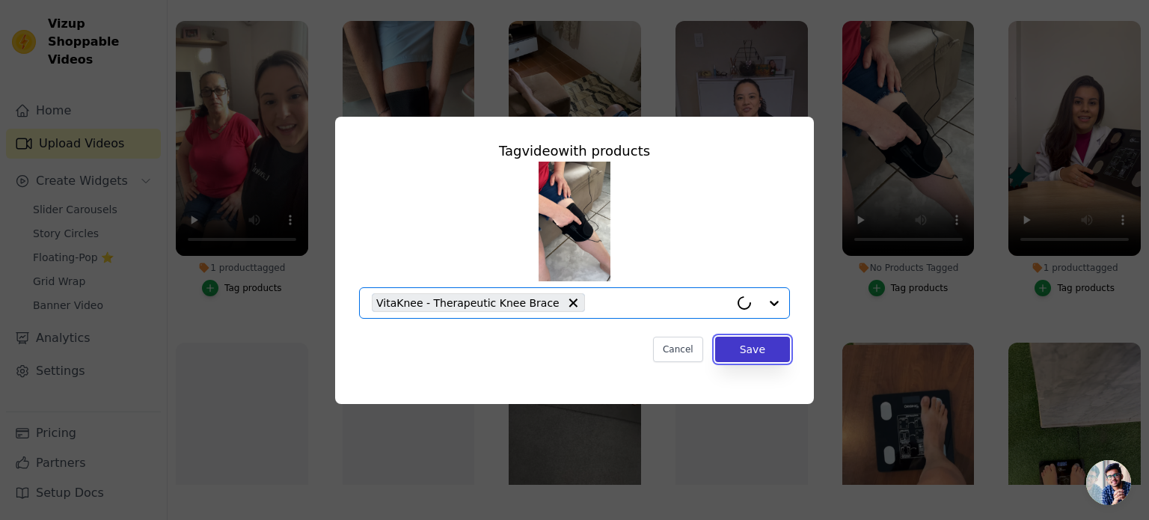
click at [752, 346] on button "Save" at bounding box center [752, 349] width 75 height 25
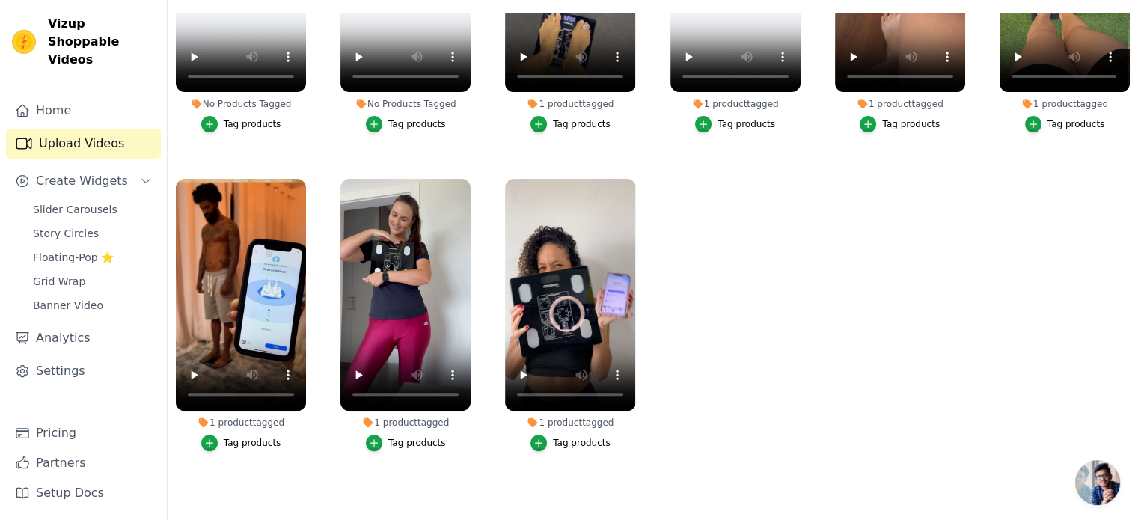
scroll to position [485, 0]
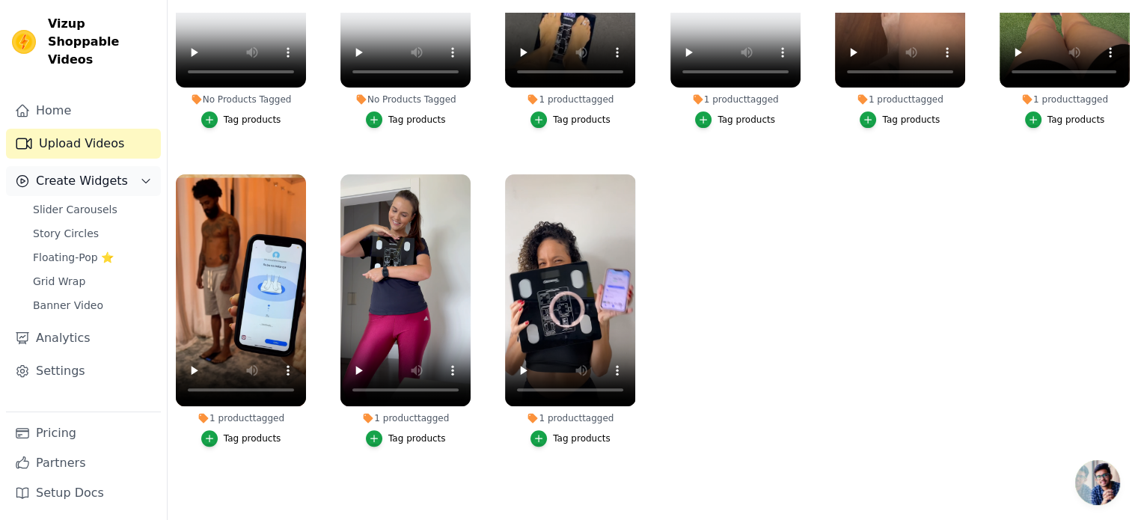
click at [80, 172] on span "Create Widgets" at bounding box center [82, 181] width 92 height 18
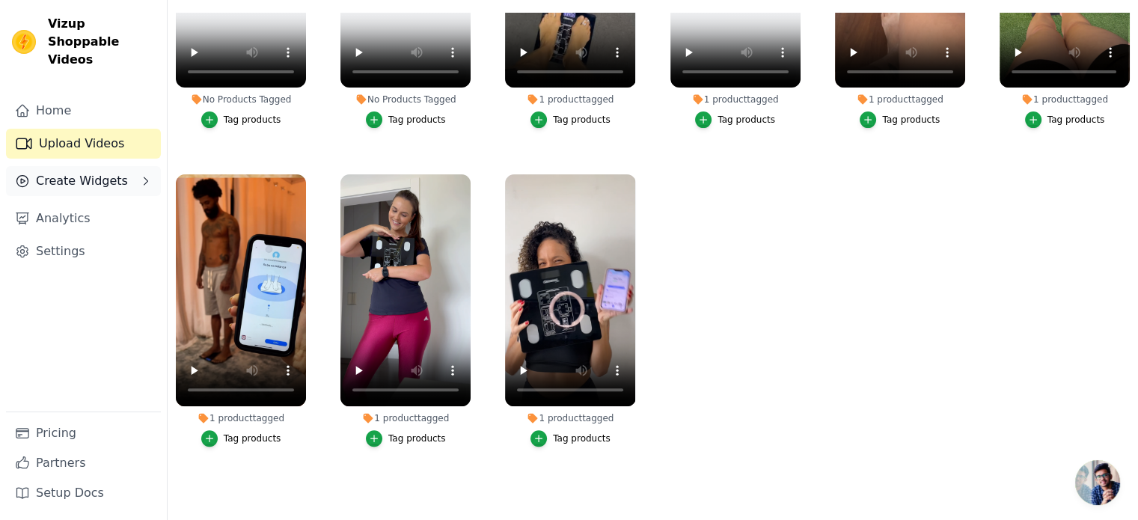
click at [80, 172] on span "Create Widgets" at bounding box center [82, 181] width 92 height 18
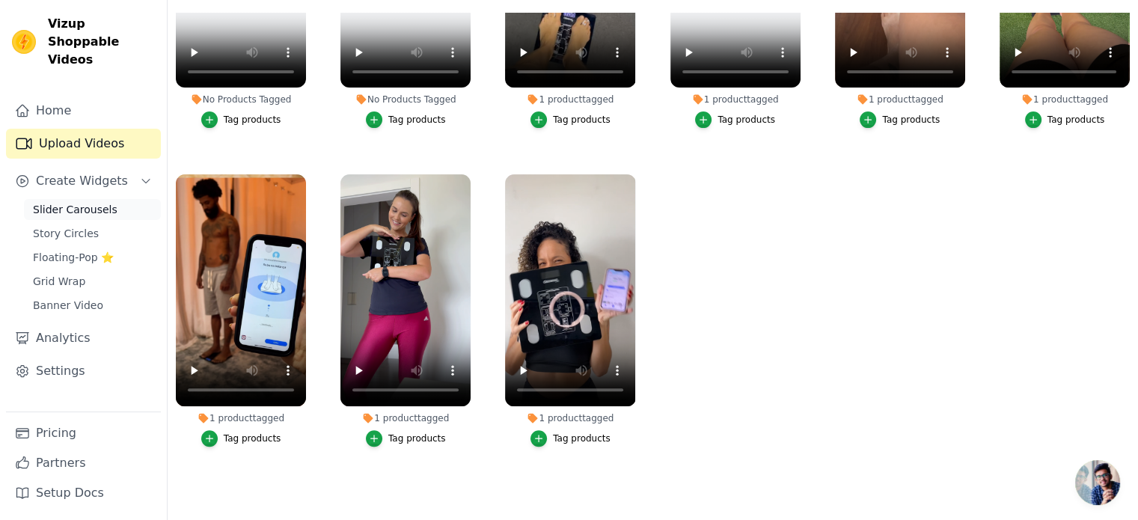
click at [73, 202] on span "Slider Carousels" at bounding box center [75, 209] width 85 height 15
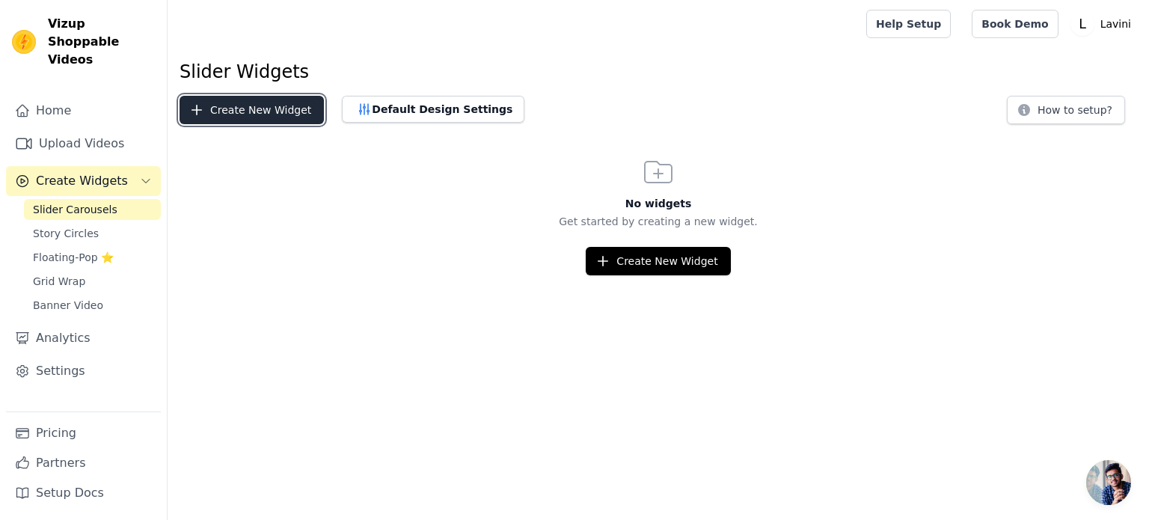
click at [239, 111] on button "Create New Widget" at bounding box center [252, 110] width 144 height 28
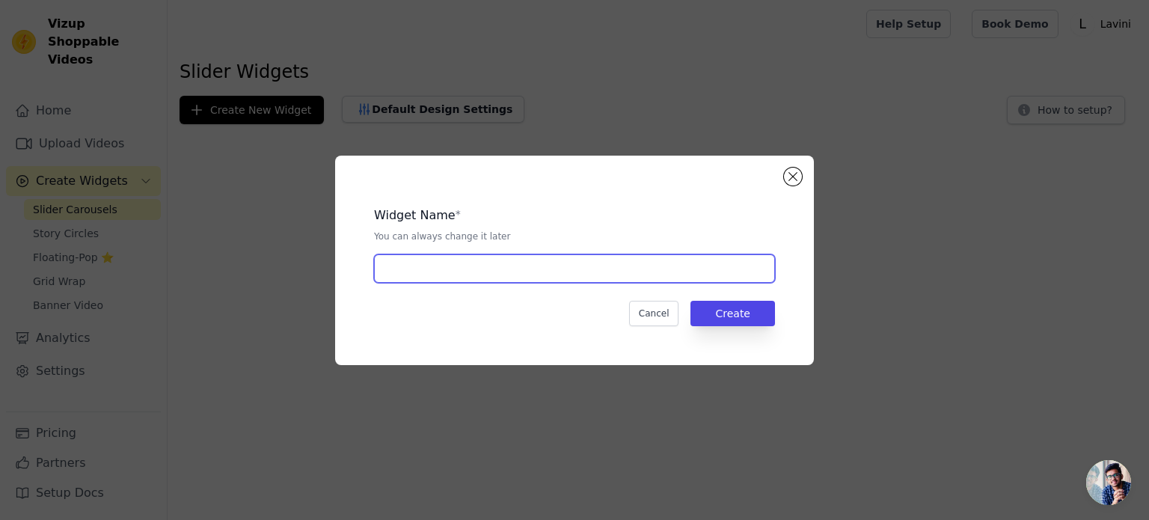
click at [433, 266] on input "text" at bounding box center [574, 268] width 401 height 28
type input "Joelheira"
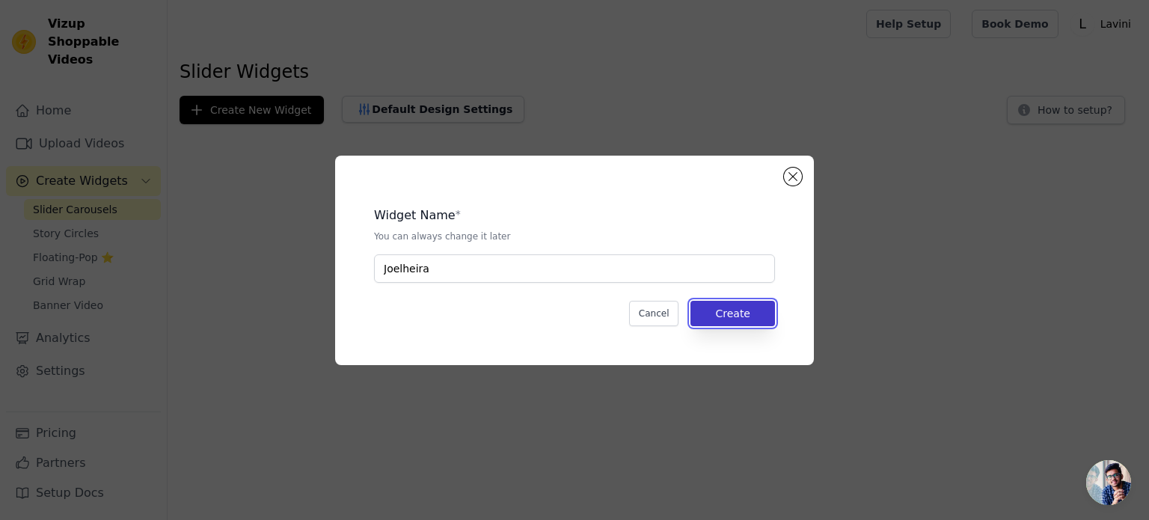
click at [728, 307] on button "Create" at bounding box center [732, 313] width 85 height 25
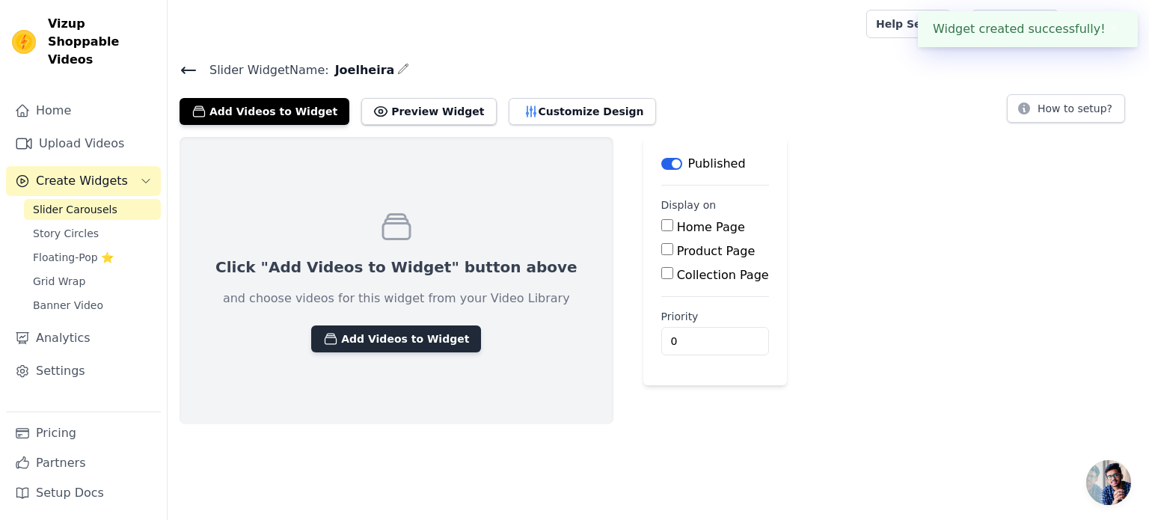
click at [379, 340] on button "Add Videos to Widget" at bounding box center [396, 338] width 170 height 27
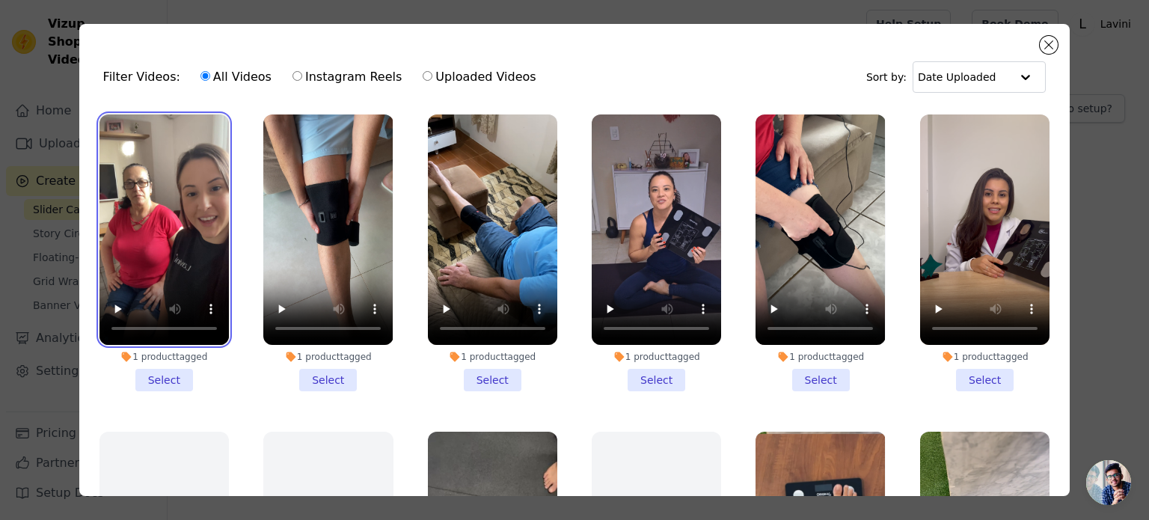
click at [188, 190] on video at bounding box center [163, 229] width 129 height 230
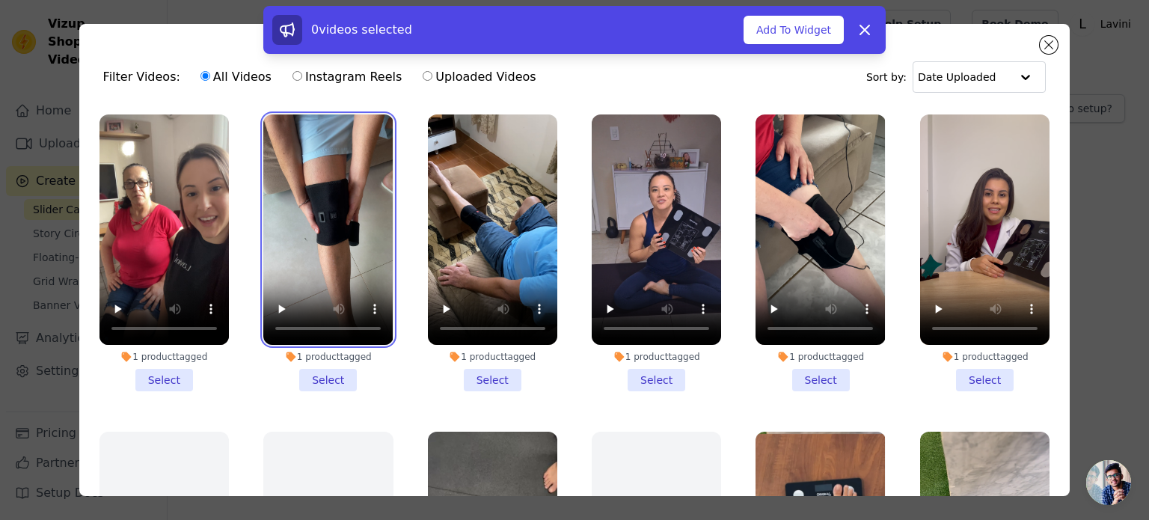
click at [327, 219] on video at bounding box center [327, 229] width 129 height 230
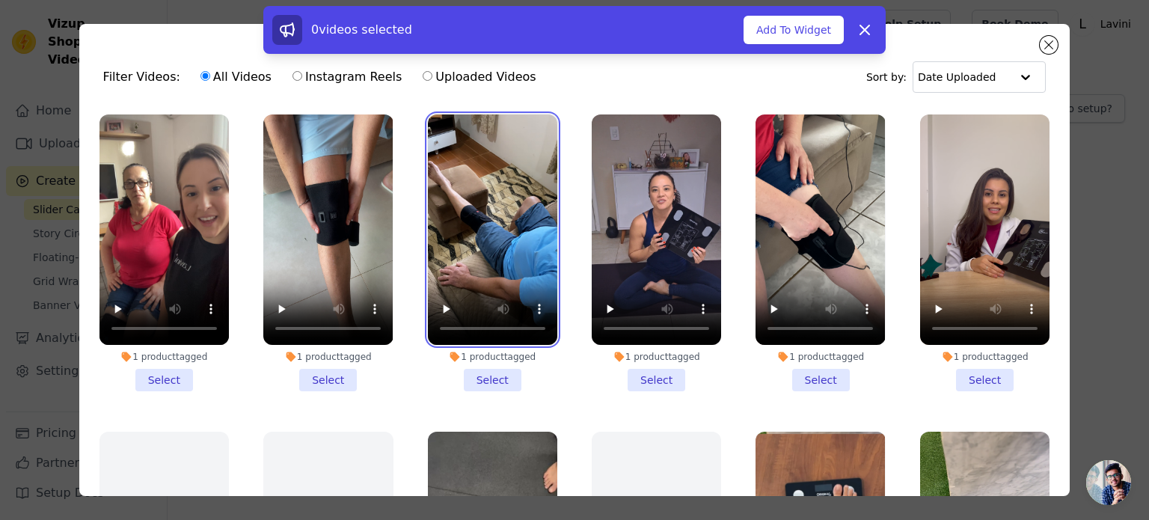
click at [470, 227] on video at bounding box center [492, 229] width 129 height 230
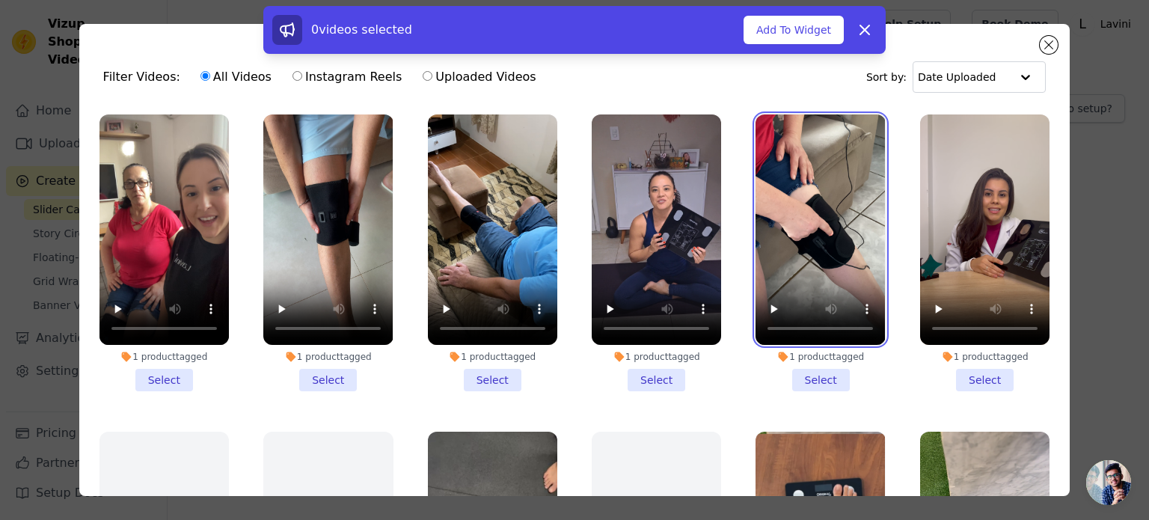
click at [820, 215] on video at bounding box center [819, 229] width 129 height 230
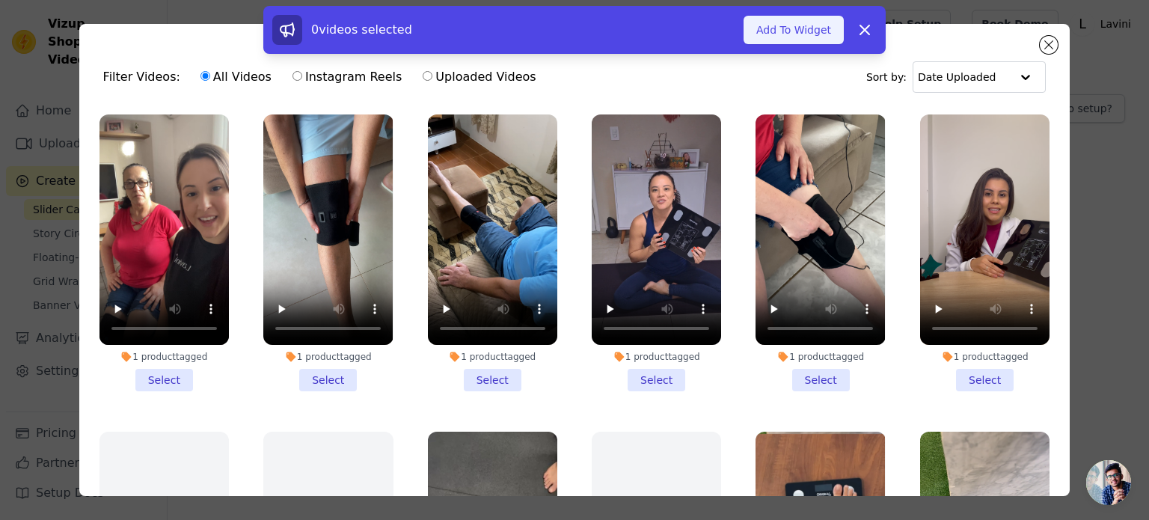
click at [803, 32] on button "Add To Widget" at bounding box center [793, 30] width 100 height 28
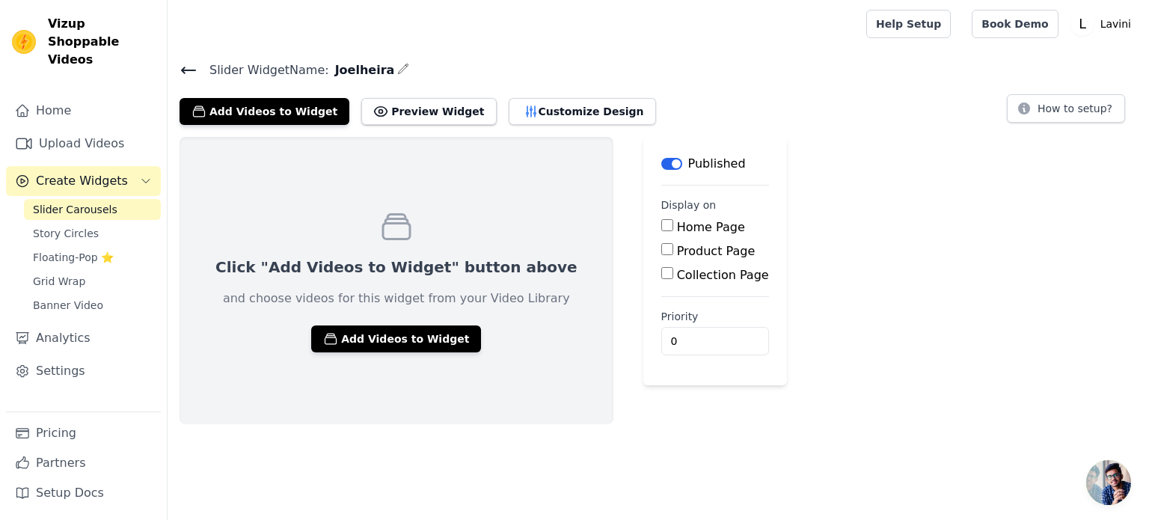
click at [677, 254] on label "Product Page" at bounding box center [716, 251] width 79 height 14
click at [661, 254] on input "Product Page" at bounding box center [667, 249] width 12 height 12
checkbox input "true"
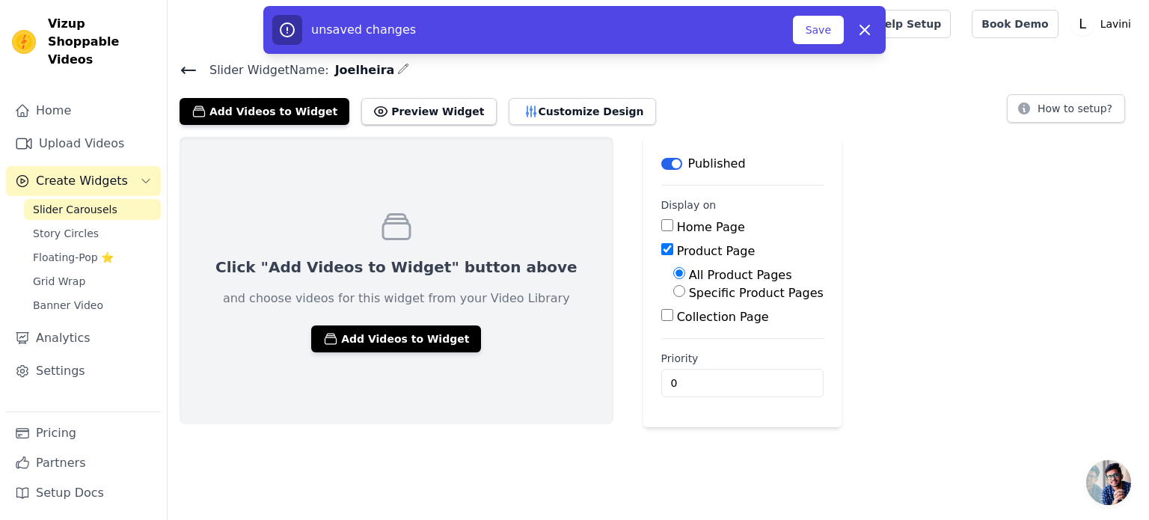
click at [689, 290] on label "Specific Product Pages" at bounding box center [756, 293] width 135 height 14
click at [673, 290] on input "Specific Product Pages" at bounding box center [679, 291] width 12 height 12
radio input "true"
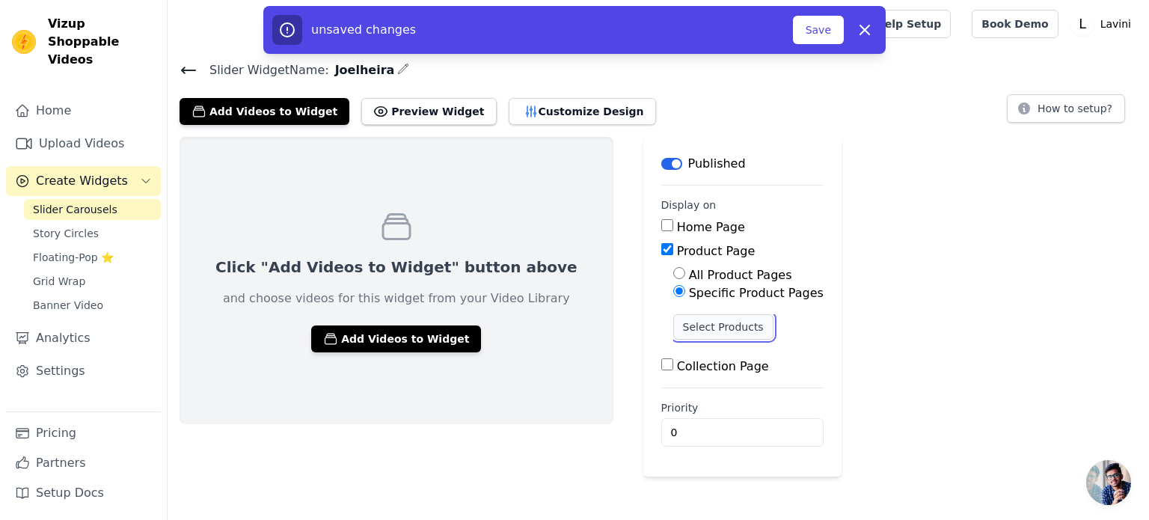
click at [673, 322] on button "Select Products" at bounding box center [723, 326] width 100 height 25
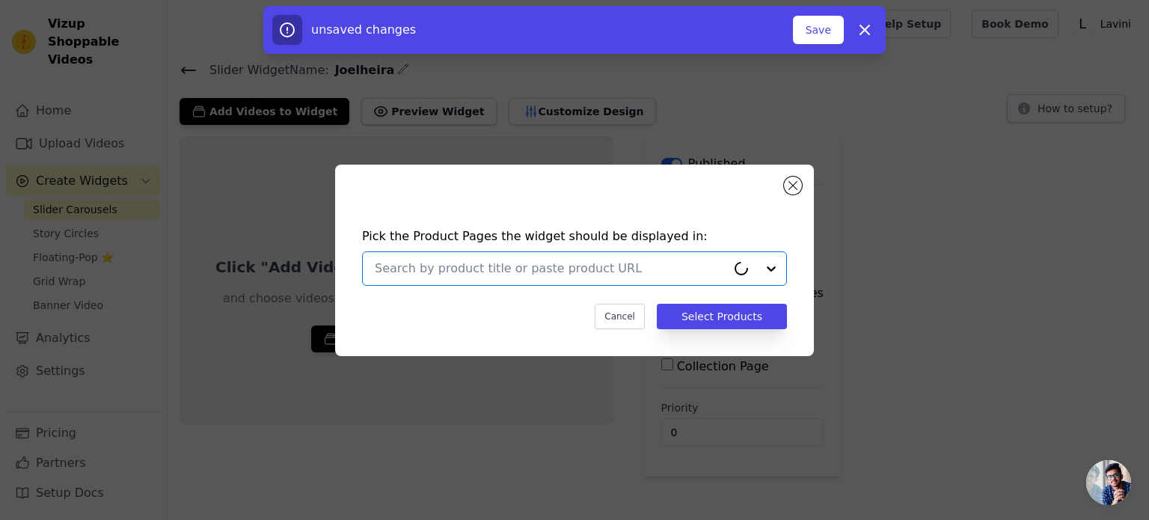
click at [533, 269] on input "text" at bounding box center [551, 269] width 352 height 18
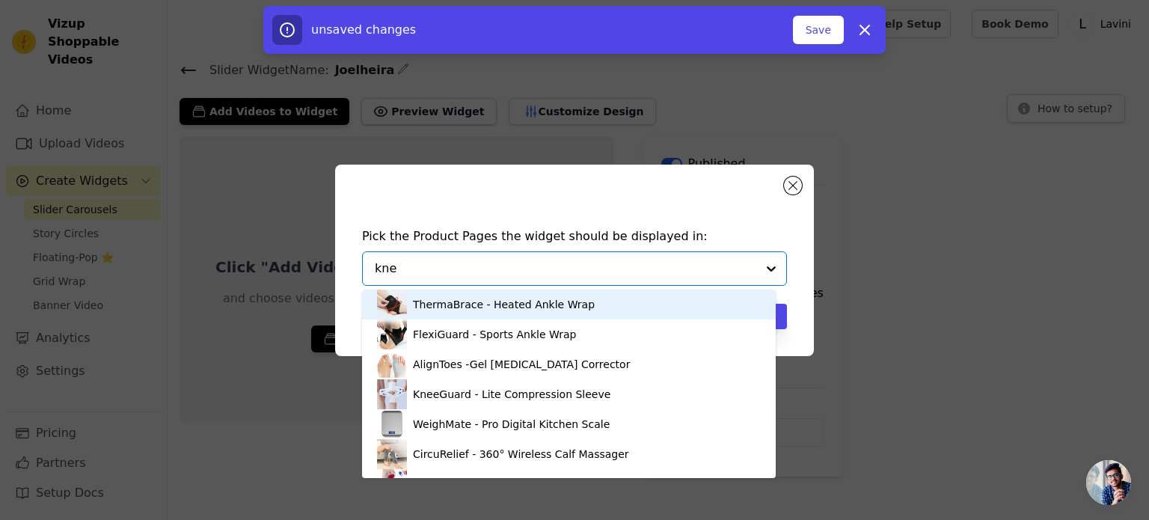
type input "knee"
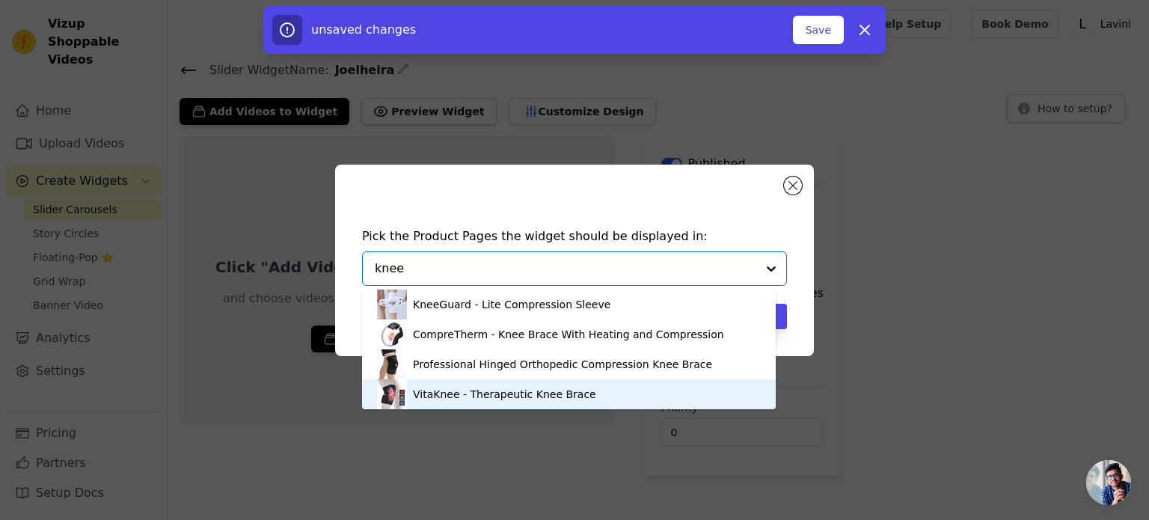
click at [474, 396] on div "VitaKnee - Therapeutic Knee Brace" at bounding box center [504, 394] width 183 height 15
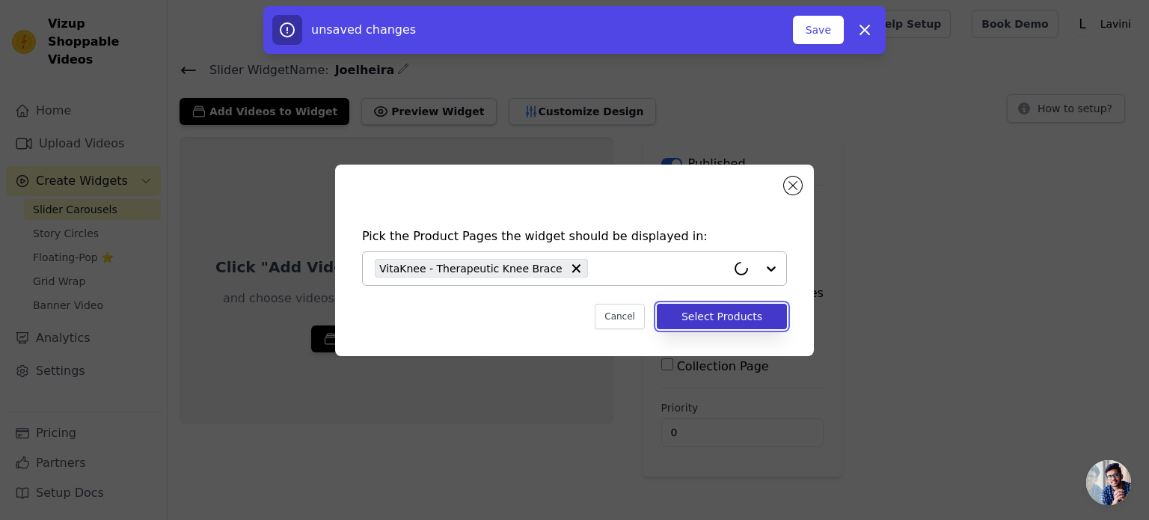
click at [710, 317] on button "Select Products" at bounding box center [722, 316] width 130 height 25
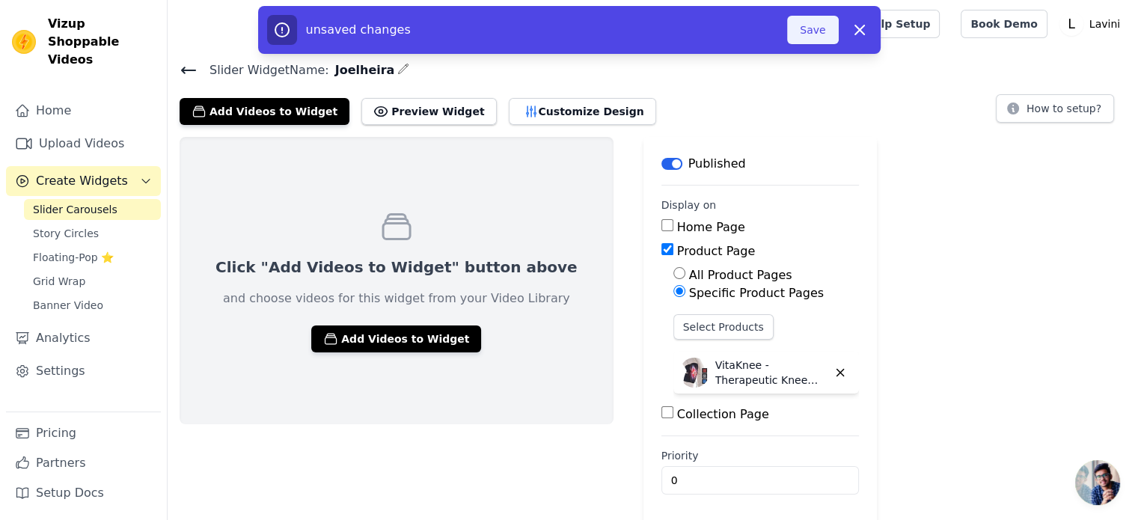
click at [817, 34] on button "Save" at bounding box center [812, 30] width 51 height 28
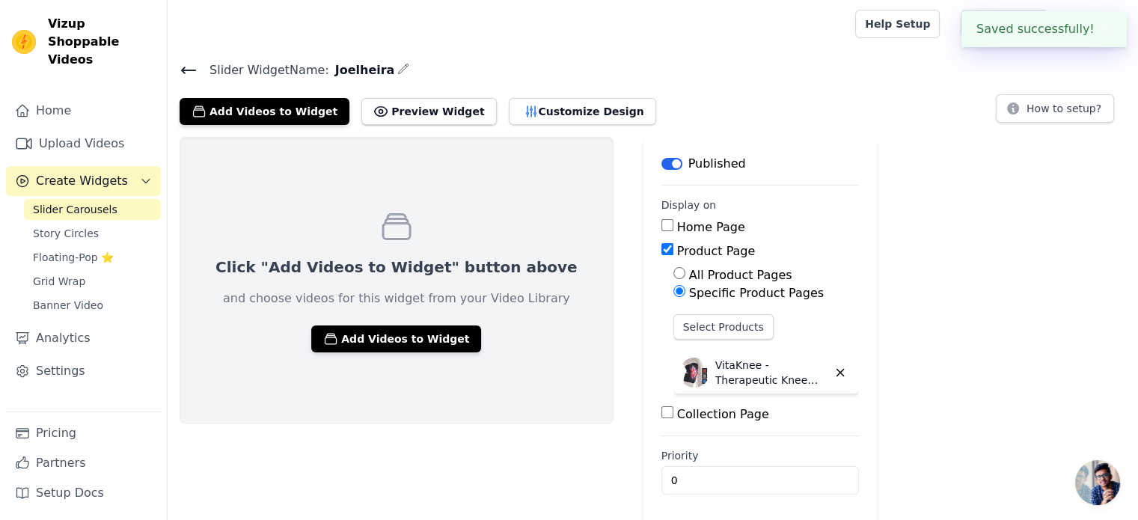
click at [188, 73] on icon at bounding box center [189, 70] width 18 height 18
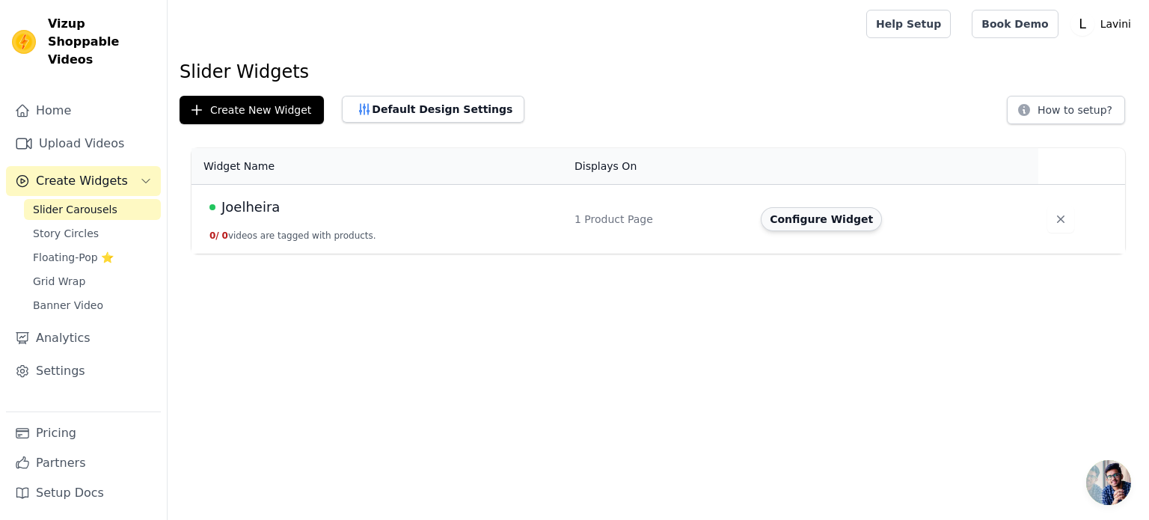
click at [784, 225] on button "Configure Widget" at bounding box center [821, 219] width 121 height 24
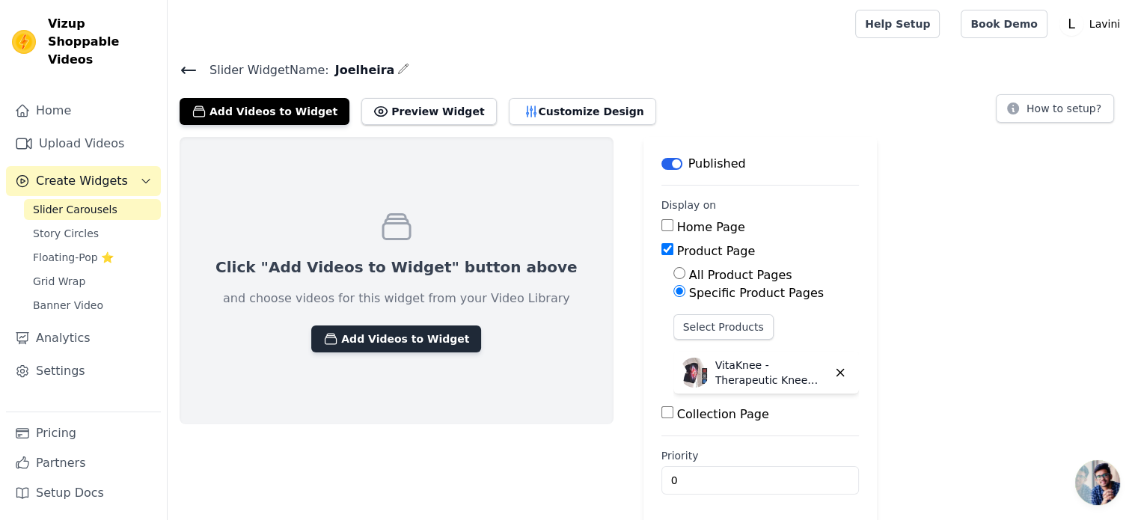
click at [371, 340] on button "Add Videos to Widget" at bounding box center [396, 338] width 170 height 27
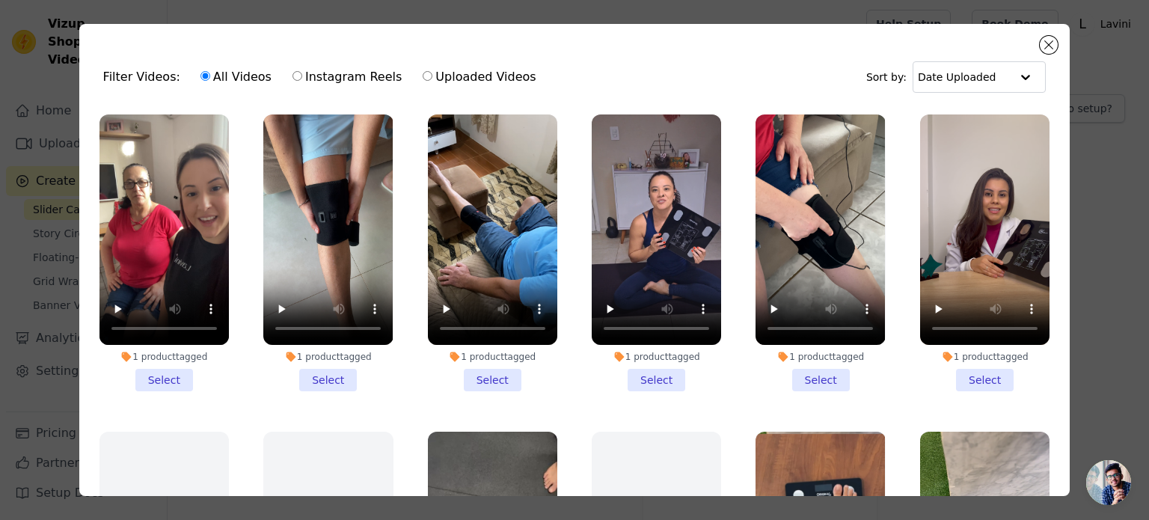
click at [171, 372] on li "1 product tagged Select" at bounding box center [163, 252] width 129 height 277
click at [0, 0] on input "1 product tagged Select" at bounding box center [0, 0] width 0 height 0
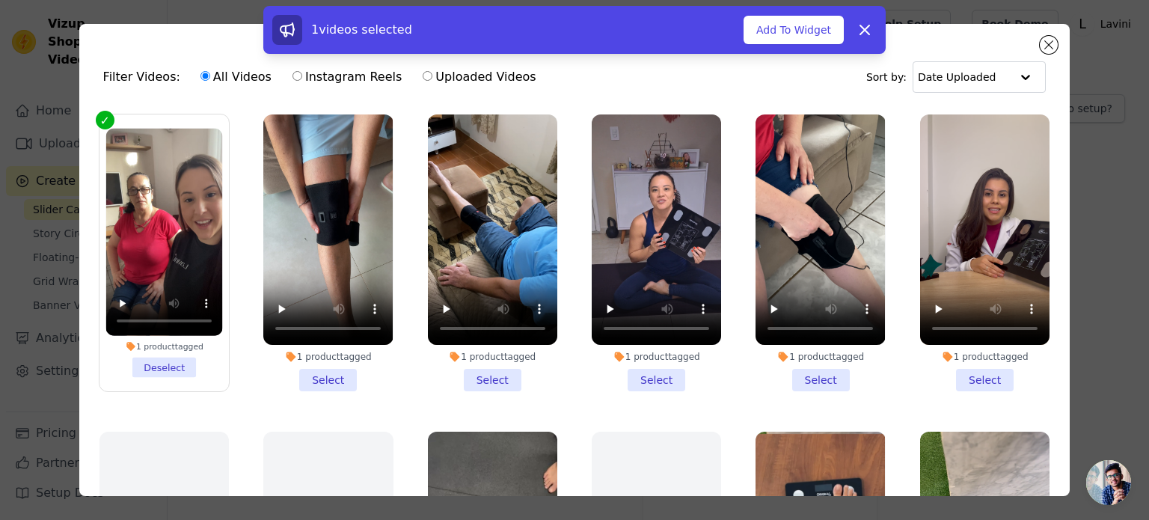
click at [320, 375] on li "1 product tagged Select" at bounding box center [327, 252] width 129 height 277
click at [0, 0] on input "1 product tagged Select" at bounding box center [0, 0] width 0 height 0
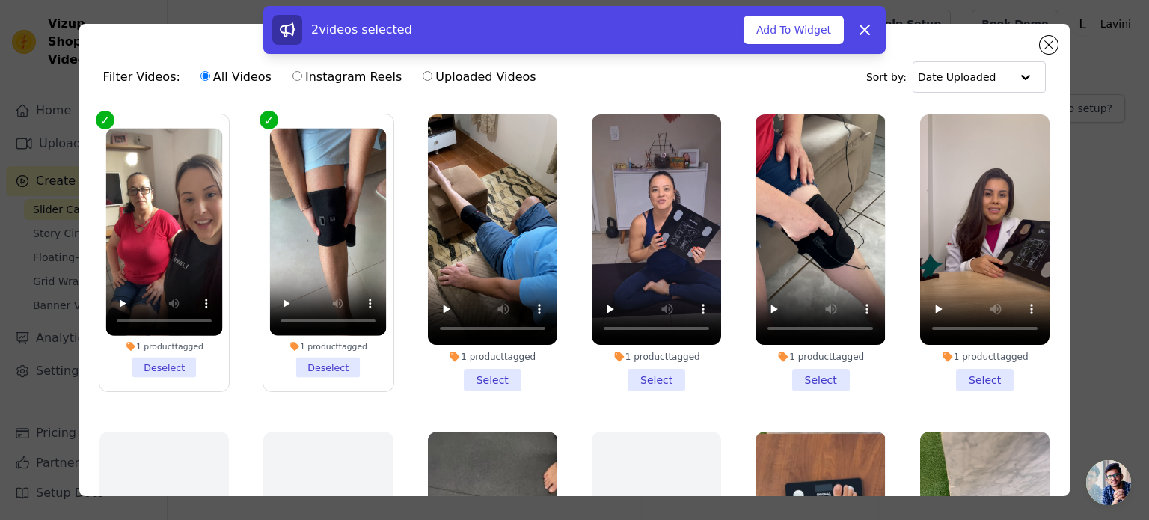
click at [476, 369] on li "1 product tagged Select" at bounding box center [492, 252] width 129 height 277
click at [0, 0] on input "1 product tagged Select" at bounding box center [0, 0] width 0 height 0
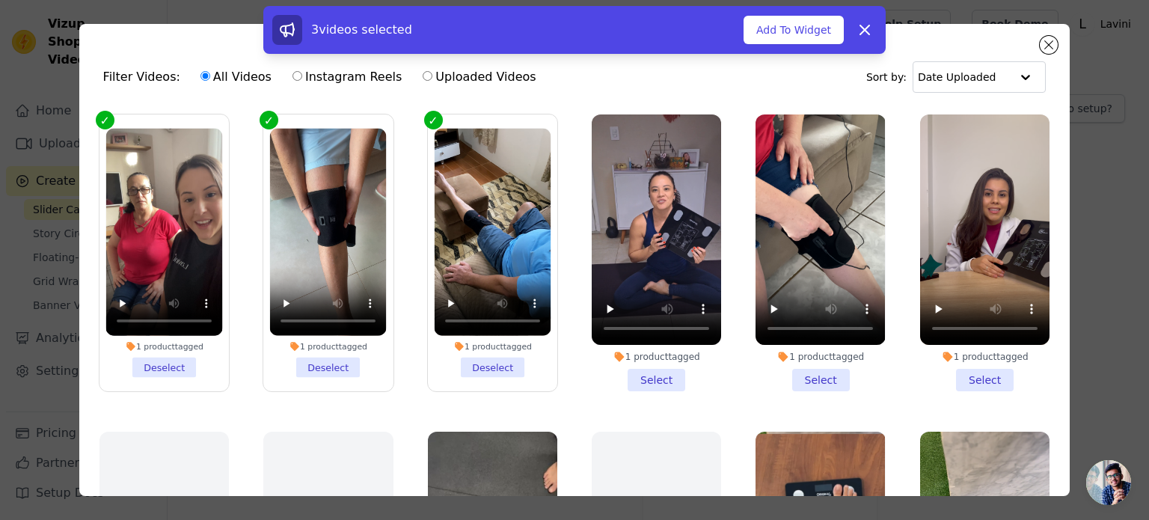
click at [796, 373] on li "1 product tagged Select" at bounding box center [819, 252] width 129 height 277
click at [0, 0] on input "1 product tagged Select" at bounding box center [0, 0] width 0 height 0
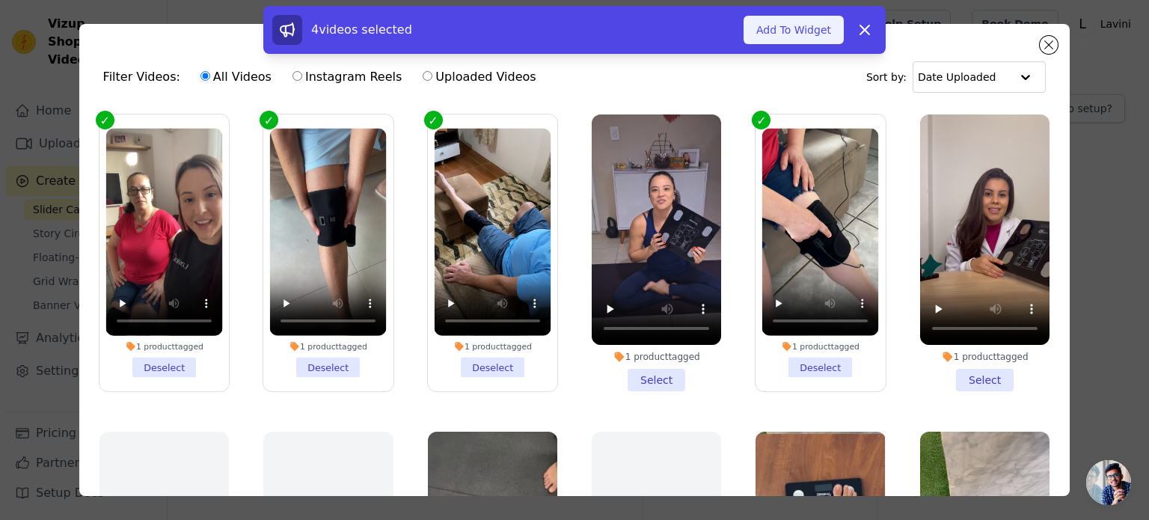
click at [796, 31] on button "Add To Widget" at bounding box center [793, 30] width 100 height 28
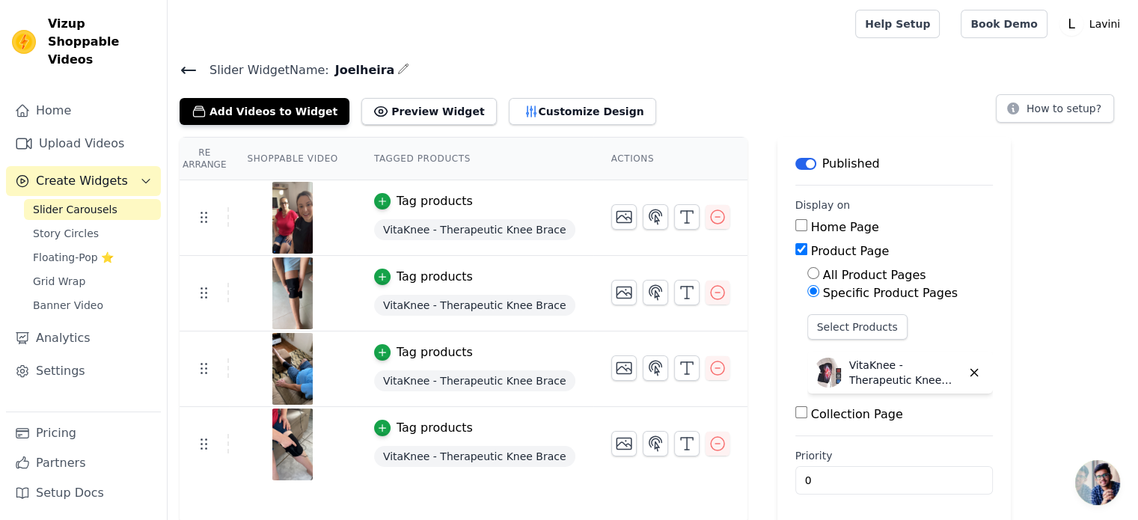
click at [188, 69] on icon at bounding box center [188, 70] width 13 height 6
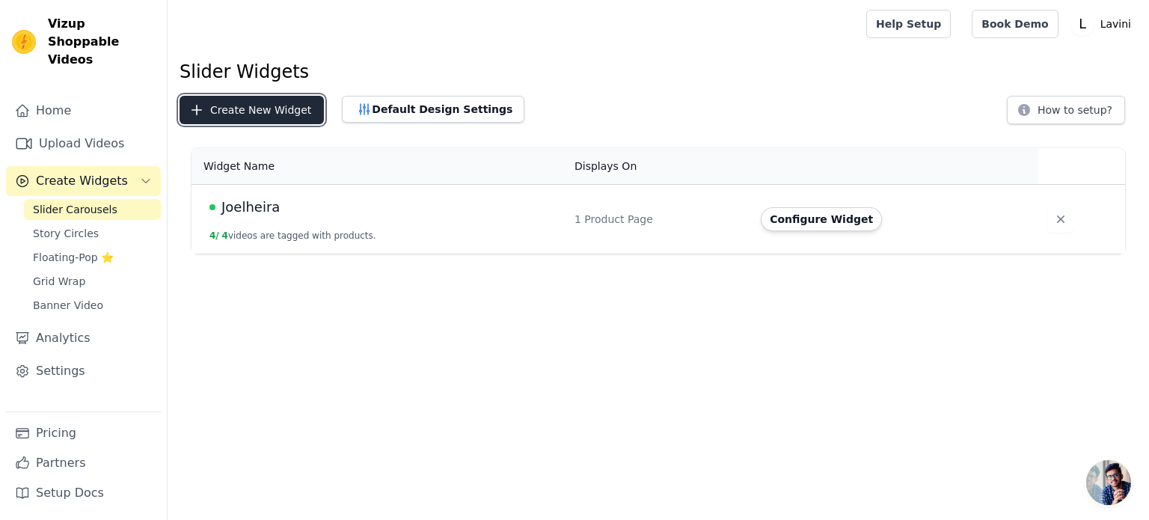
click at [254, 108] on button "Create New Widget" at bounding box center [252, 110] width 144 height 28
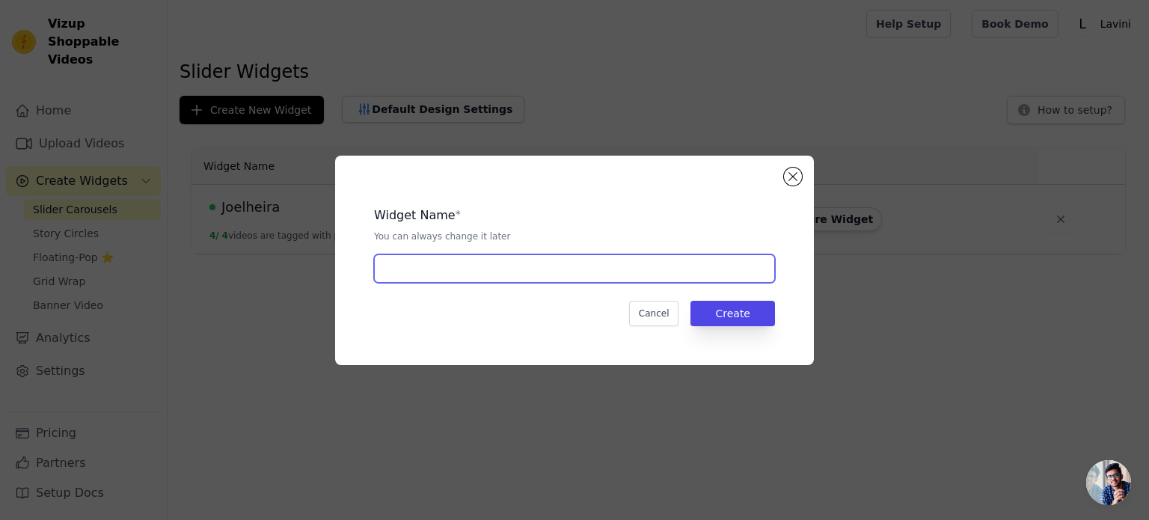
click at [438, 268] on input "text" at bounding box center [574, 268] width 401 height 28
type input "Smartbody"
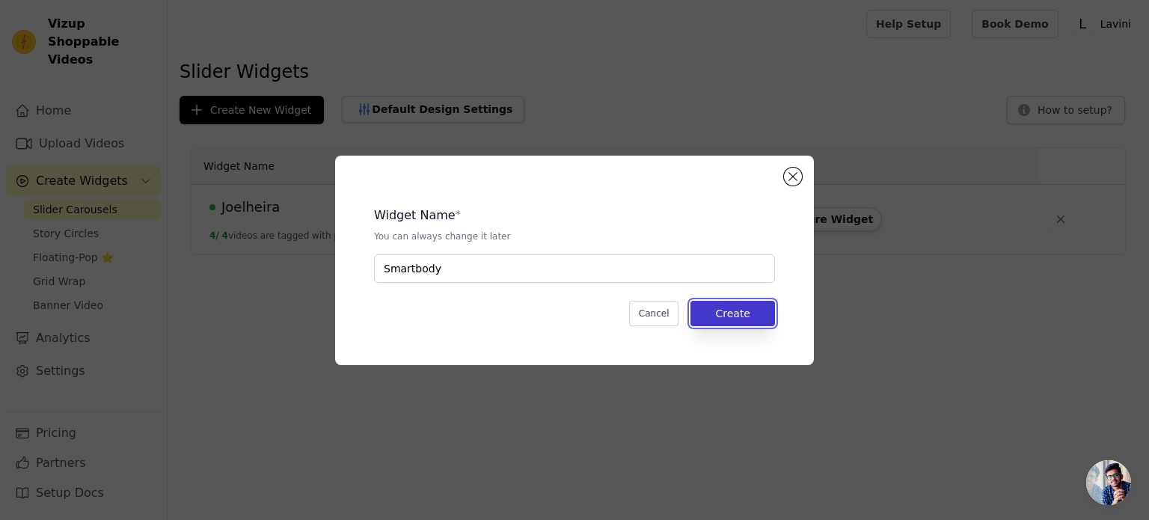
click at [721, 307] on button "Create" at bounding box center [732, 313] width 85 height 25
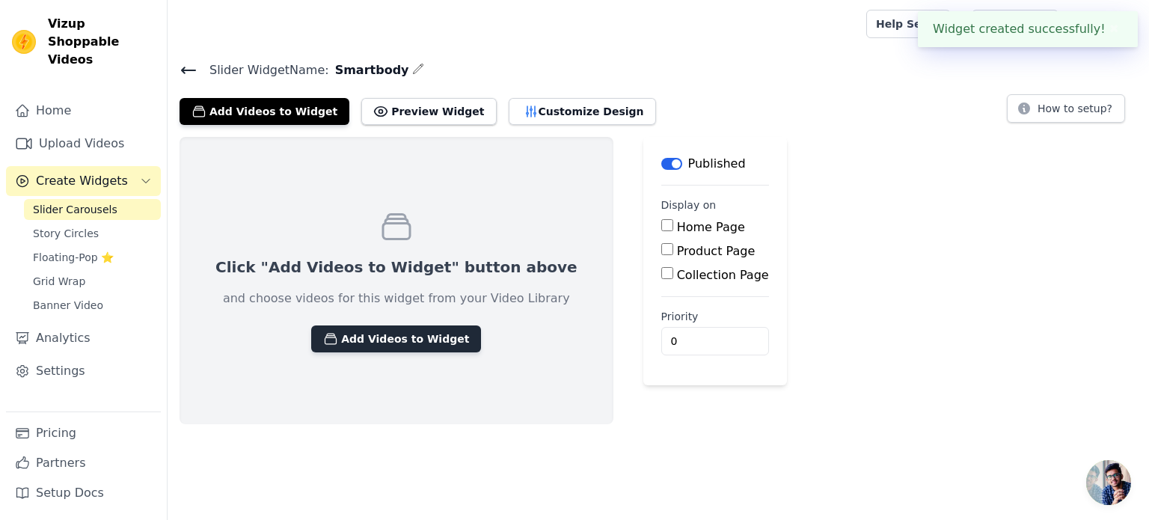
click at [392, 332] on button "Add Videos to Widget" at bounding box center [396, 338] width 170 height 27
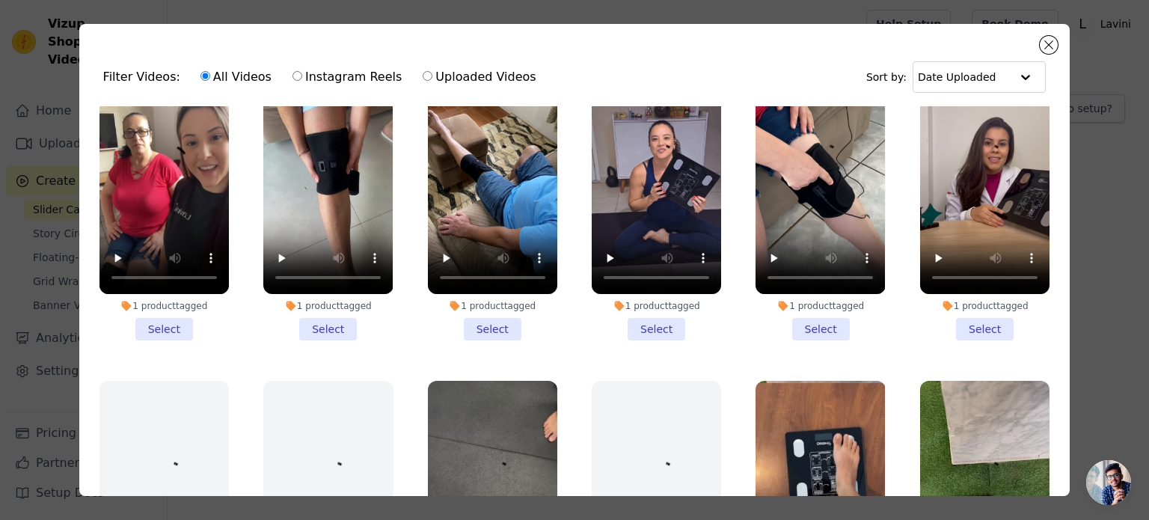
scroll to position [75, 0]
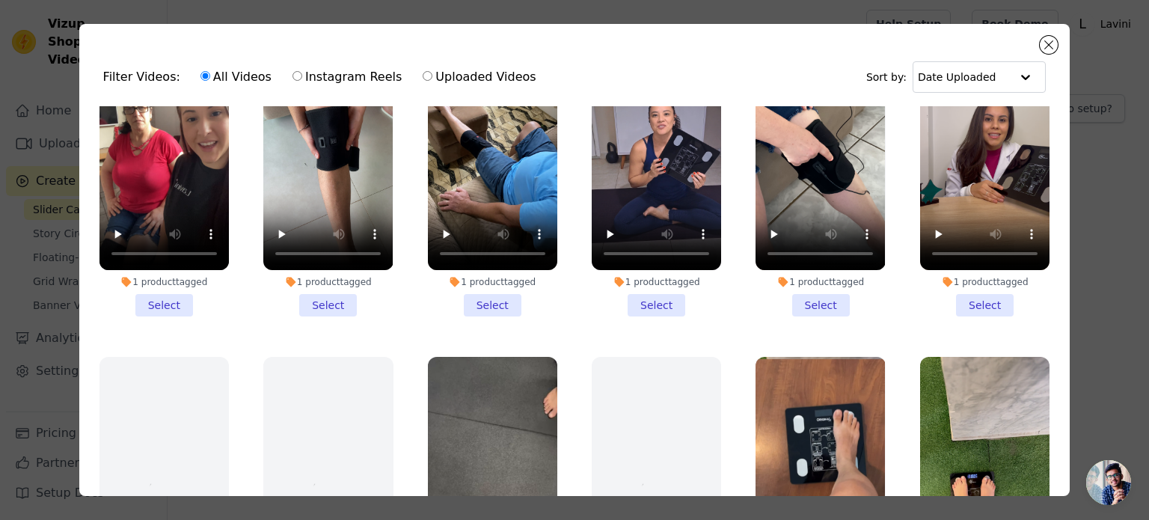
click at [643, 302] on li "1 product tagged Select" at bounding box center [656, 178] width 129 height 277
click at [0, 0] on input "1 product tagged Select" at bounding box center [0, 0] width 0 height 0
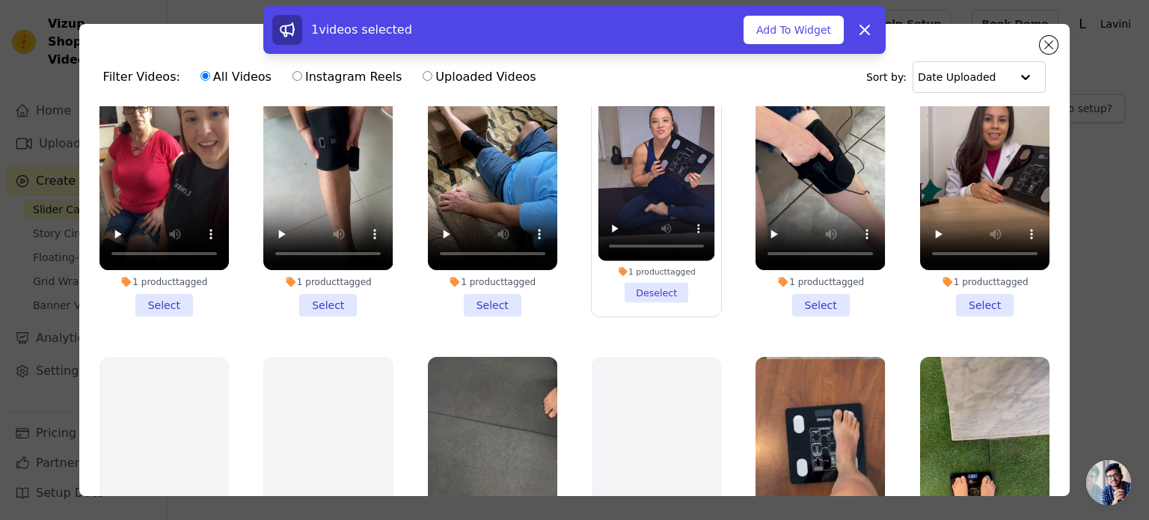
click at [960, 302] on li "1 product tagged Select" at bounding box center [984, 178] width 129 height 277
click at [0, 0] on input "1 product tagged Select" at bounding box center [0, 0] width 0 height 0
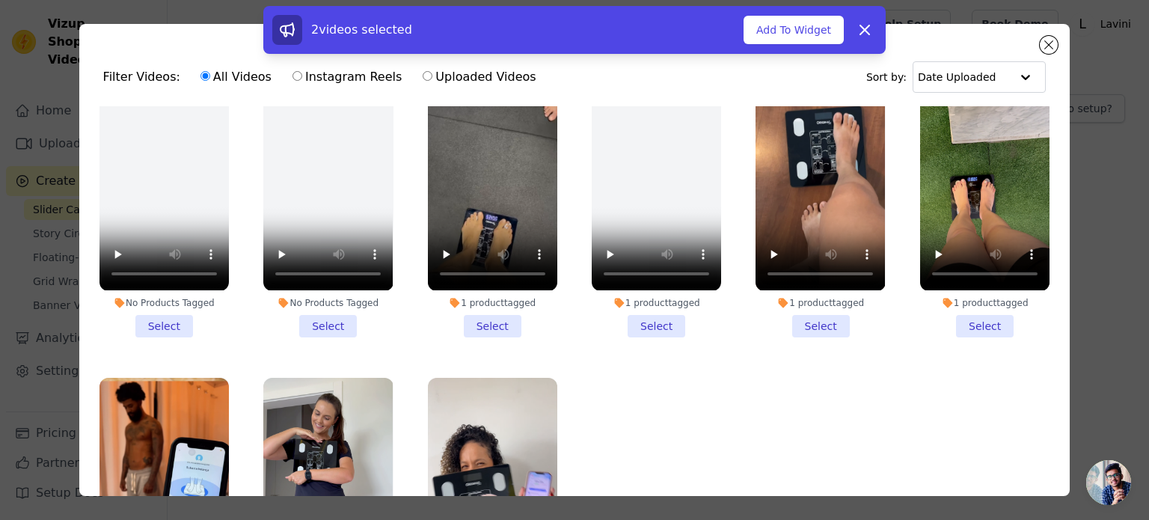
scroll to position [374, 0]
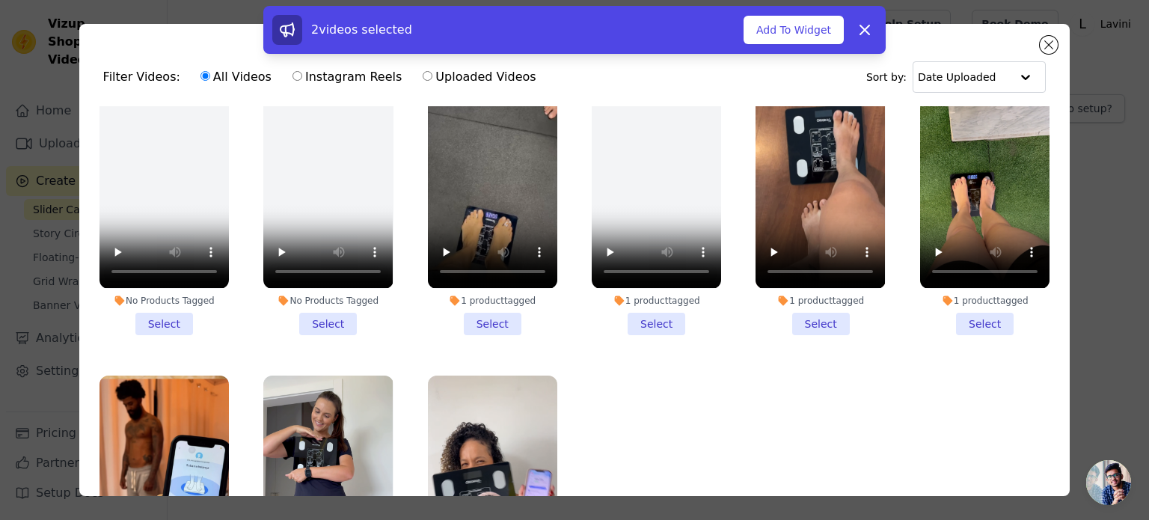
click at [482, 316] on li "1 product tagged Select" at bounding box center [492, 196] width 129 height 277
click at [0, 0] on input "1 product tagged Select" at bounding box center [0, 0] width 0 height 0
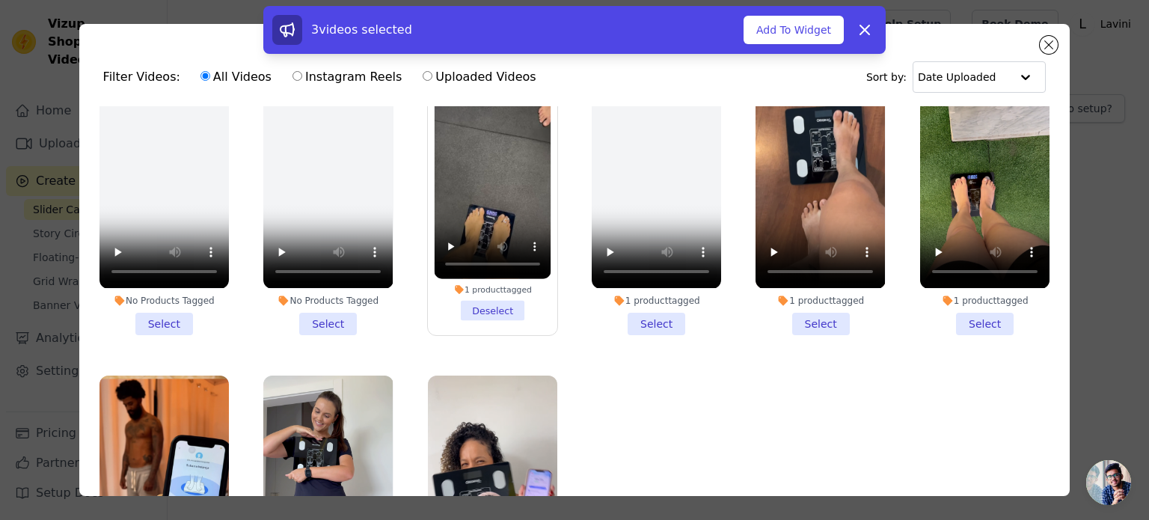
click at [639, 316] on li "1 product tagged Select" at bounding box center [656, 196] width 129 height 277
click at [0, 0] on input "1 product tagged Select" at bounding box center [0, 0] width 0 height 0
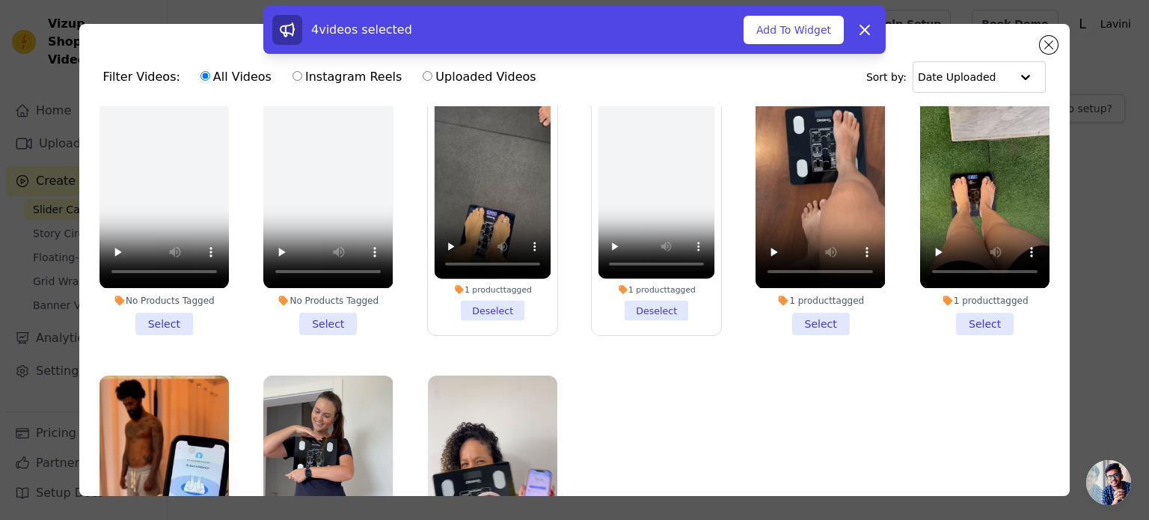
click at [802, 311] on li "1 product tagged Select" at bounding box center [819, 196] width 129 height 277
click at [0, 0] on input "1 product tagged Select" at bounding box center [0, 0] width 0 height 0
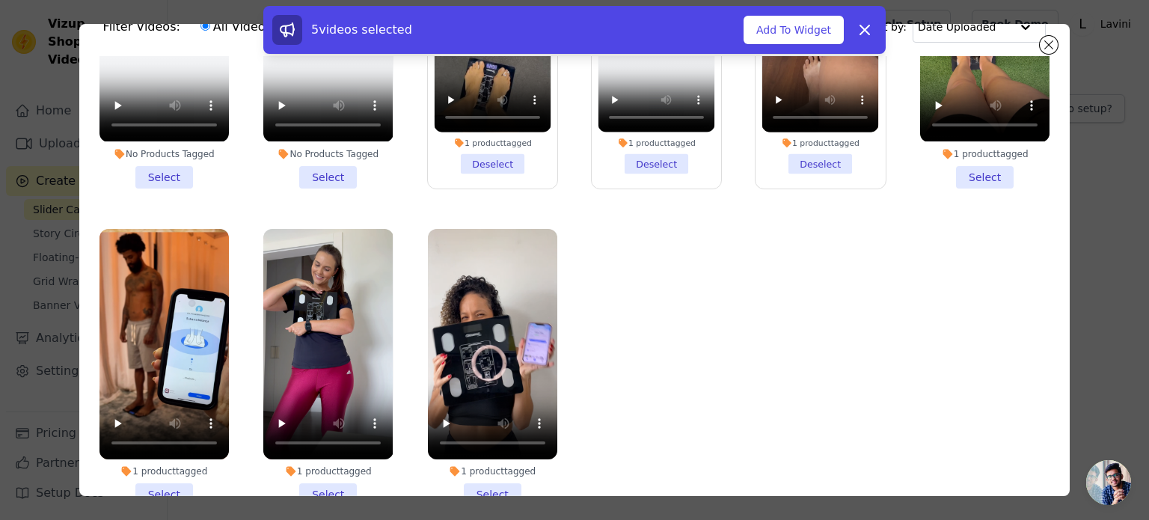
scroll to position [75, 0]
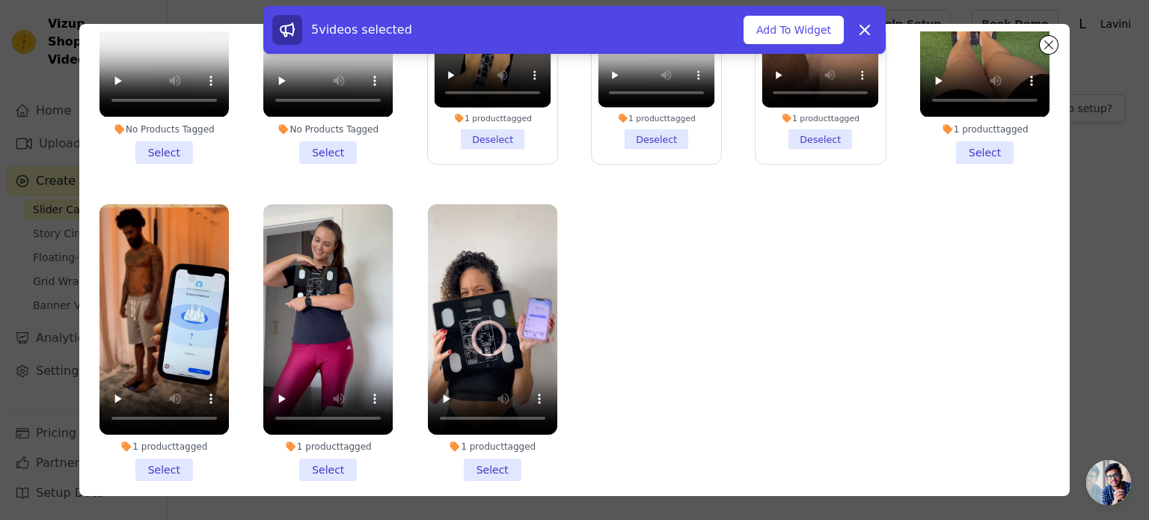
click at [165, 451] on li "1 product tagged Select" at bounding box center [163, 342] width 129 height 277
click at [0, 0] on input "1 product tagged Select" at bounding box center [0, 0] width 0 height 0
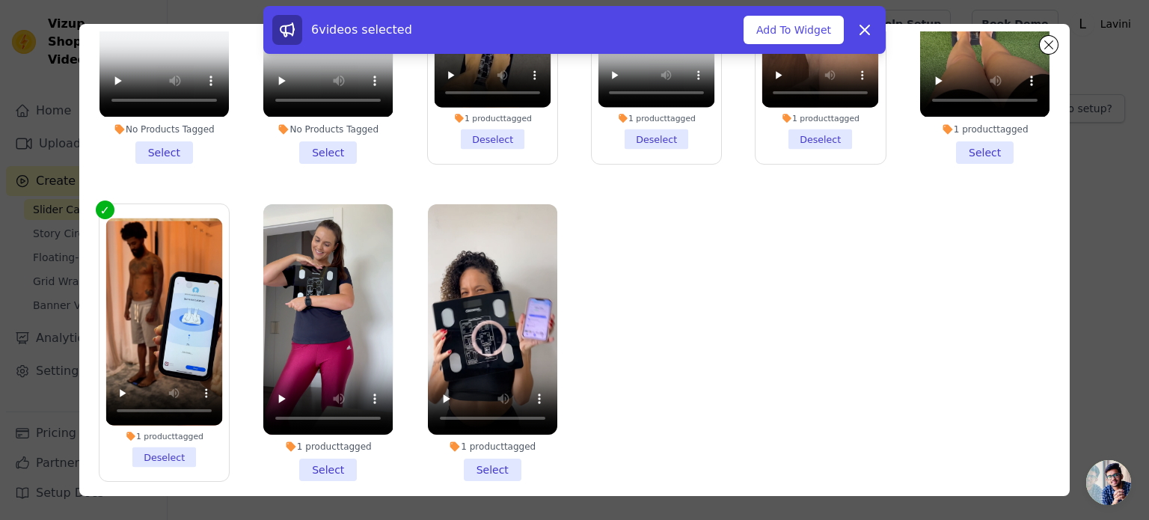
click at [328, 452] on li "1 product tagged Select" at bounding box center [327, 342] width 129 height 277
click at [0, 0] on input "1 product tagged Select" at bounding box center [0, 0] width 0 height 0
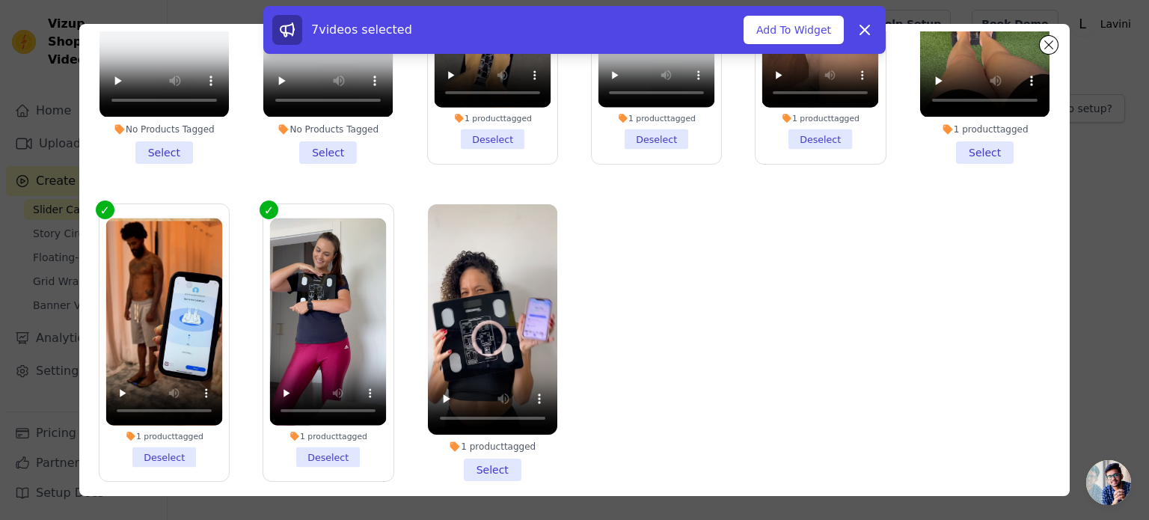
click at [482, 452] on li "1 product tagged Select" at bounding box center [492, 342] width 129 height 277
click at [0, 0] on input "1 product tagged Select" at bounding box center [0, 0] width 0 height 0
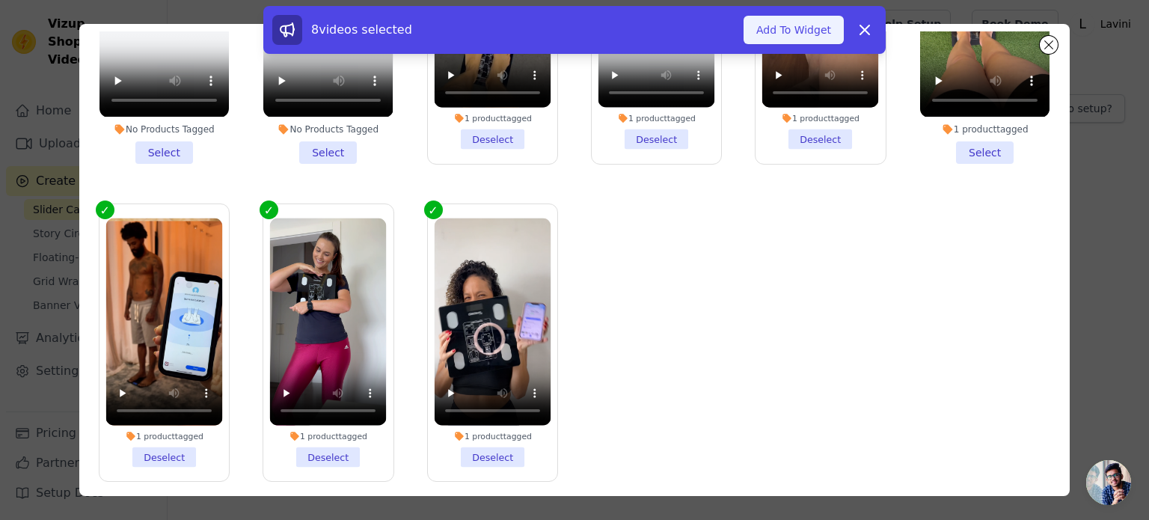
click at [786, 32] on button "Add To Widget" at bounding box center [793, 30] width 100 height 28
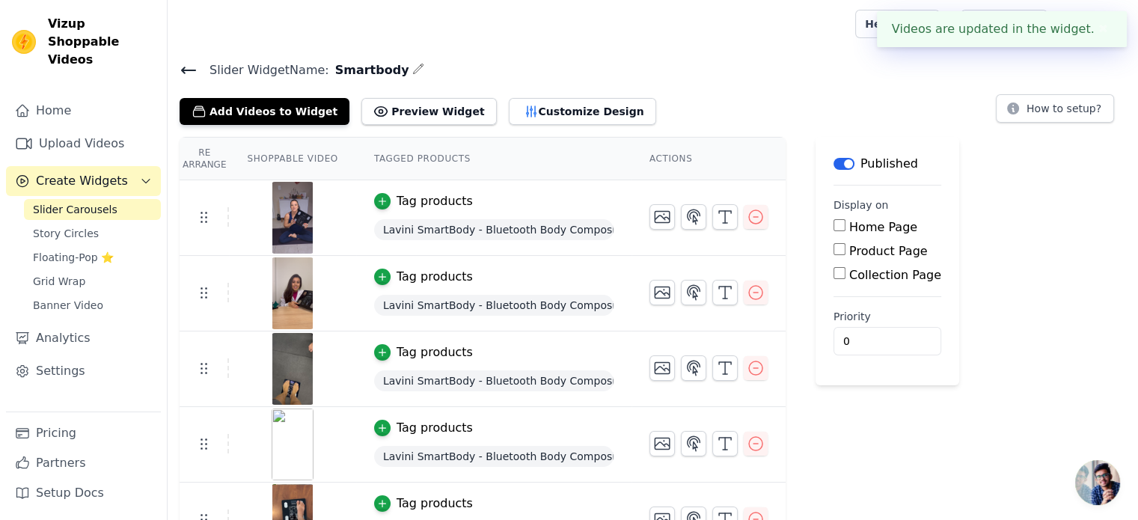
click at [851, 251] on label "Product Page" at bounding box center [888, 251] width 79 height 14
click at [845, 251] on input "Product Page" at bounding box center [839, 249] width 12 height 12
checkbox input "true"
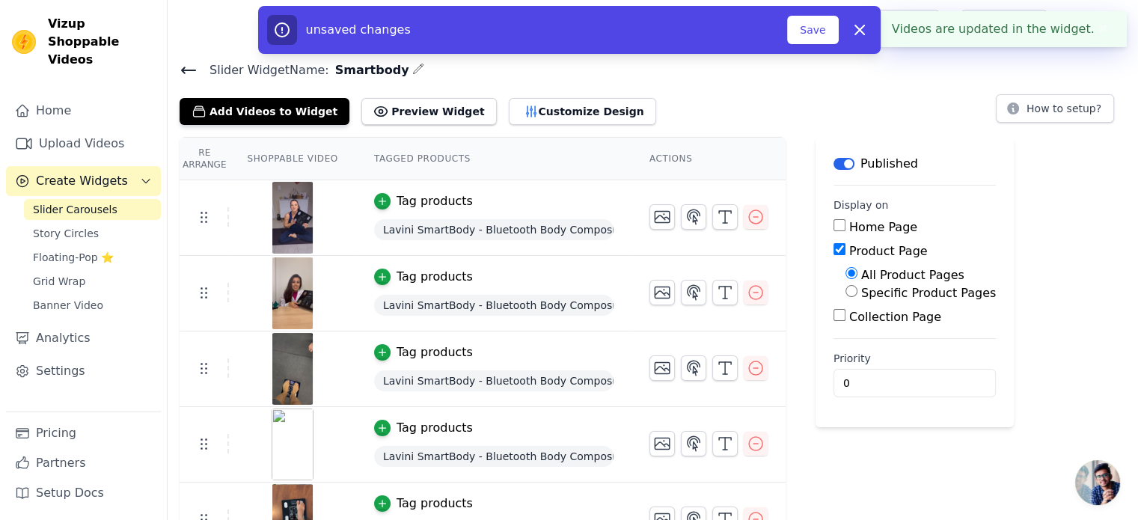
click at [864, 290] on label "Specific Product Pages" at bounding box center [928, 293] width 135 height 14
click at [857, 290] on input "Specific Product Pages" at bounding box center [851, 291] width 12 height 12
radio input "true"
click at [862, 319] on button "Select Products" at bounding box center [895, 326] width 100 height 25
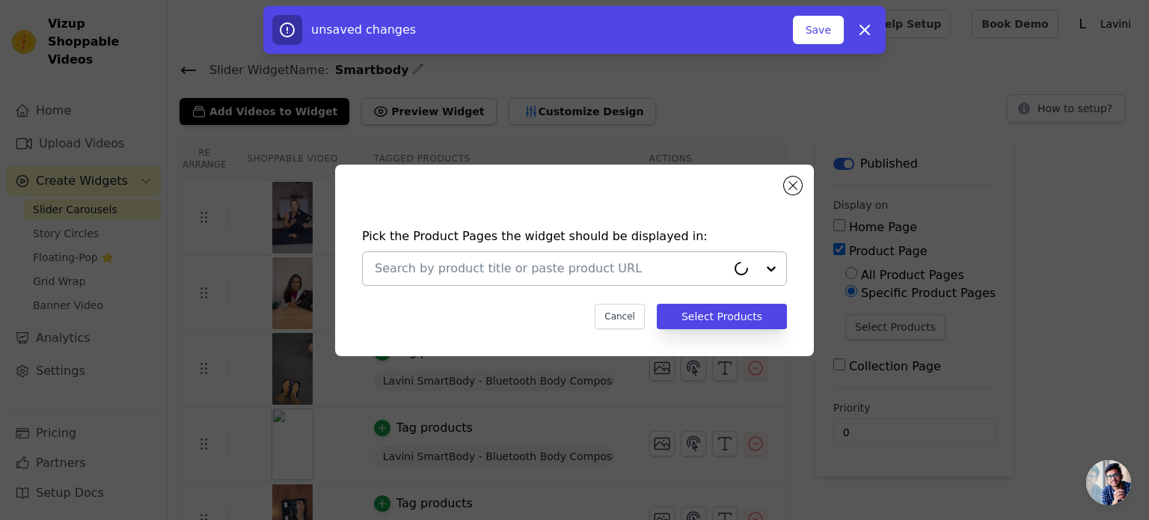
click at [451, 274] on input "text" at bounding box center [551, 269] width 352 height 18
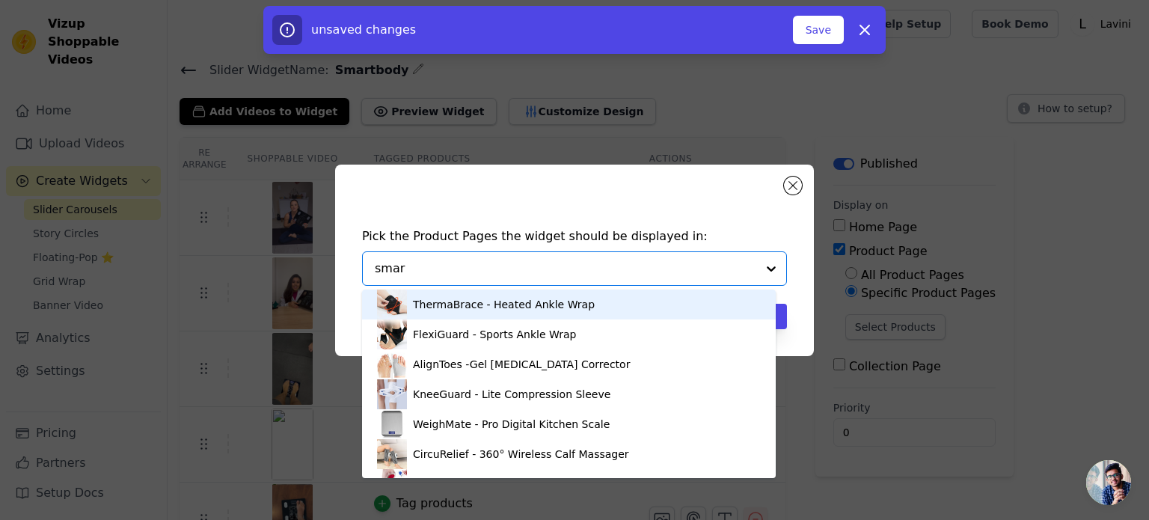
type input "smart"
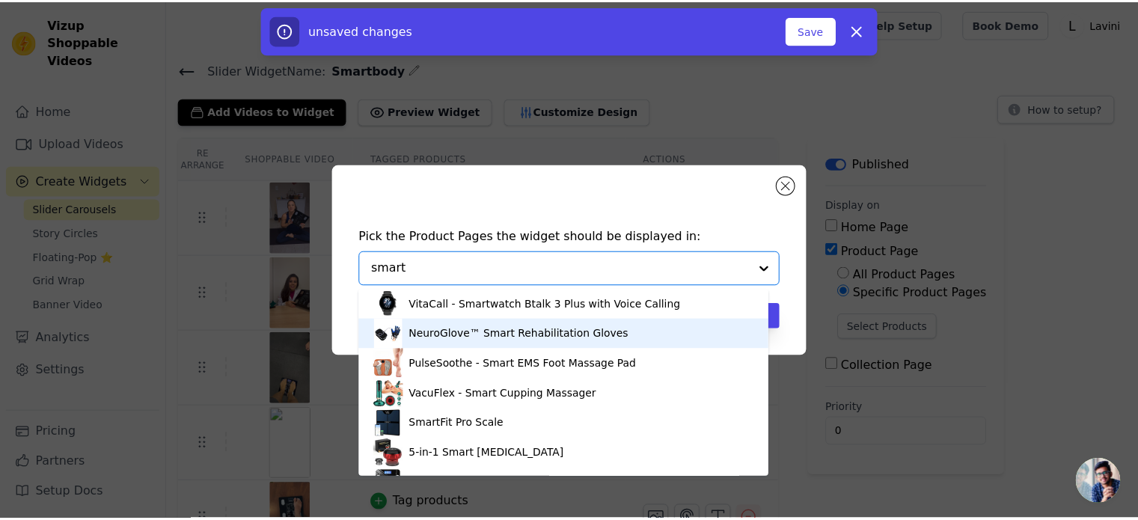
scroll to position [25, 0]
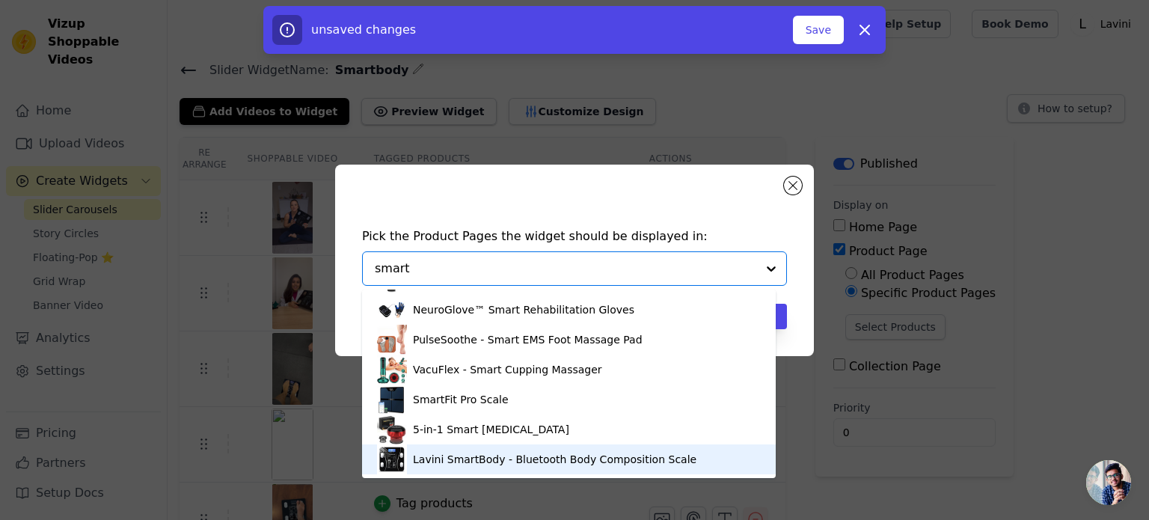
click at [477, 459] on div "Lavini SmartBody - Bluetooth Body Composition Scale" at bounding box center [554, 459] width 283 height 15
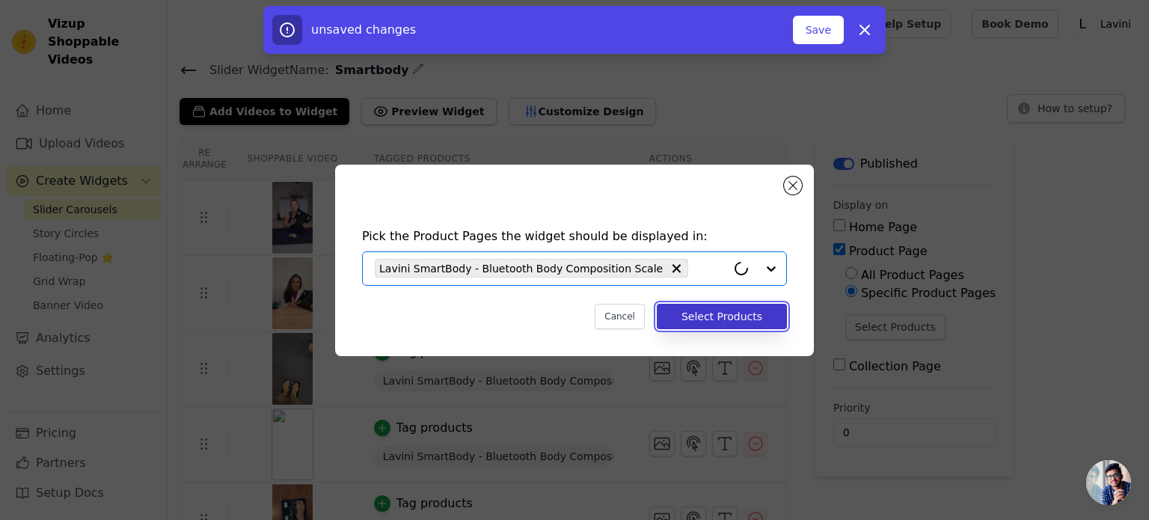
click at [727, 316] on button "Select Products" at bounding box center [722, 316] width 130 height 25
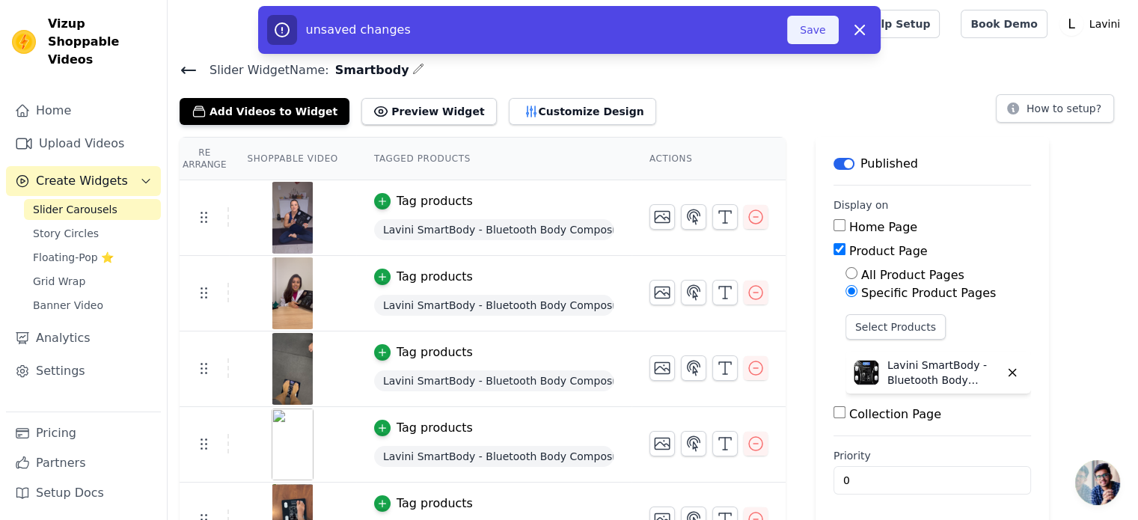
click at [806, 37] on button "Save" at bounding box center [812, 30] width 51 height 28
